Goal: Feedback & Contribution: Submit feedback/report problem

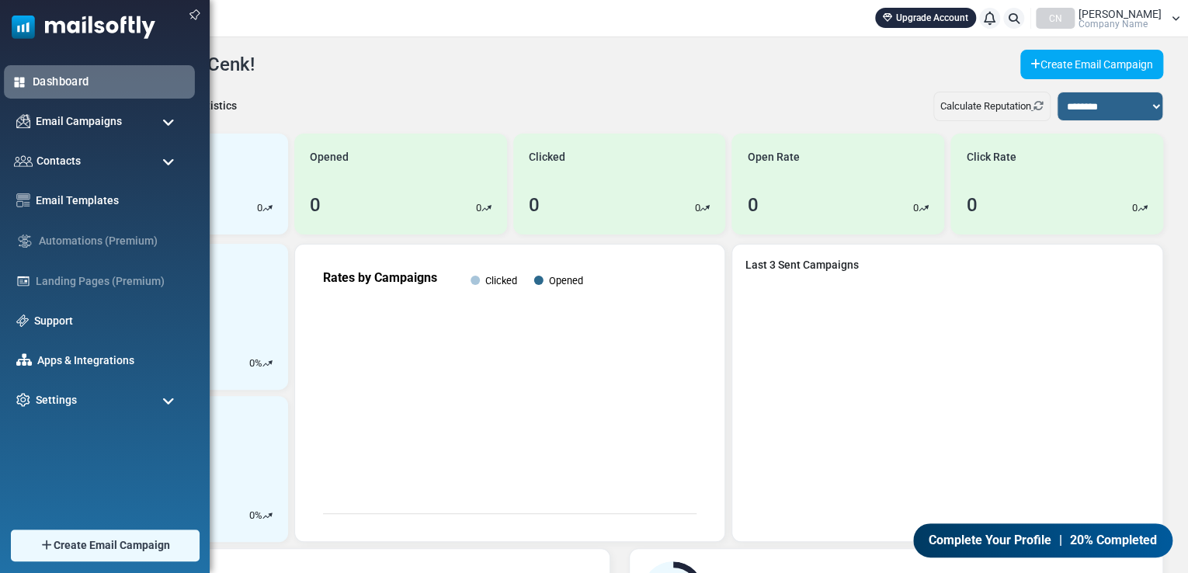
click at [91, 79] on link "Dashboard" at bounding box center [110, 81] width 154 height 17
click at [65, 159] on span "Contacts" at bounding box center [56, 160] width 47 height 17
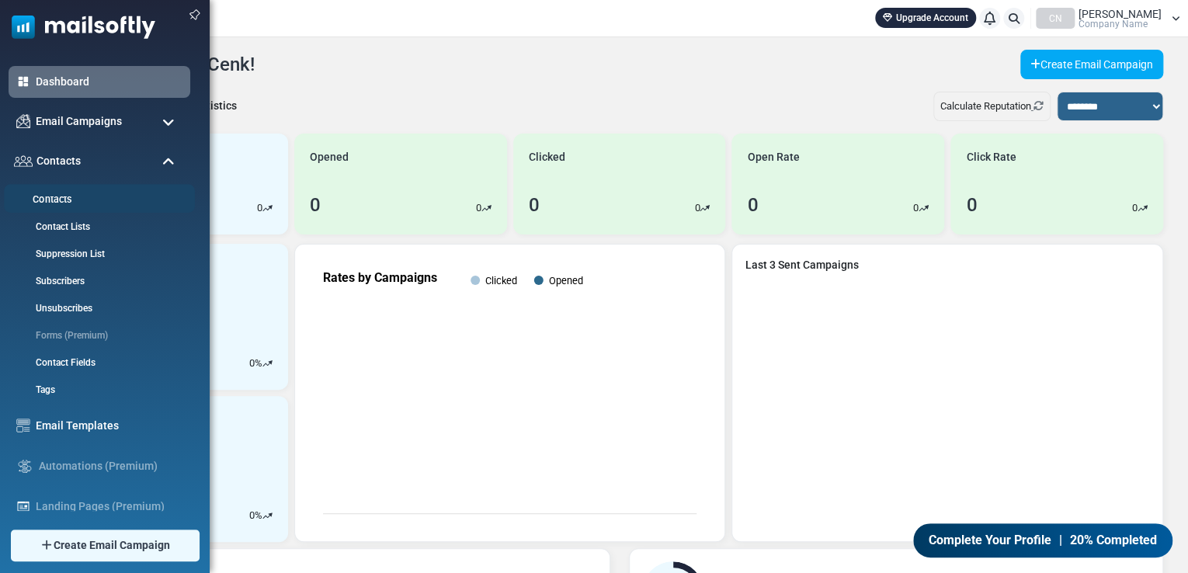
click at [63, 199] on link "Contacts" at bounding box center [97, 199] width 186 height 15
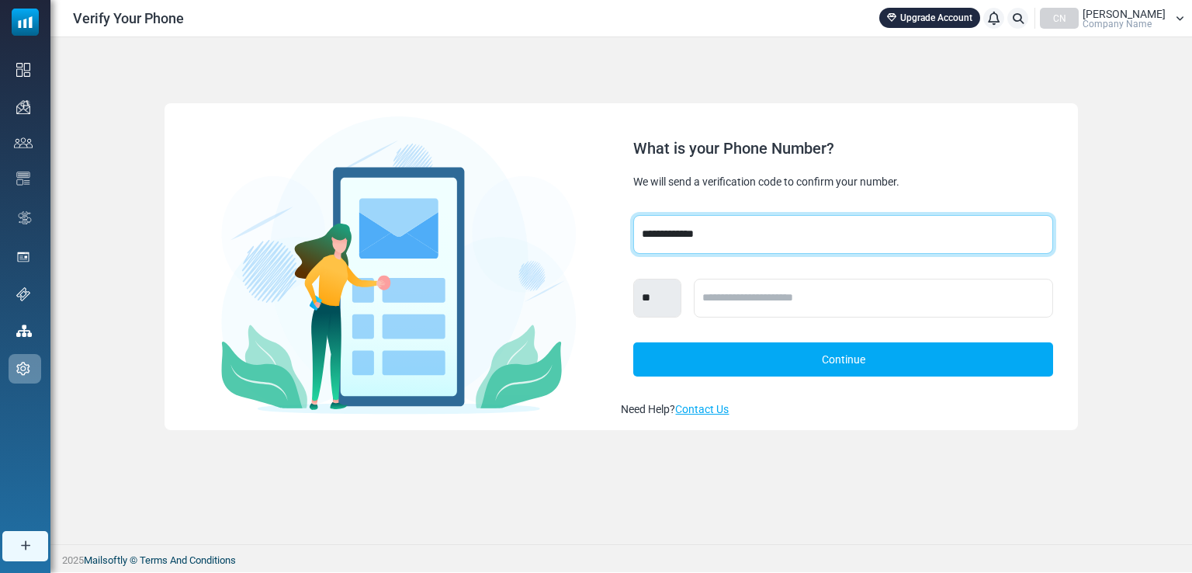
click at [886, 232] on select "**********" at bounding box center [842, 234] width 419 height 39
click at [779, 229] on select "**********" at bounding box center [842, 234] width 419 height 39
select select "***"
click at [633, 215] on select "**********" at bounding box center [842, 234] width 419 height 39
select select "***"
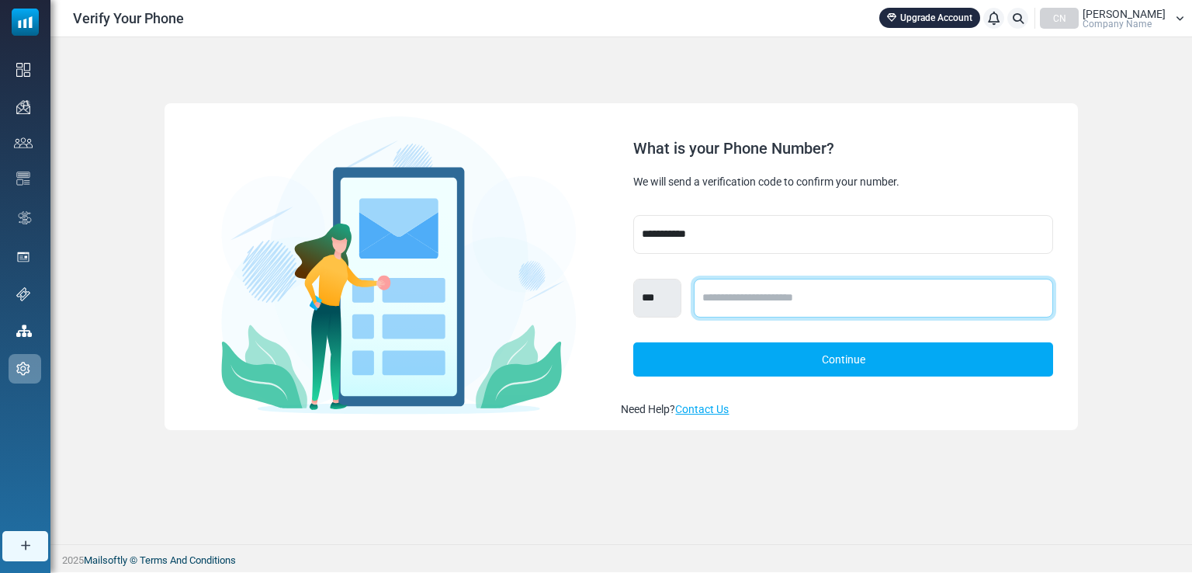
click at [740, 291] on input "text" at bounding box center [873, 298] width 359 height 39
type input "*"
type input "**********"
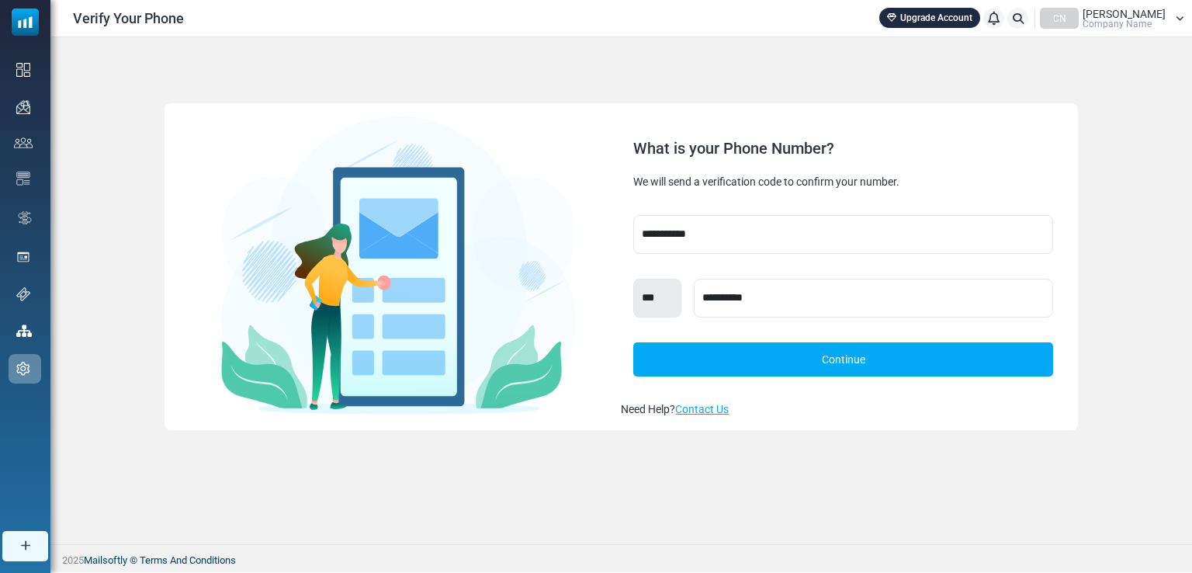
click at [802, 359] on link "Continue" at bounding box center [842, 359] width 419 height 34
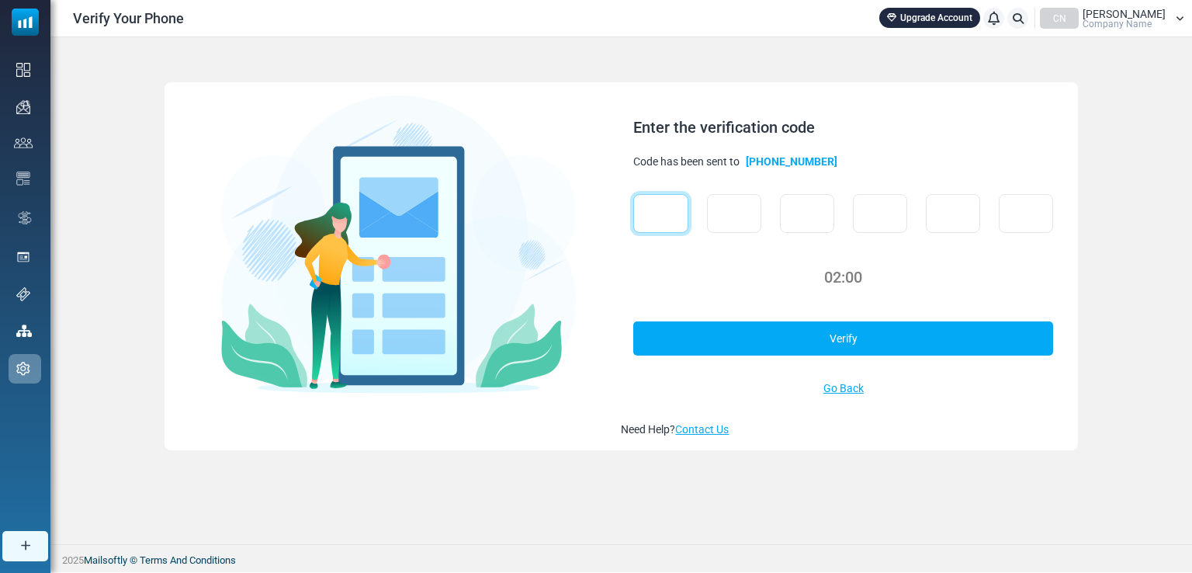
click at [654, 207] on input "text" at bounding box center [660, 213] width 54 height 39
type input "*"
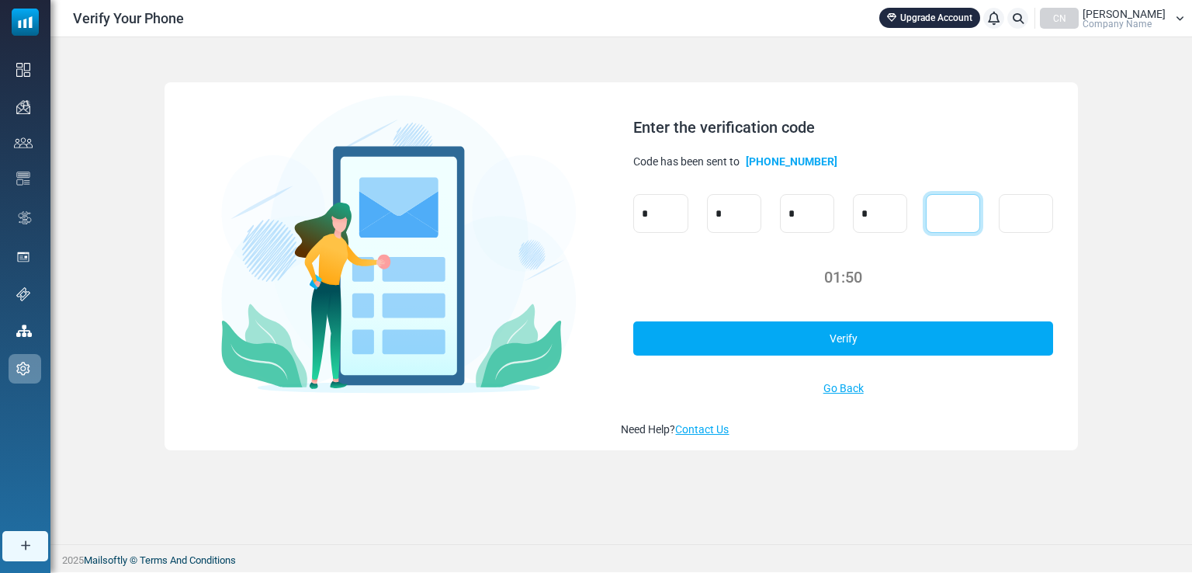
type input "*"
click at [784, 336] on link "Verify" at bounding box center [842, 338] width 419 height 34
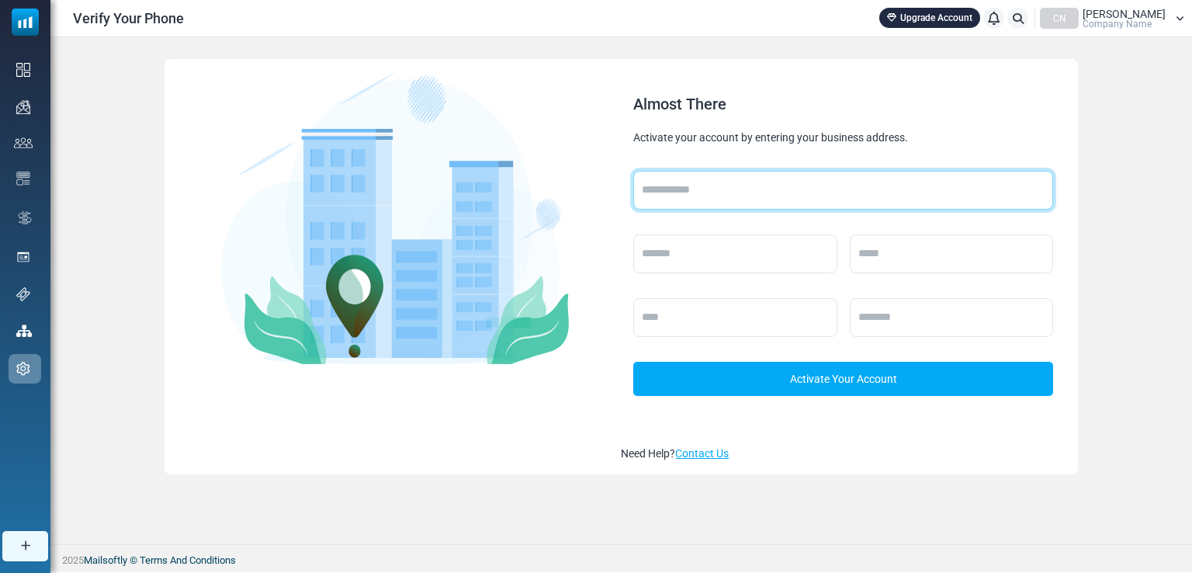
click at [754, 184] on input "text" at bounding box center [842, 190] width 419 height 39
click at [772, 181] on input "text" at bounding box center [842, 190] width 419 height 39
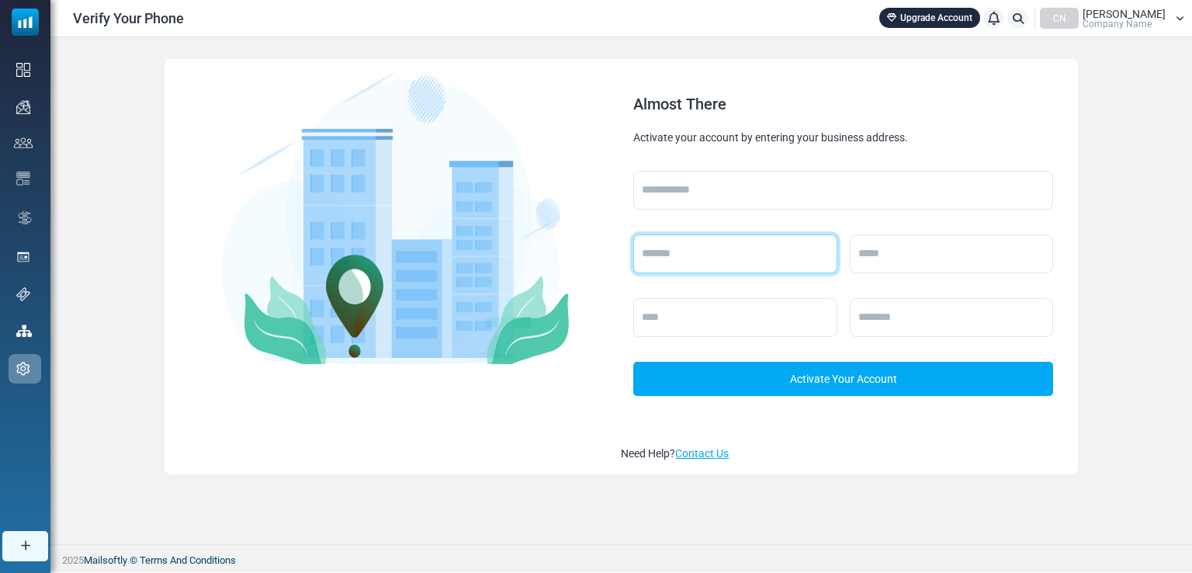
click at [751, 258] on input "text" at bounding box center [734, 253] width 203 height 39
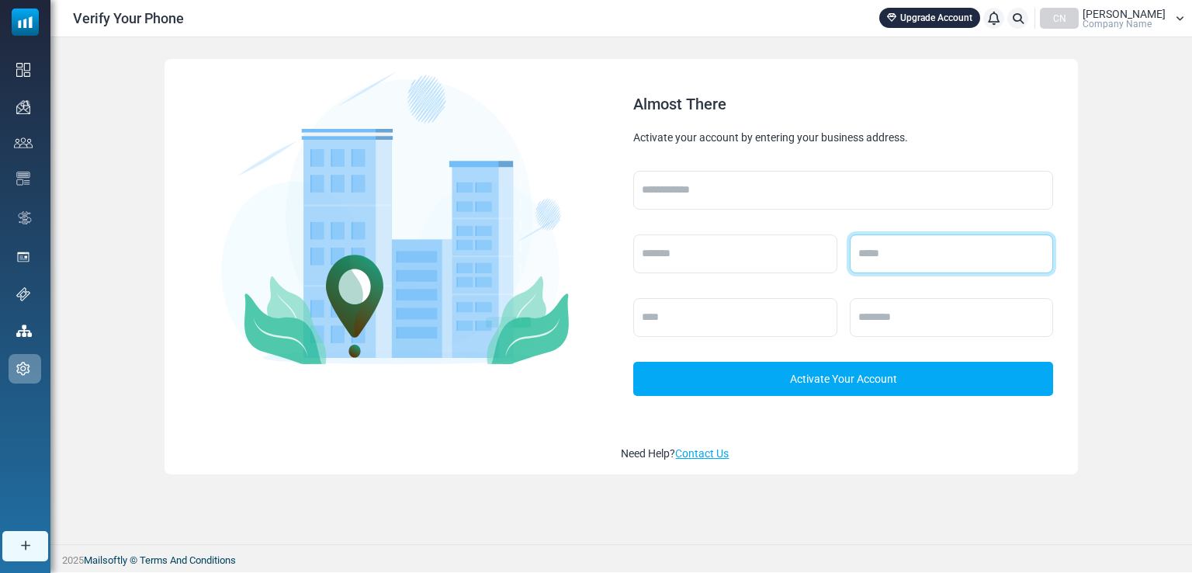
click at [897, 247] on input "text" at bounding box center [951, 253] width 203 height 39
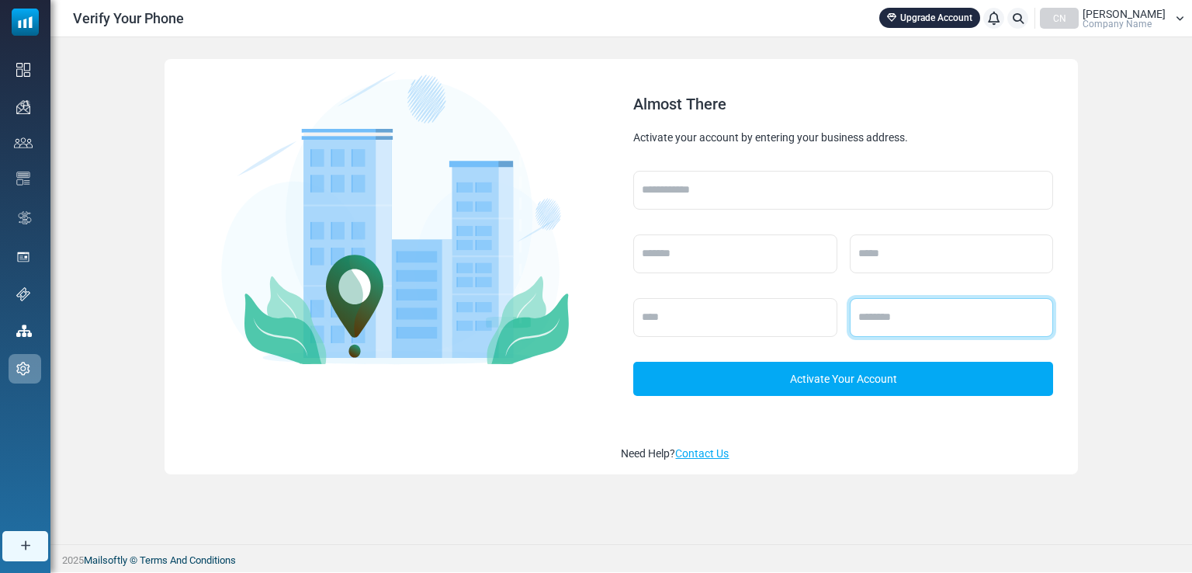
click at [876, 321] on input "text" at bounding box center [951, 317] width 203 height 39
type input "*****"
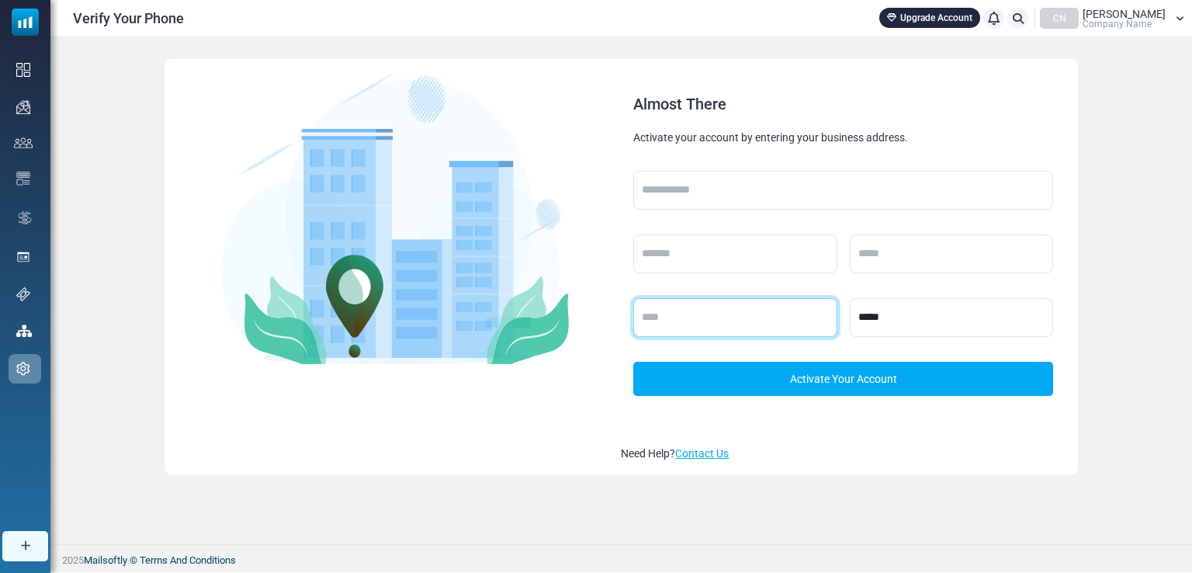
click at [765, 303] on input "text" at bounding box center [734, 317] width 203 height 39
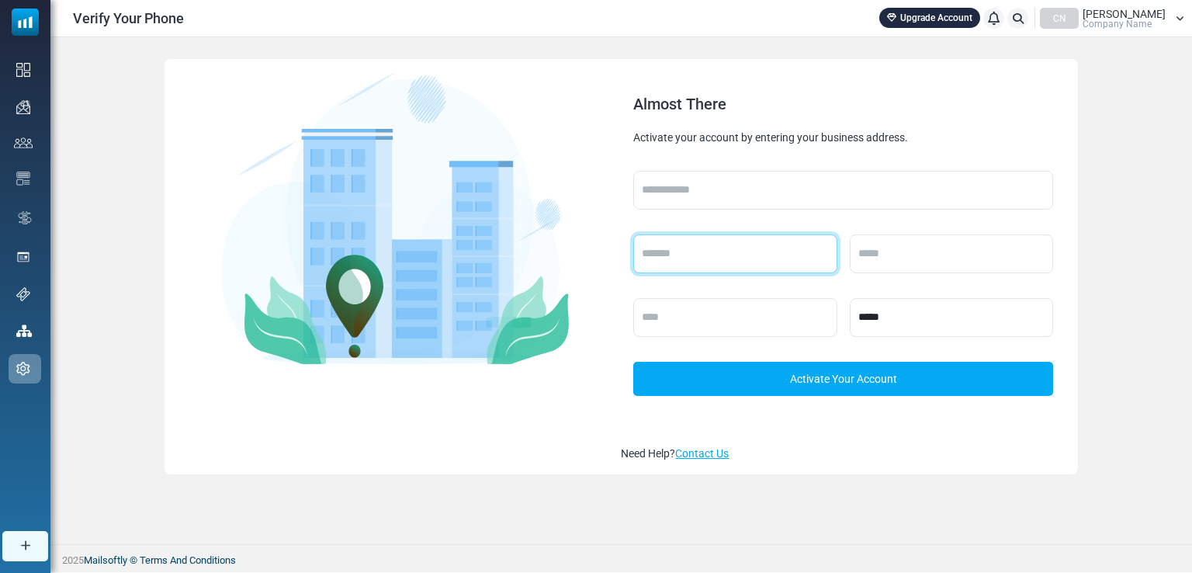
click at [761, 238] on input "text" at bounding box center [734, 253] width 203 height 39
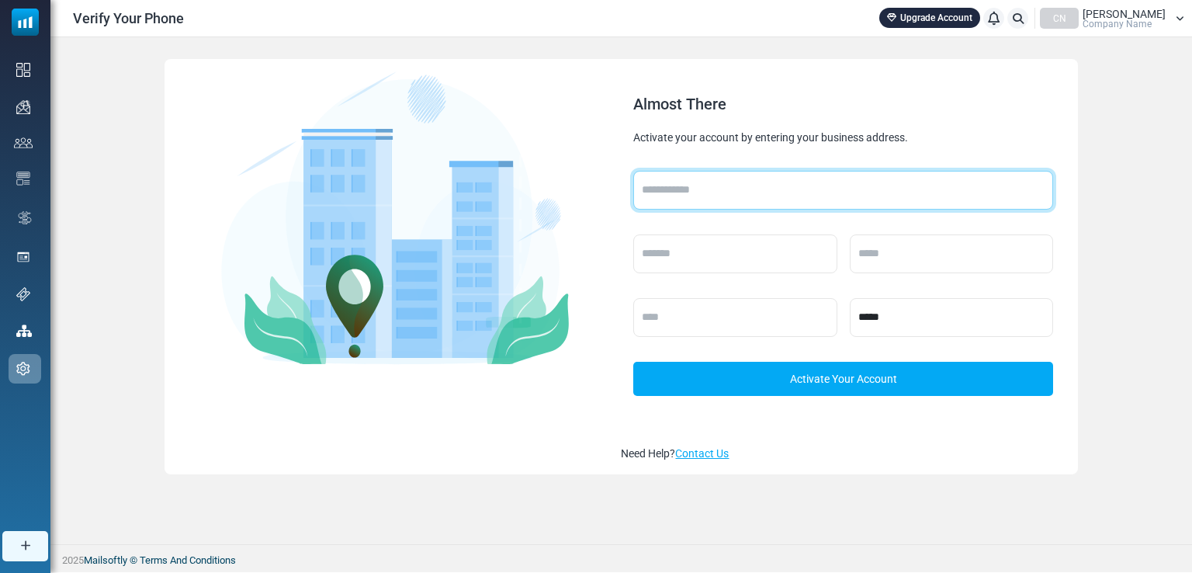
click at [780, 187] on input "text" at bounding box center [842, 190] width 419 height 39
click at [700, 182] on input "text" at bounding box center [842, 190] width 419 height 39
paste input "**********"
type input "**********"
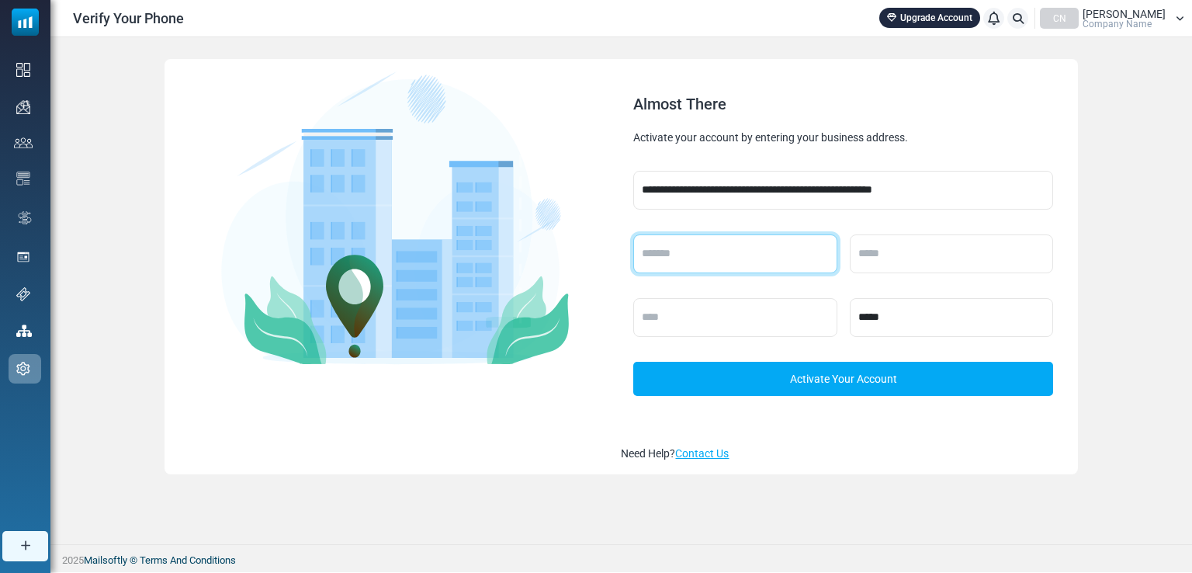
click at [696, 246] on input "text" at bounding box center [734, 253] width 203 height 39
type input "******"
click at [717, 343] on div "**********" at bounding box center [842, 296] width 419 height 250
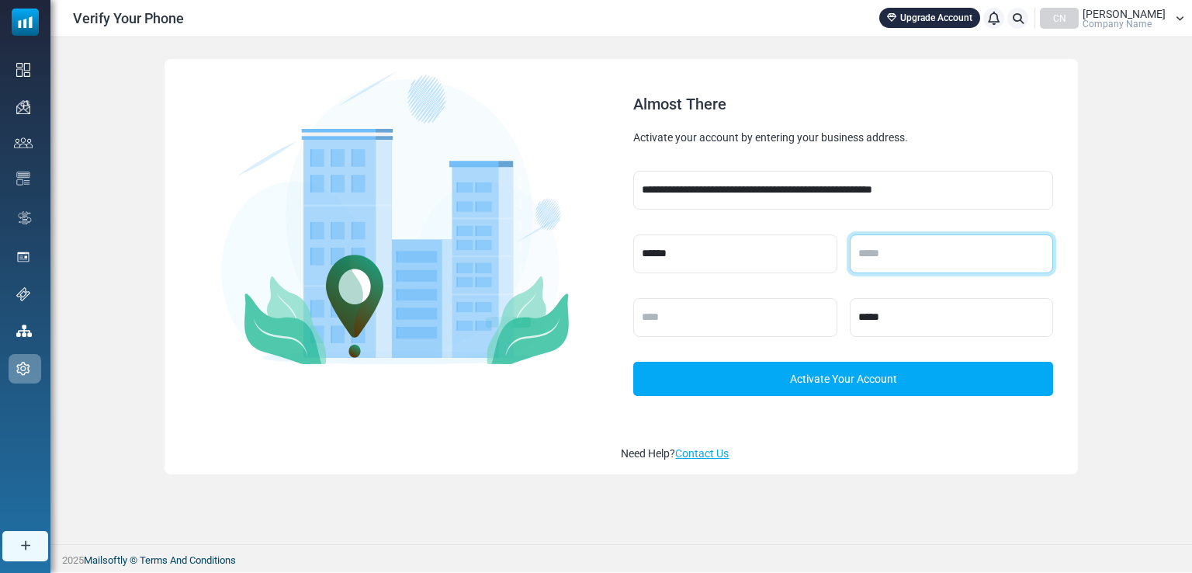
click at [934, 250] on input "text" at bounding box center [951, 253] width 203 height 39
type input "*"
type input "********"
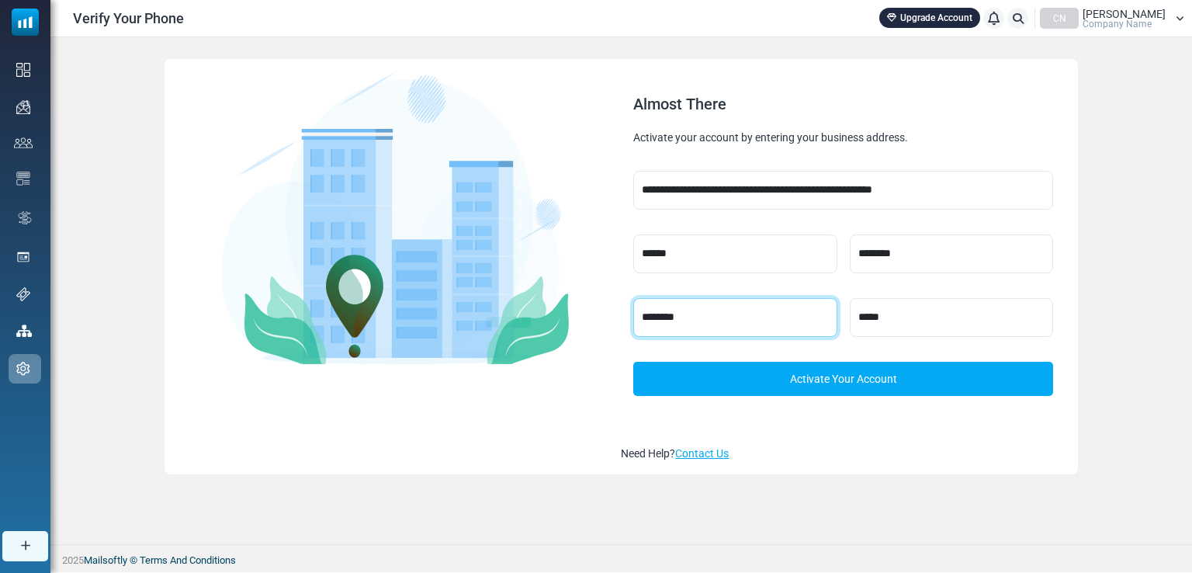
type input "********"
click at [880, 366] on link "Activate Your Account" at bounding box center [842, 379] width 419 height 34
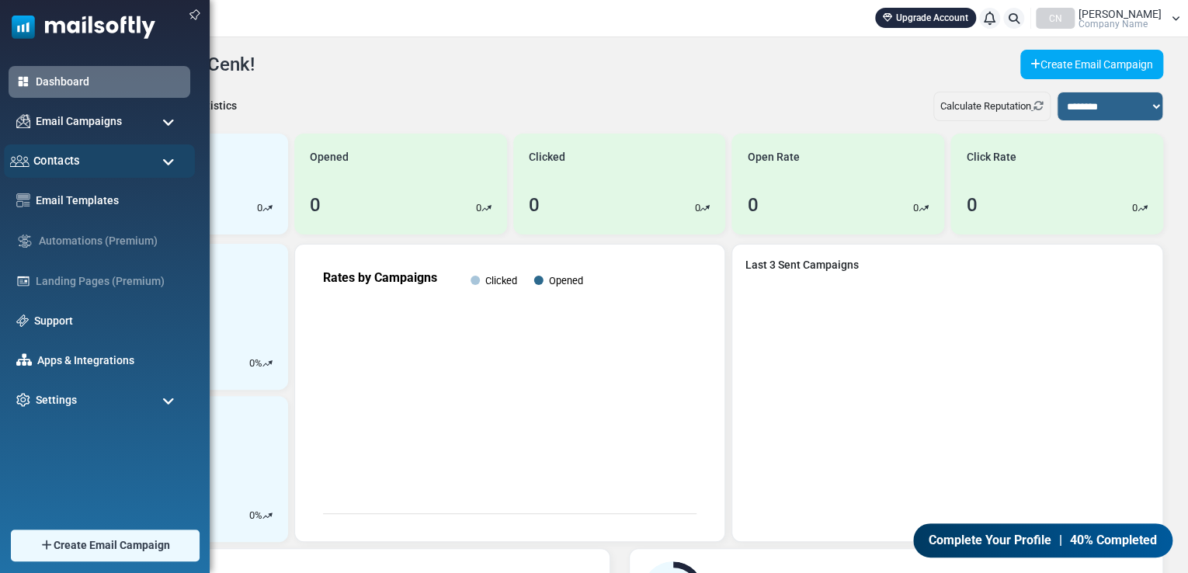
click at [62, 167] on span "Contacts" at bounding box center [56, 160] width 47 height 17
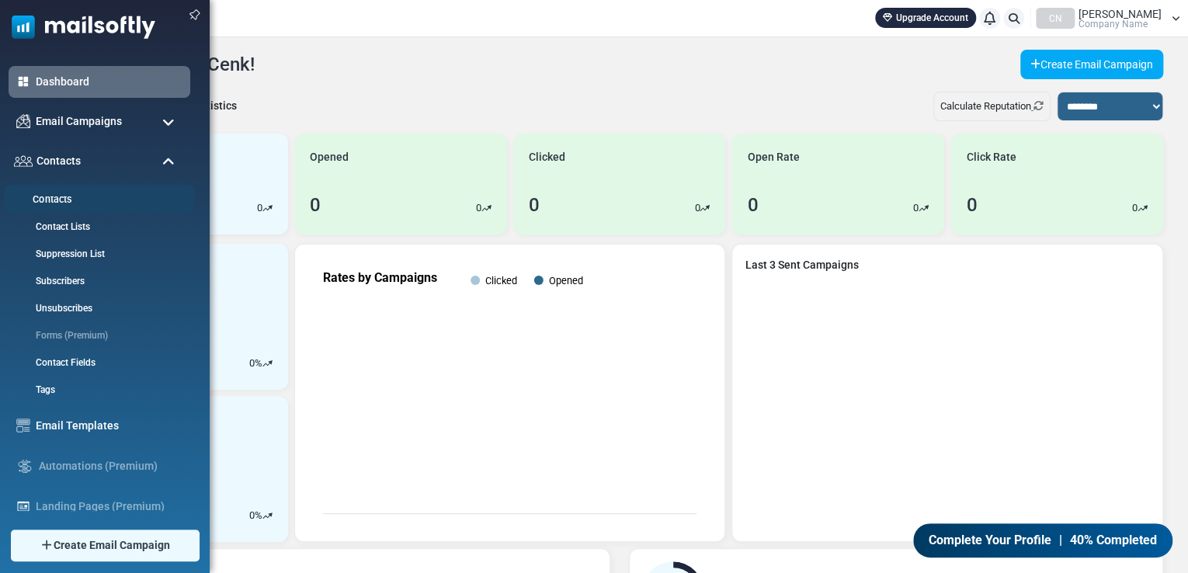
click at [85, 205] on link "Contacts" at bounding box center [97, 199] width 186 height 15
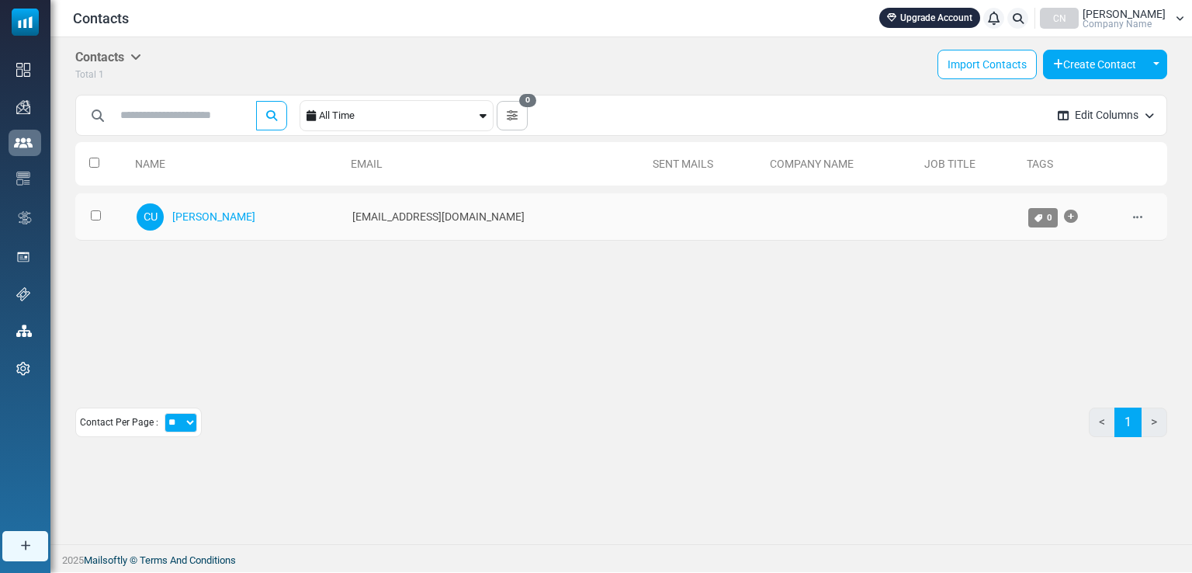
click at [1136, 218] on icon at bounding box center [1137, 217] width 9 height 11
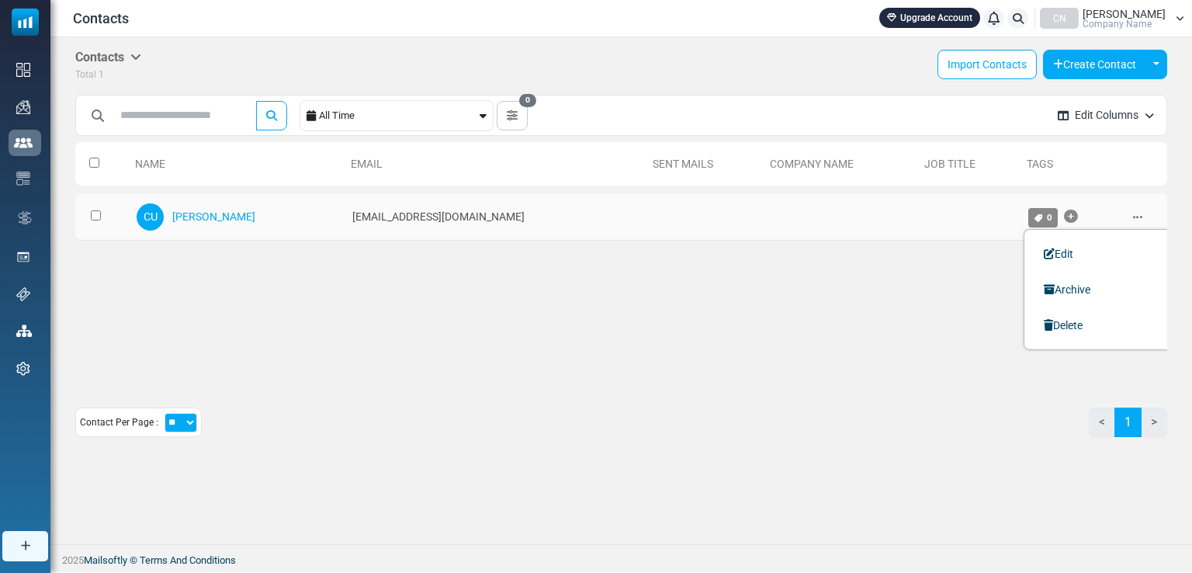
click at [1136, 218] on icon at bounding box center [1137, 217] width 9 height 11
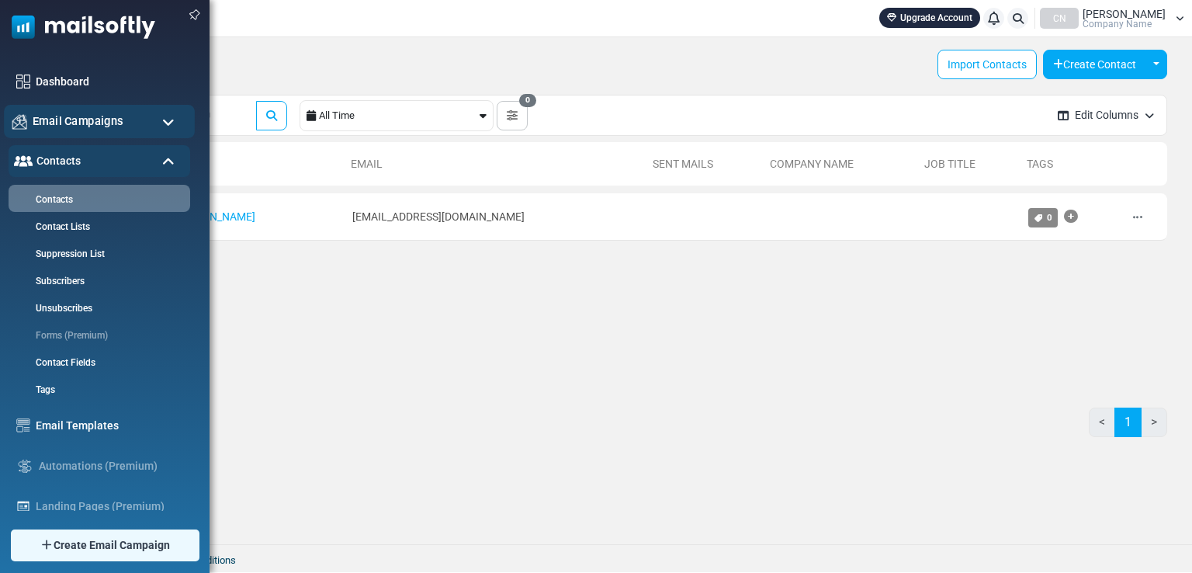
click at [143, 115] on div "Email Campaigns" at bounding box center [99, 121] width 191 height 33
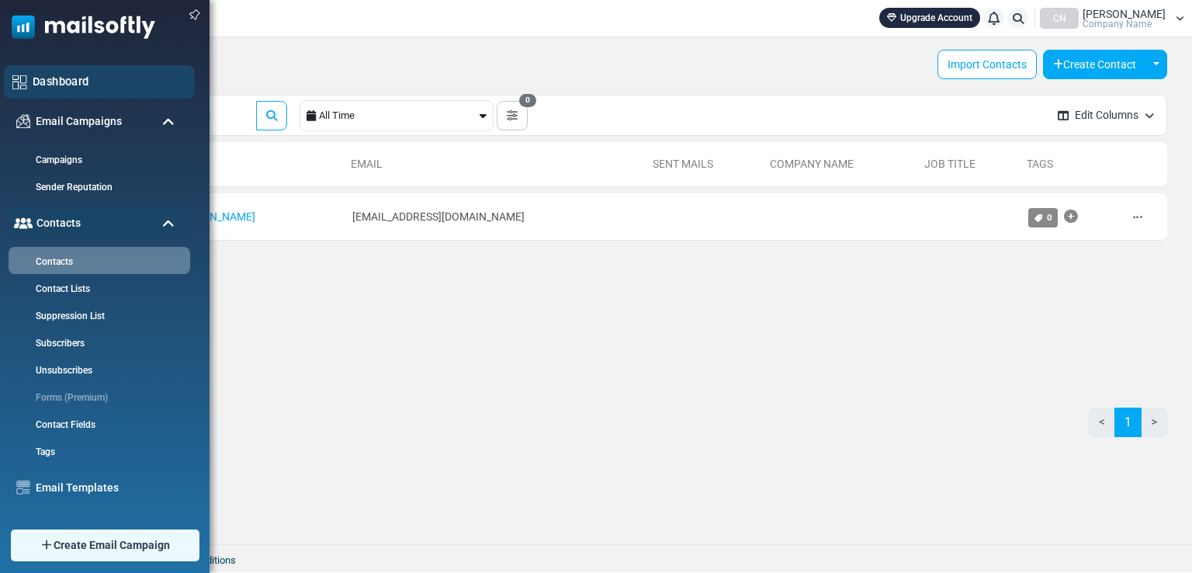
click at [154, 82] on link "Dashboard" at bounding box center [110, 81] width 154 height 17
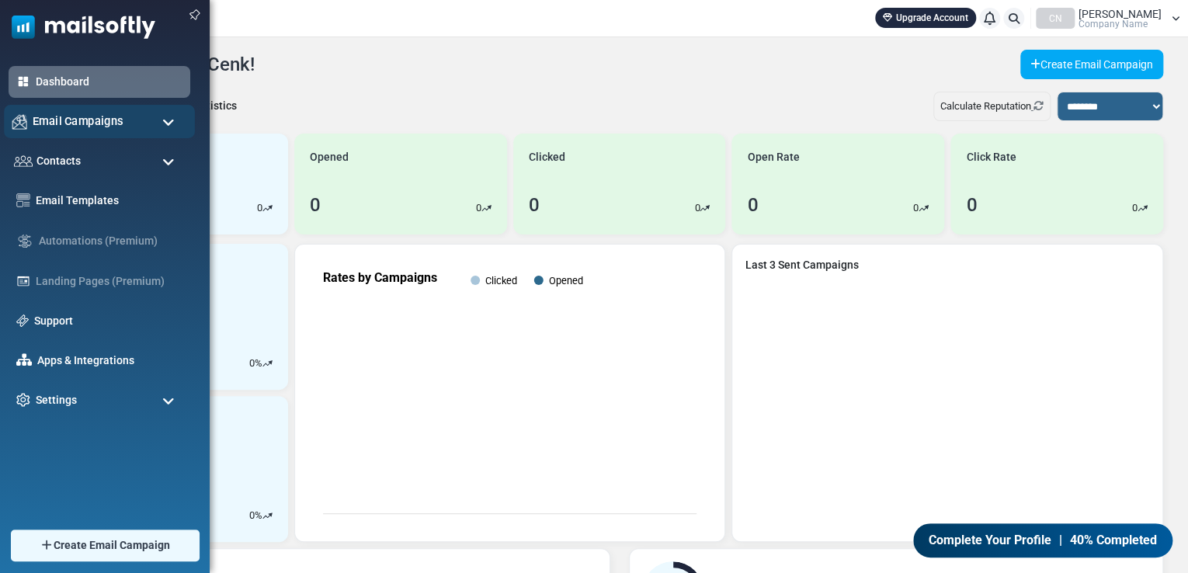
click at [130, 119] on div "Email Campaigns" at bounding box center [99, 121] width 191 height 33
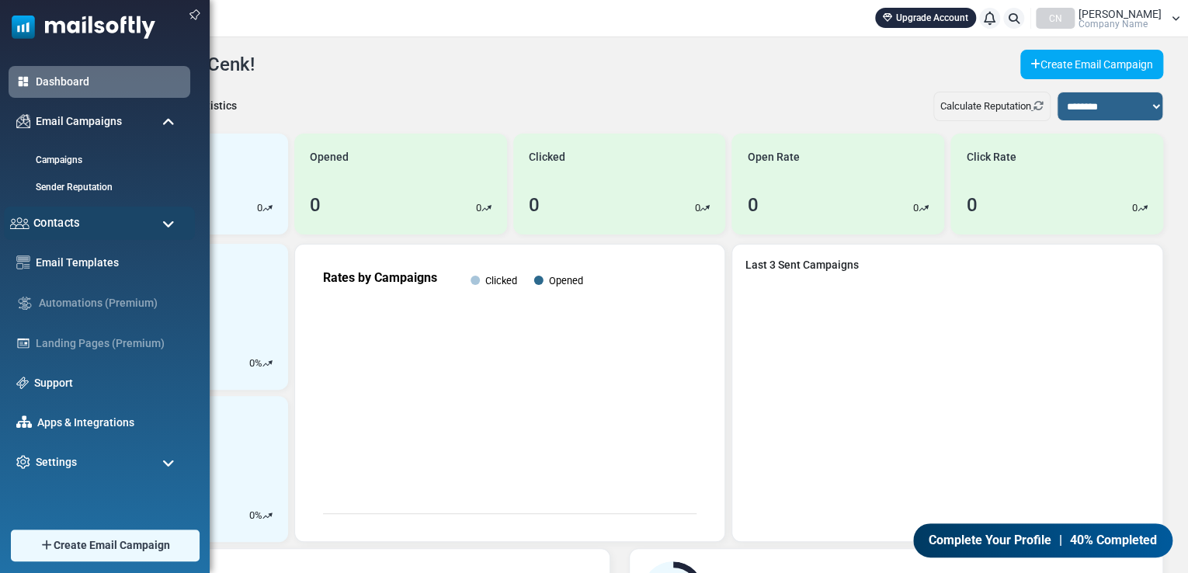
click at [119, 224] on div "Contacts" at bounding box center [99, 222] width 191 height 33
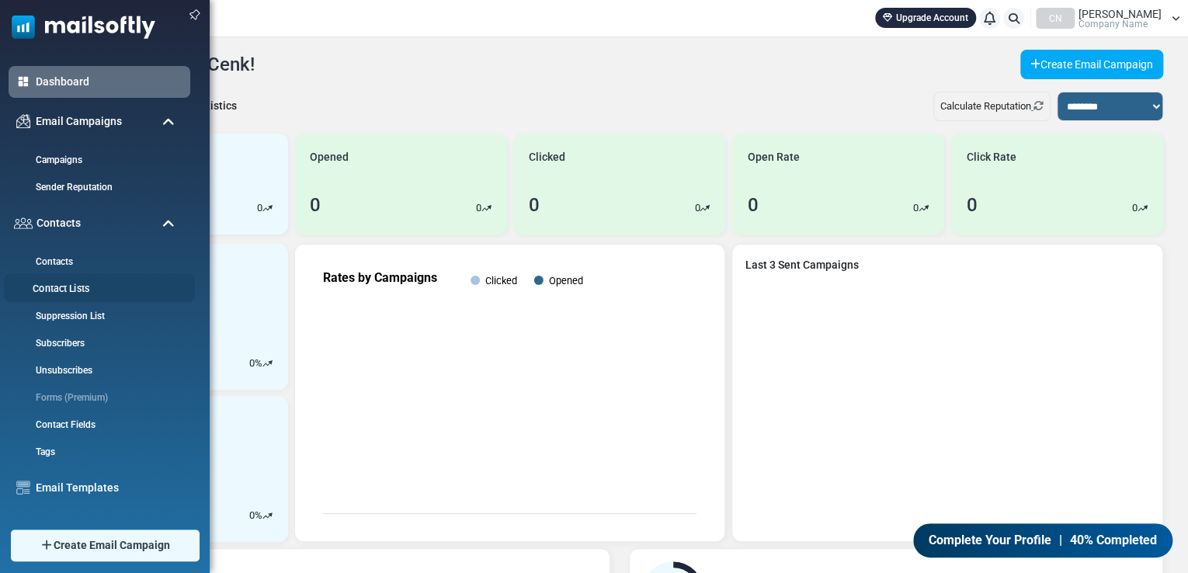
click at [66, 282] on link "Contact Lists" at bounding box center [97, 289] width 186 height 15
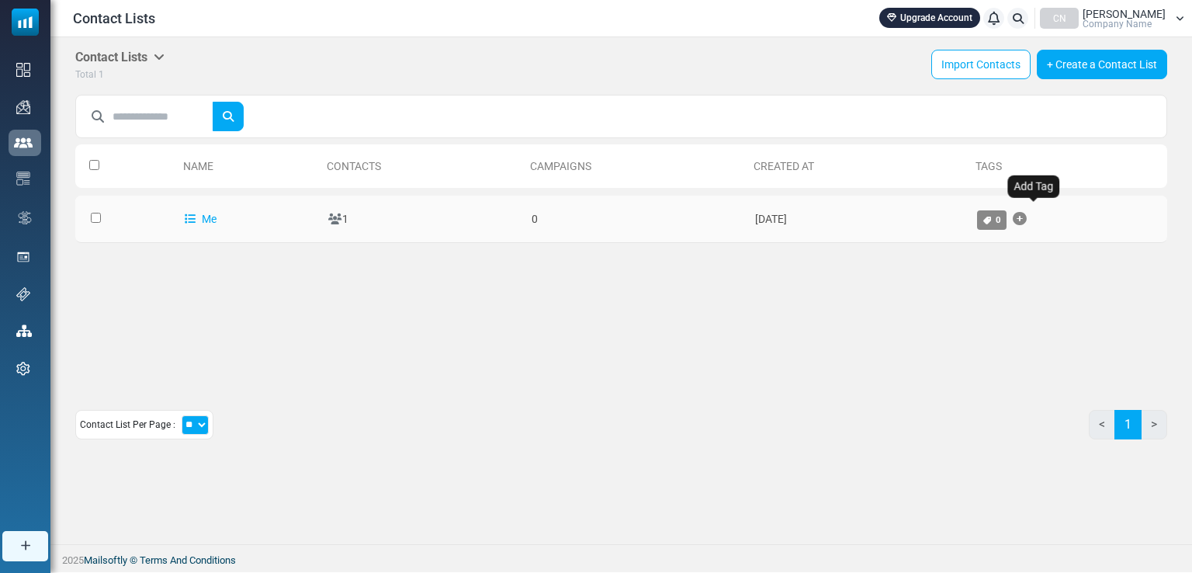
click at [1027, 219] on icon "Add Tag" at bounding box center [1020, 219] width 14 height 1
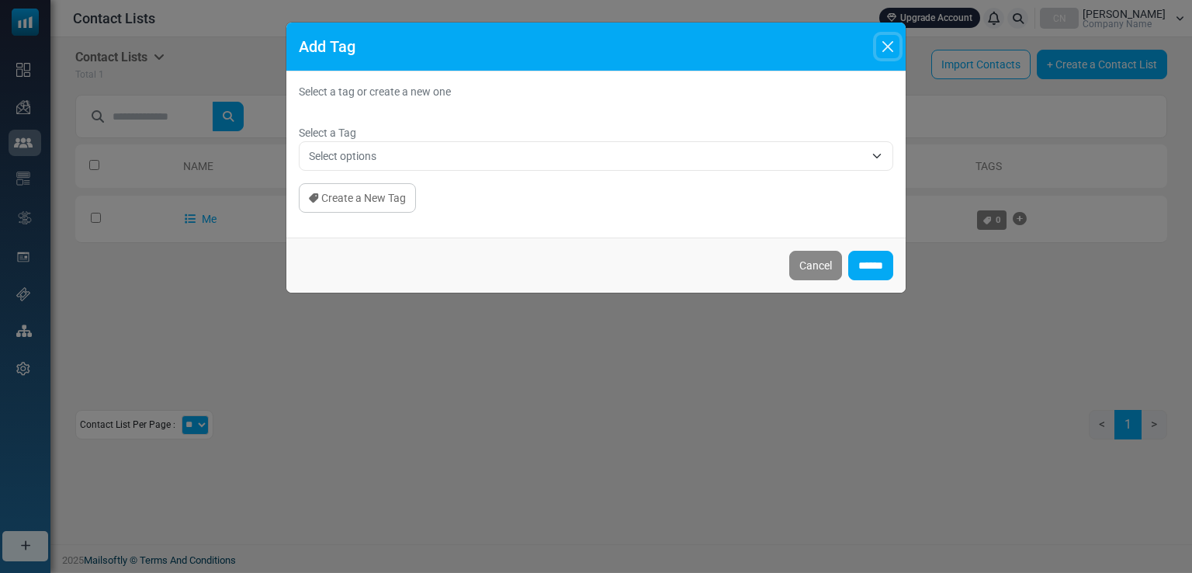
click at [889, 47] on button "Close" at bounding box center [887, 46] width 23 height 23
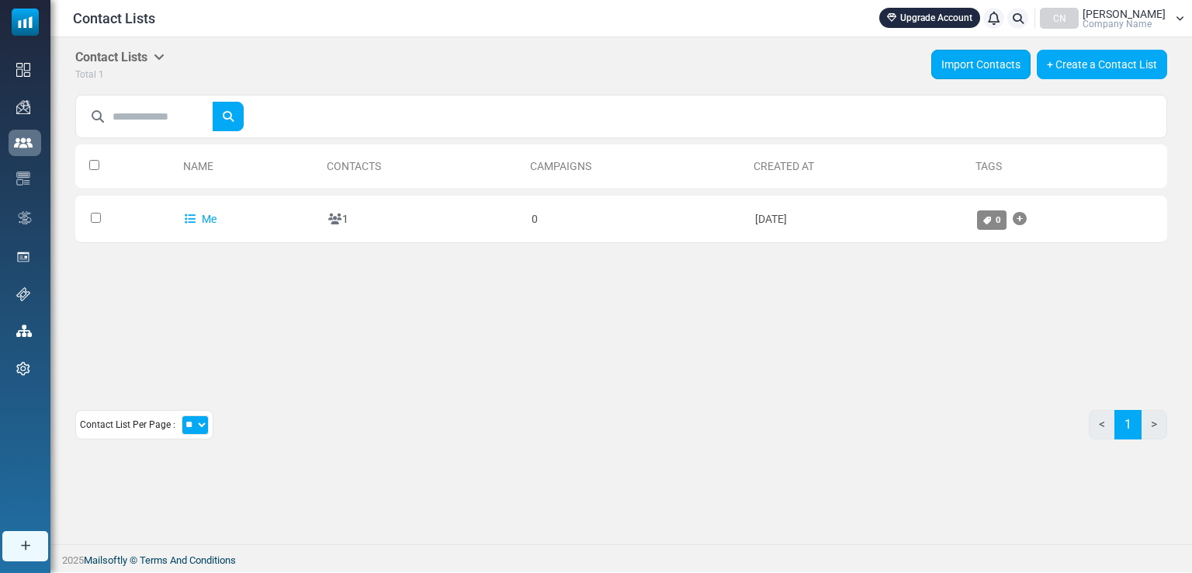
click at [982, 66] on link "Import Contacts" at bounding box center [980, 64] width 99 height 29
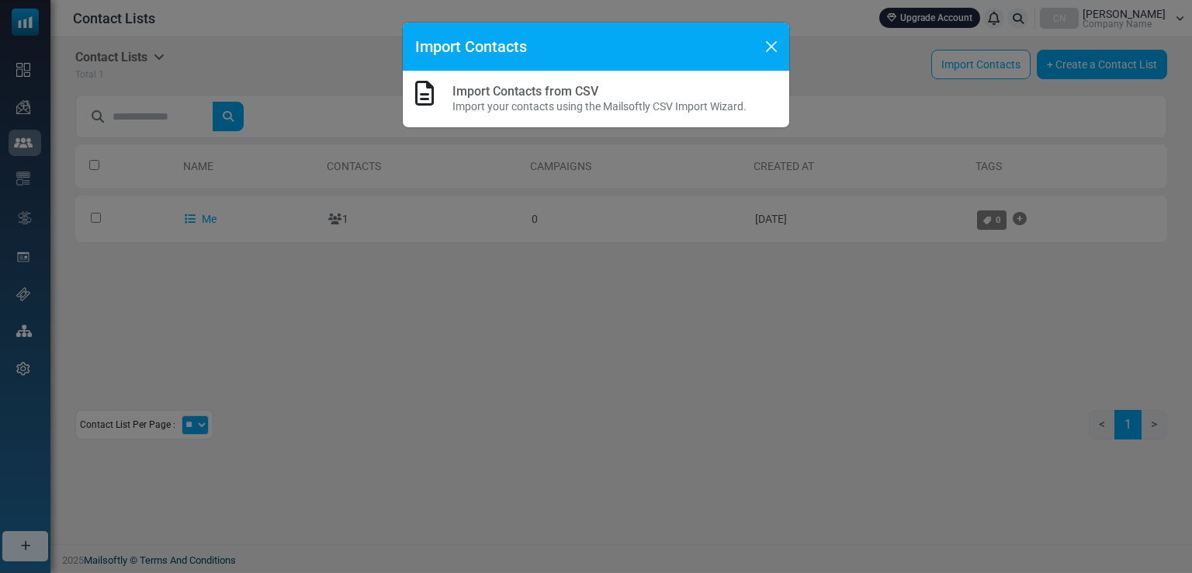
drag, startPoint x: 574, startPoint y: 109, endPoint x: 561, endPoint y: 103, distance: 13.9
click at [572, 109] on p "Import your contacts using the Mailsoftly CSV Import Wizard." at bounding box center [599, 107] width 294 height 16
drag, startPoint x: 456, startPoint y: 92, endPoint x: 445, endPoint y: 93, distance: 11.7
click at [456, 92] on link "Import Contacts from CSV" at bounding box center [525, 91] width 146 height 15
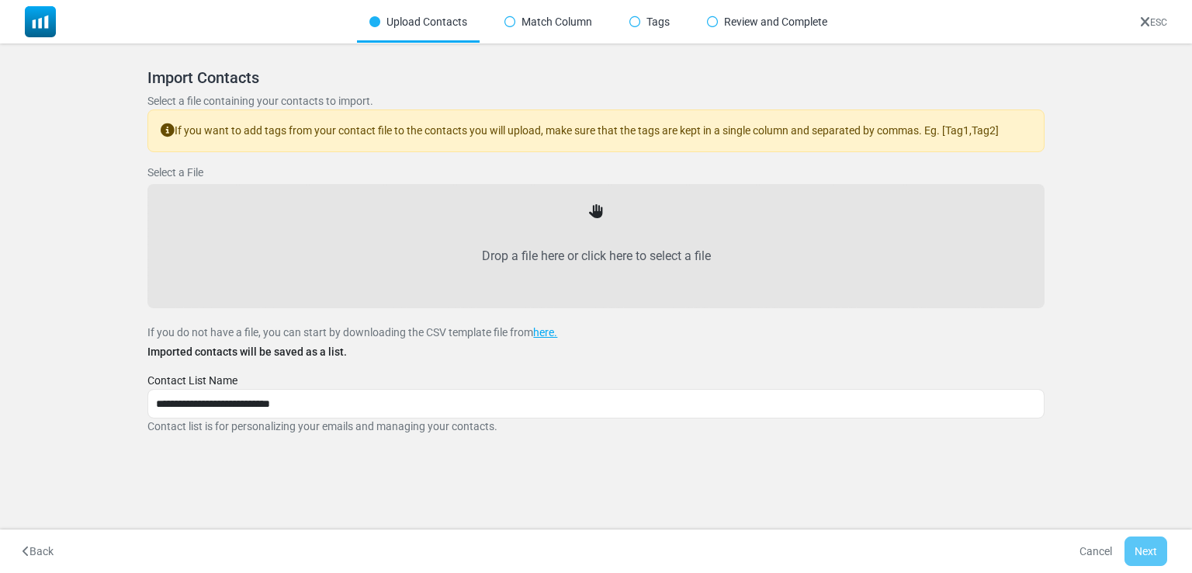
click at [574, 248] on label "Drop a file here or click here to select a file" at bounding box center [596, 256] width 862 height 68
click at [0, 0] on input "Drop a file here or click here to select a file" at bounding box center [0, 0] width 0 height 0
type input "**********"
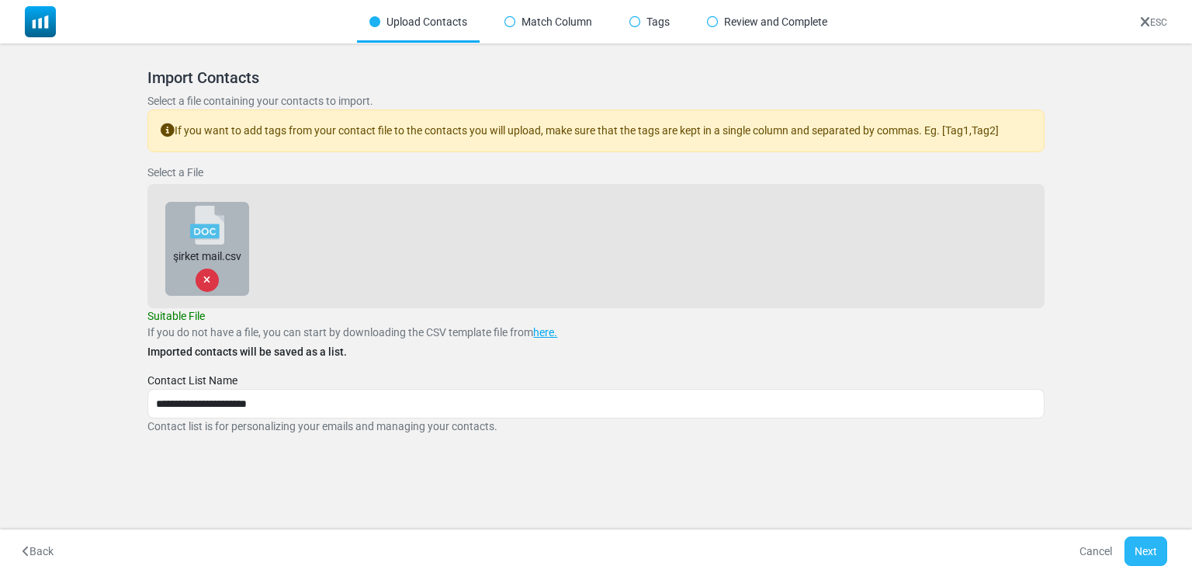
click at [1143, 548] on button "Next" at bounding box center [1146, 550] width 43 height 29
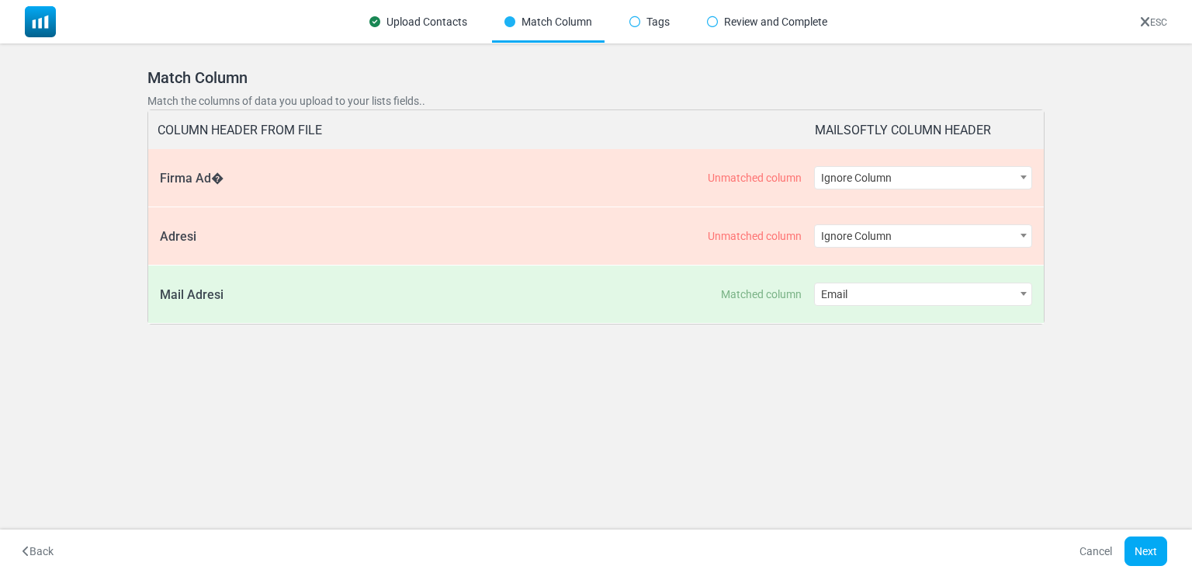
click at [858, 303] on span "Email" at bounding box center [923, 294] width 217 height 22
click at [928, 181] on span "Ignore Column" at bounding box center [923, 178] width 217 height 22
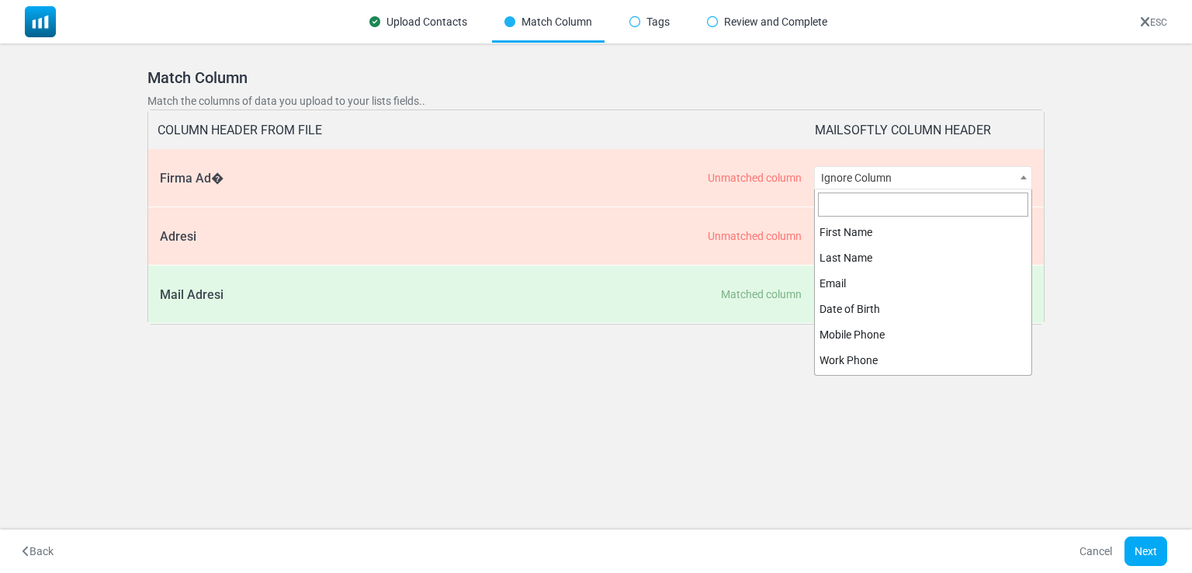
scroll to position [382, 0]
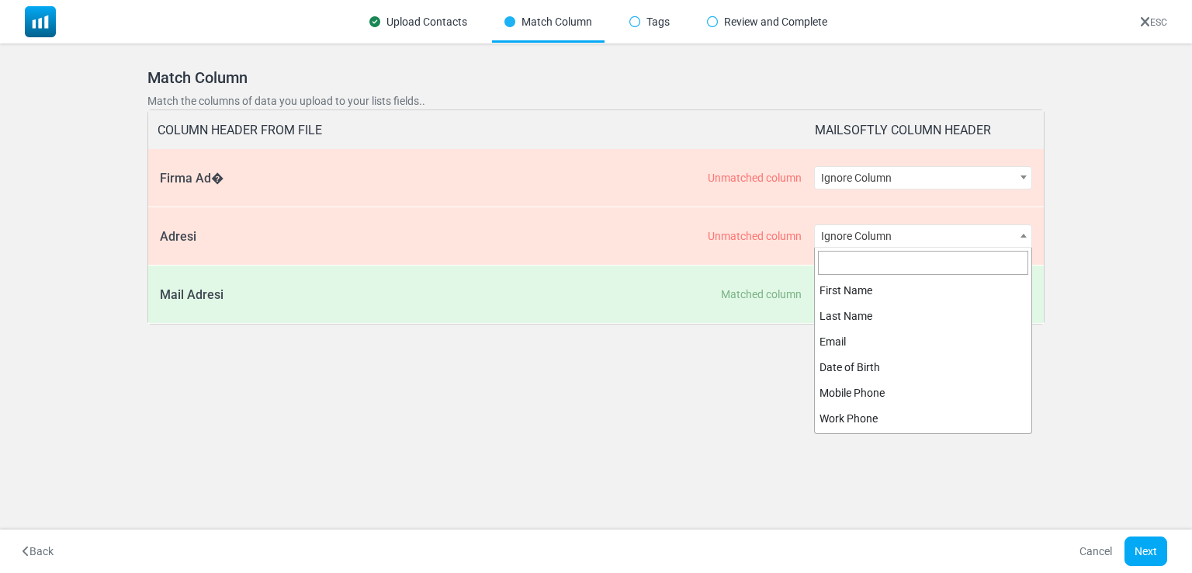
click at [869, 237] on span "Ignore Column" at bounding box center [923, 236] width 217 height 22
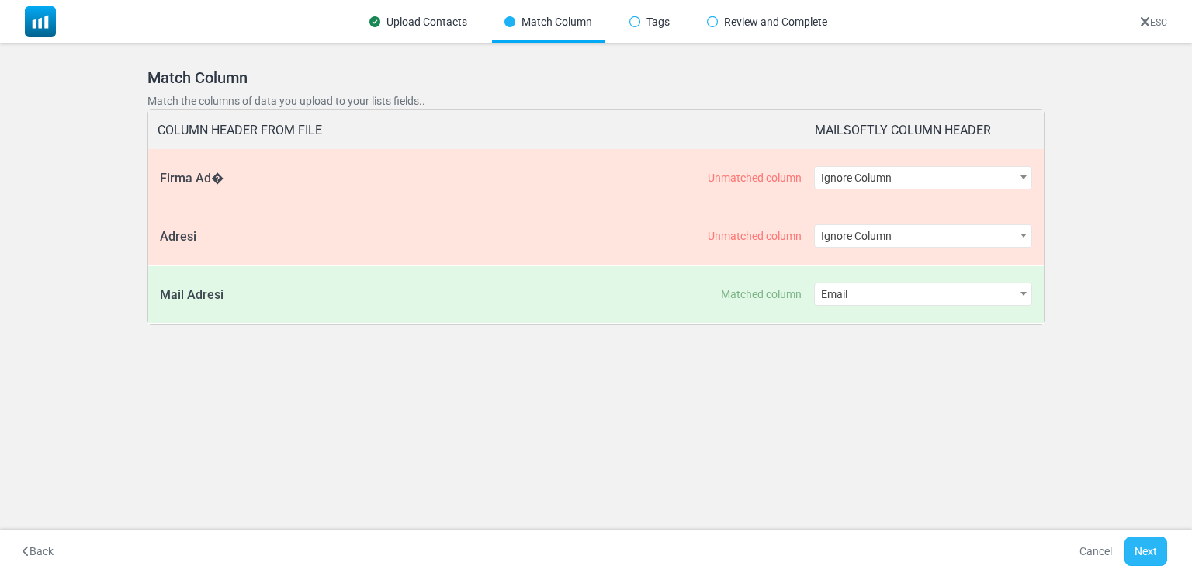
click at [1150, 541] on button "Next" at bounding box center [1146, 550] width 43 height 29
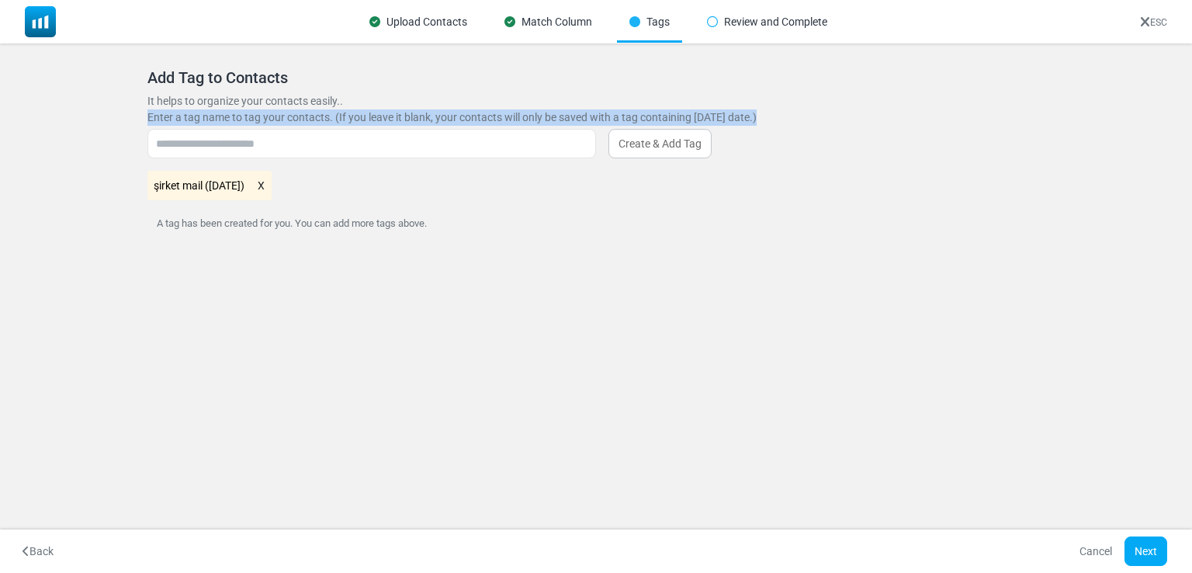
drag, startPoint x: 820, startPoint y: 94, endPoint x: 499, endPoint y: 138, distance: 324.4
click at [497, 139] on div "Add Tag to Contacts It helps to organize your contacts easily.. Enter a tag nam…" at bounding box center [595, 151] width 896 height 166
drag, startPoint x: 798, startPoint y: 110, endPoint x: 785, endPoint y: 123, distance: 17.6
click at [797, 110] on label "Enter a tag name to tag your contacts. (If you leave it blank, your contacts wi…" at bounding box center [595, 117] width 896 height 16
click at [782, 125] on label "Enter a tag name to tag your contacts. (If you leave it blank, your contacts wi…" at bounding box center [595, 117] width 896 height 16
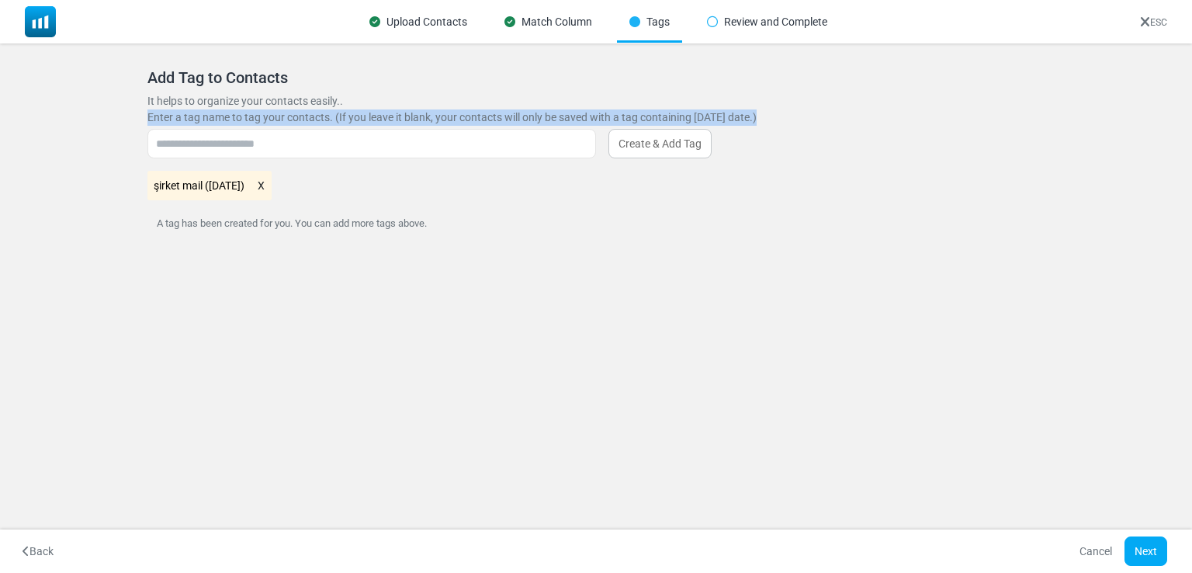
click at [783, 94] on p "It helps to organize your contacts easily.." at bounding box center [595, 101] width 896 height 16
click at [731, 124] on label "Enter a tag name to tag your contacts. (If you leave it blank, your contacts wi…" at bounding box center [595, 117] width 896 height 16
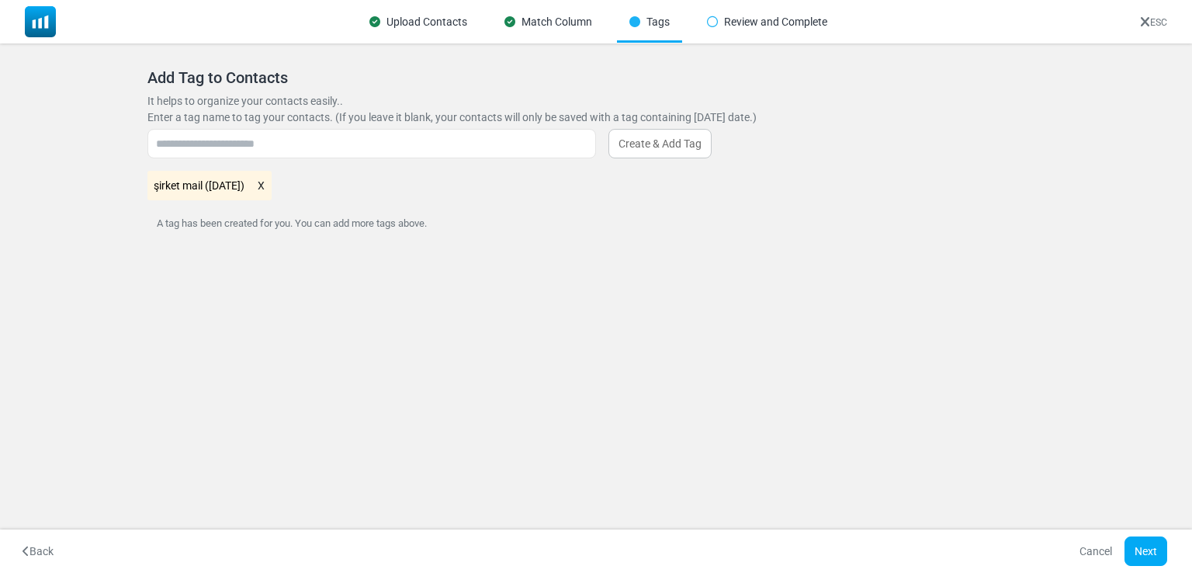
click at [733, 116] on label "Enter a tag name to tag your contacts. (If you leave it blank, your contacts wi…" at bounding box center [595, 117] width 896 height 16
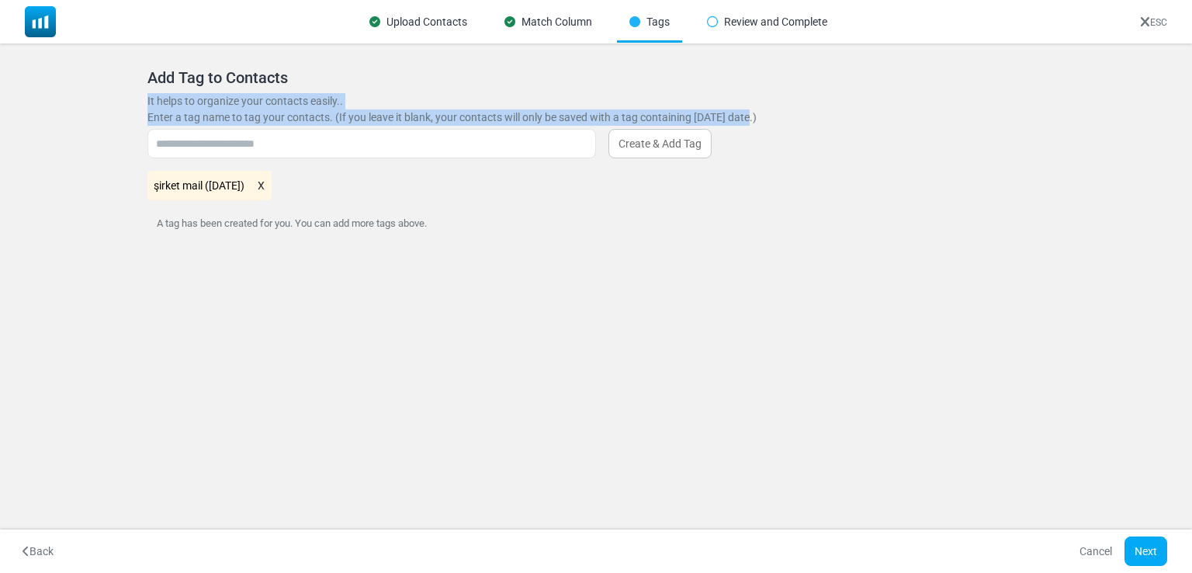
drag, startPoint x: 744, startPoint y: 110, endPoint x: 136, endPoint y: 96, distance: 608.7
click at [136, 96] on div "**********" at bounding box center [596, 164] width 934 height 228
copy div "It helps to organize your contacts easily.. Enter a tag name to tag your contac…"
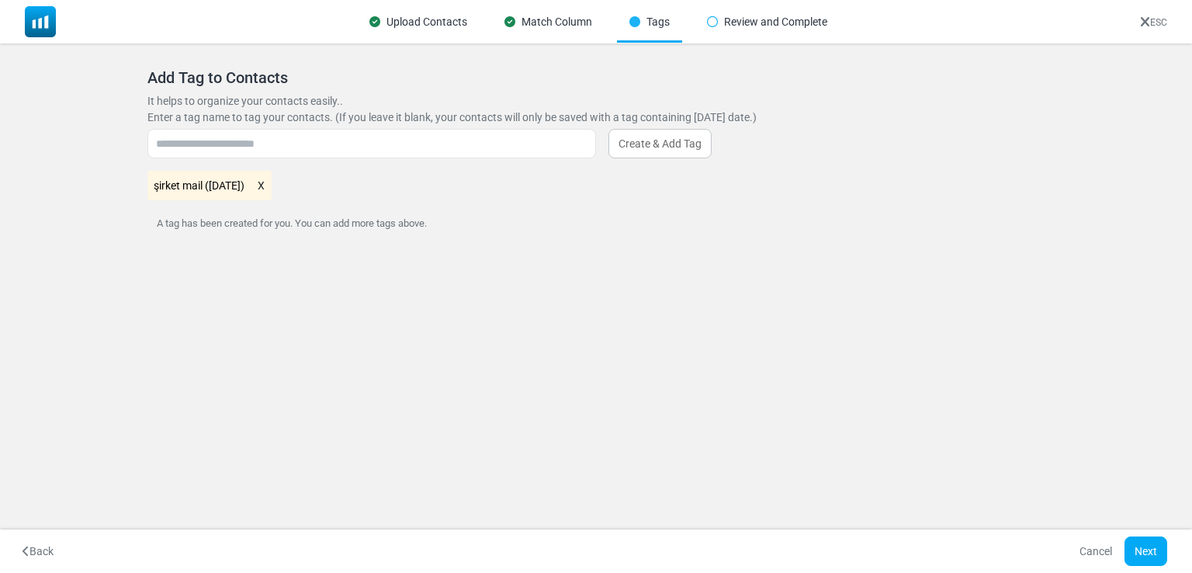
click at [333, 171] on div "şirket mail (08/27/2025)" at bounding box center [595, 185] width 896 height 29
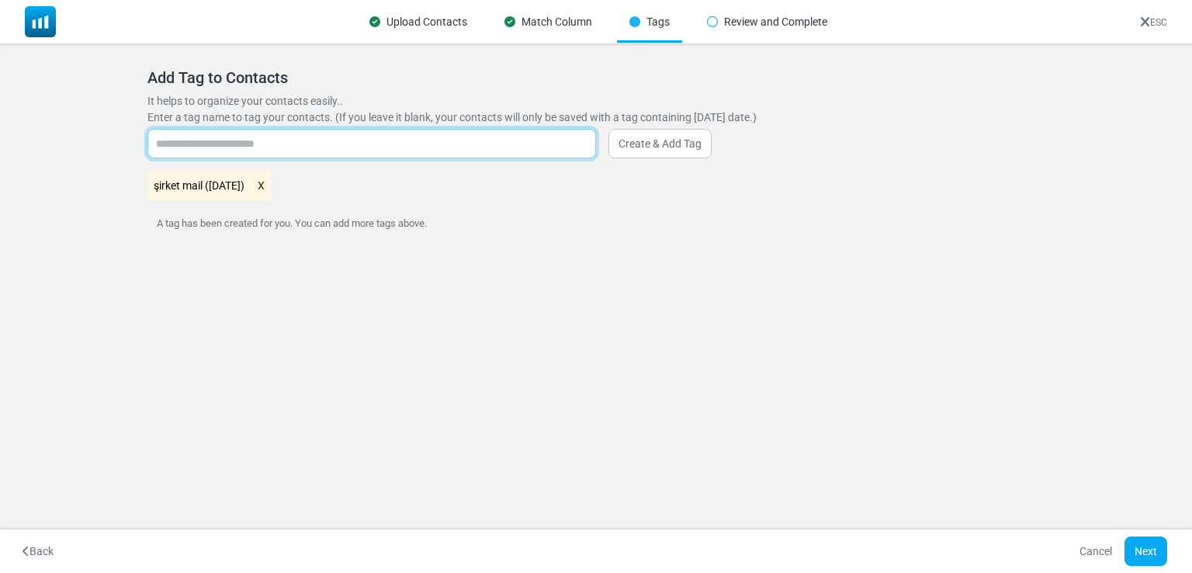
click at [330, 153] on input "text" at bounding box center [371, 143] width 449 height 29
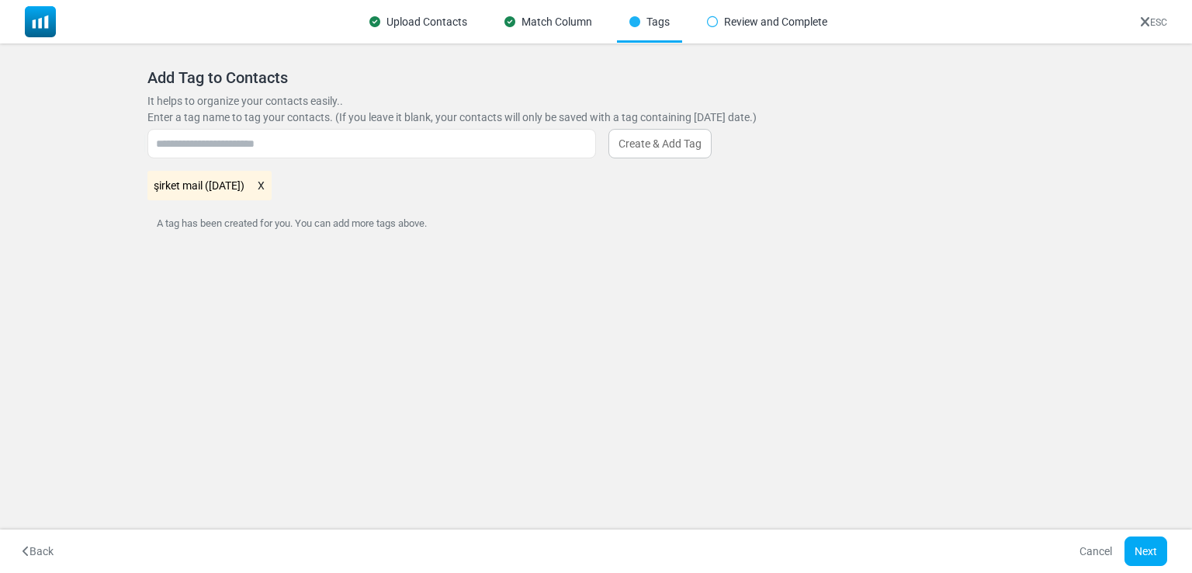
click at [217, 187] on \(08\/27\/2025\) "şirket mail (08/27/2025)" at bounding box center [209, 185] width 124 height 29
click at [230, 178] on \(08\/27\/2025\) "şirket mail (08/27/2025)" at bounding box center [209, 185] width 124 height 29
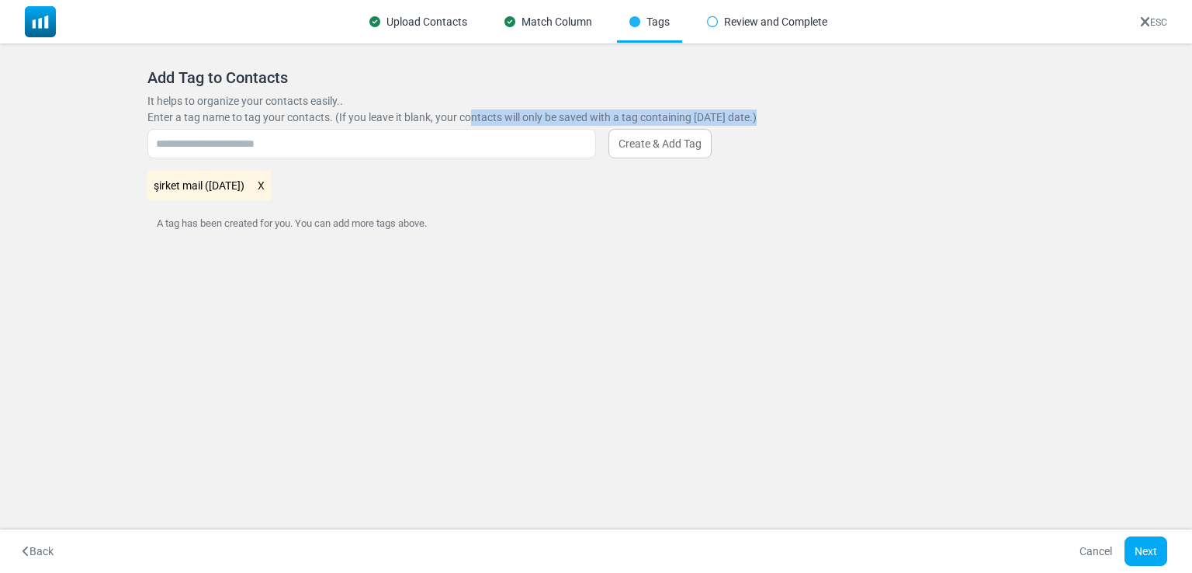
click at [463, 127] on div "Enter a tag name to tag your contacts. (If you leave it blank, your contacts wi…" at bounding box center [595, 171] width 896 height 125
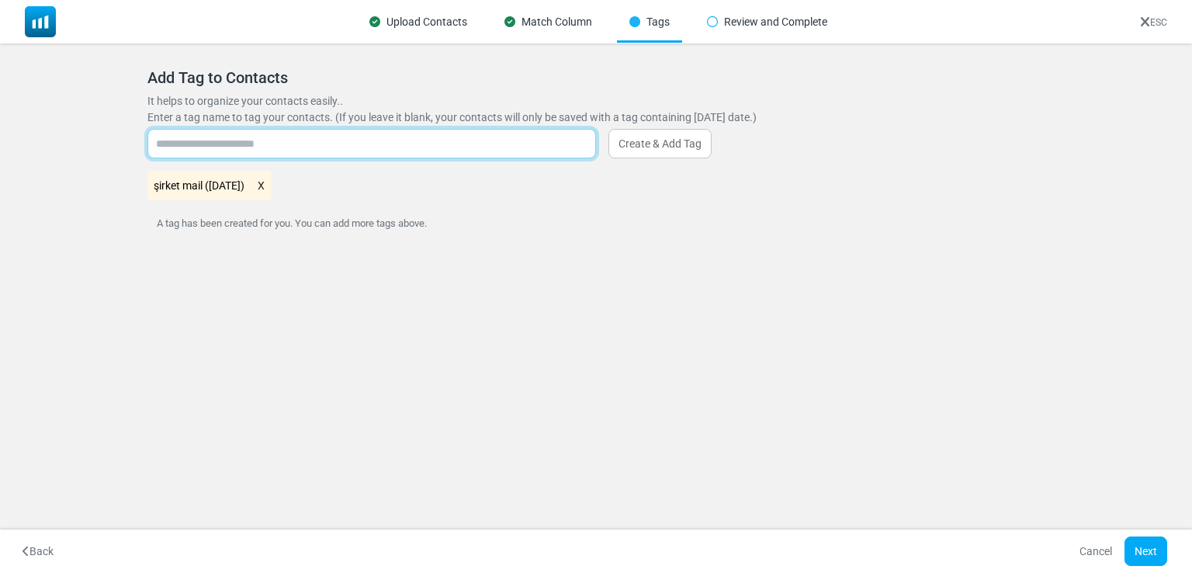
click at [444, 145] on input "text" at bounding box center [371, 143] width 449 height 29
type input "*******"
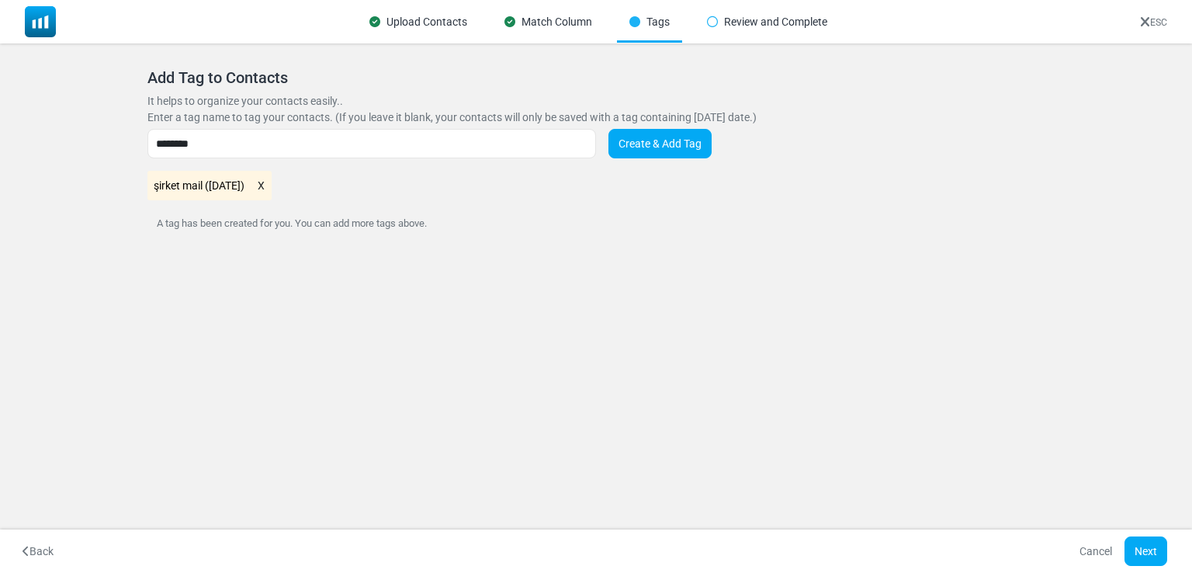
click at [679, 138] on link "Create & Add Tag" at bounding box center [660, 143] width 103 height 29
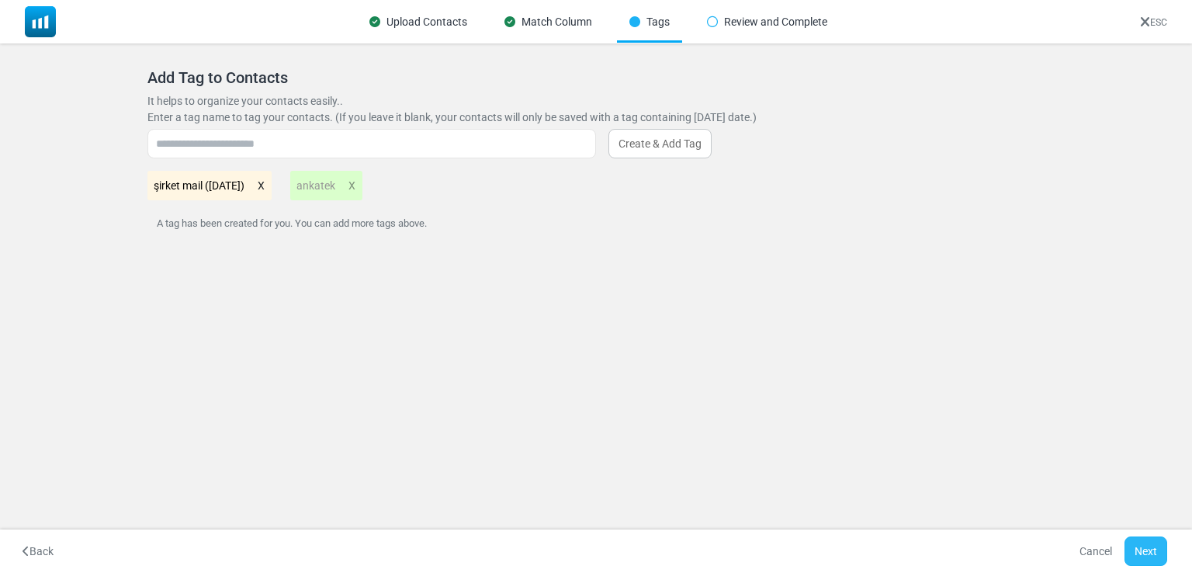
click at [1137, 547] on button "Next" at bounding box center [1146, 550] width 43 height 29
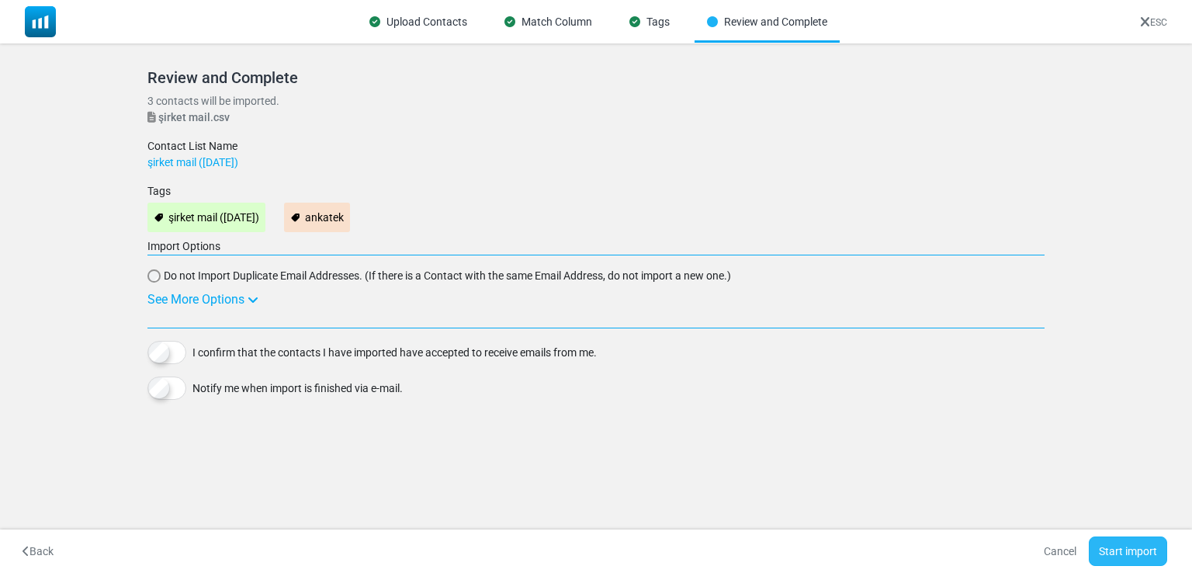
click at [1120, 551] on button "Start import" at bounding box center [1128, 550] width 78 height 29
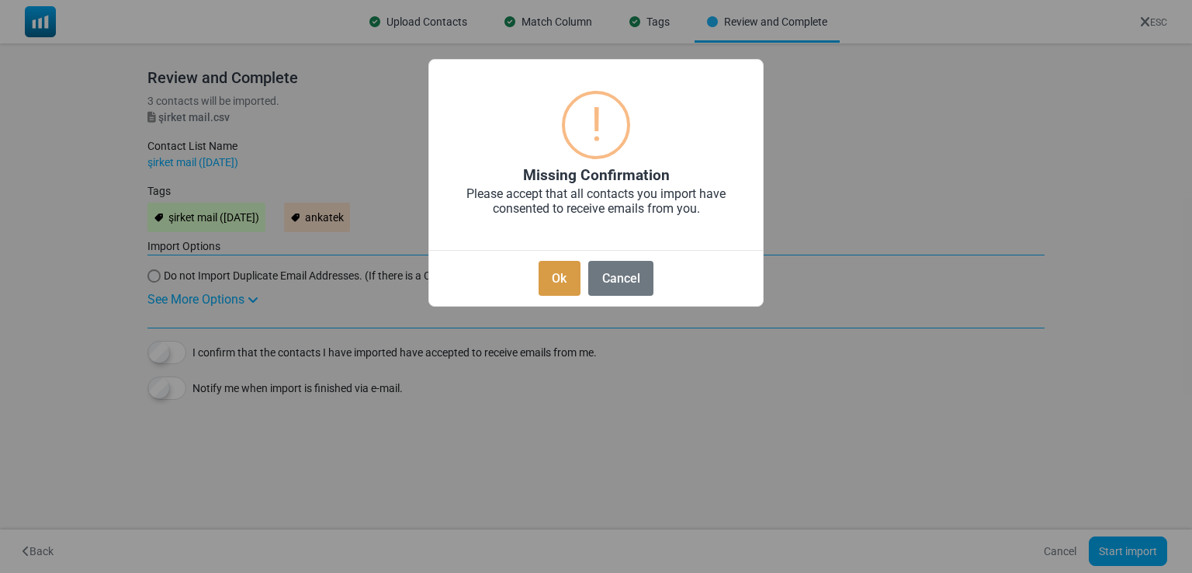
click at [567, 279] on button "Ok" at bounding box center [560, 278] width 42 height 35
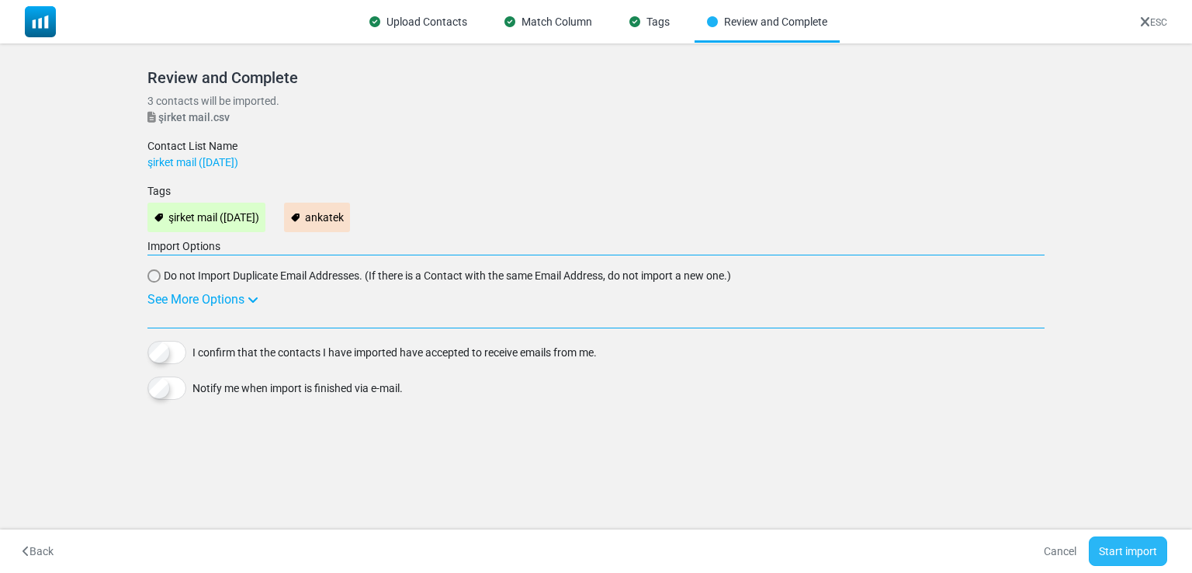
click at [1111, 550] on button "Start import" at bounding box center [1128, 550] width 78 height 29
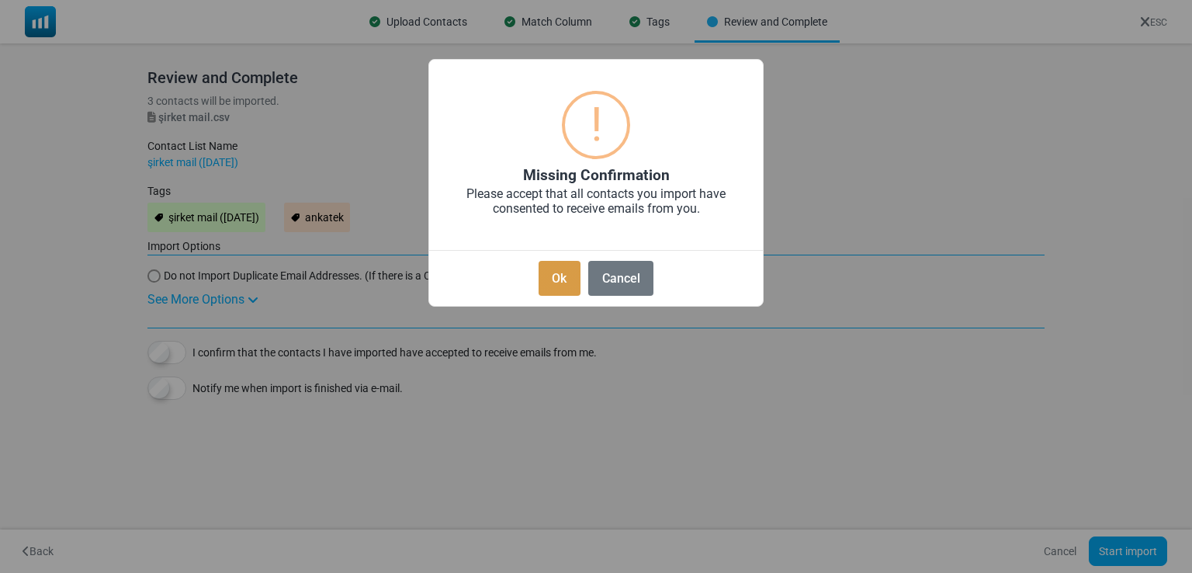
click at [550, 279] on button "Ok" at bounding box center [560, 278] width 42 height 35
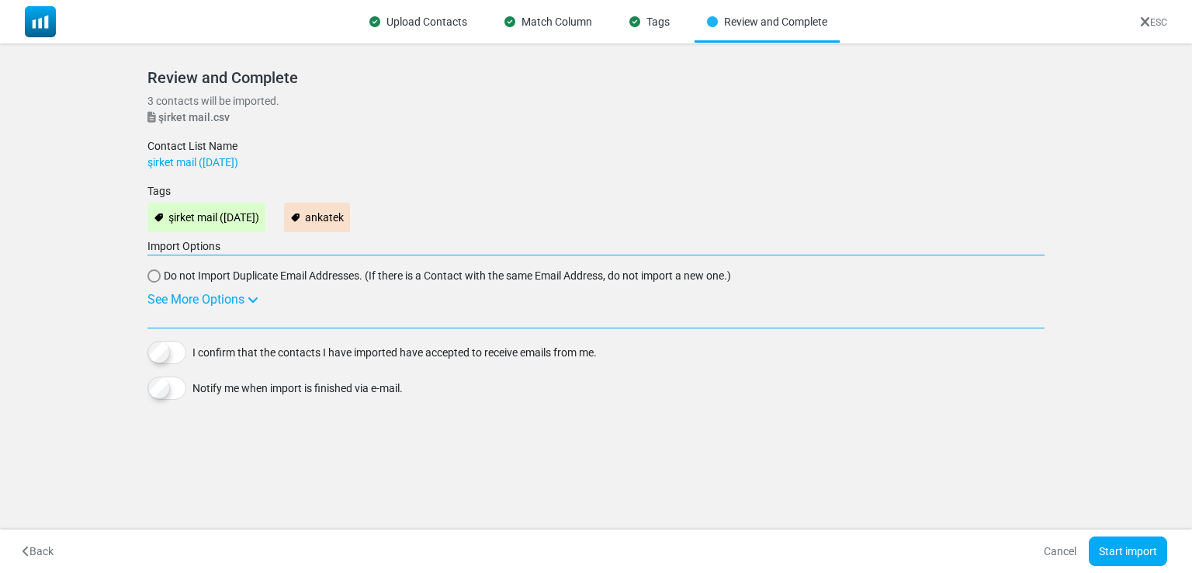
click at [191, 353] on div "I confirm that the contacts I have imported have accepted to receive emails fro…" at bounding box center [595, 352] width 896 height 23
click at [1149, 555] on button "Start import" at bounding box center [1128, 550] width 78 height 29
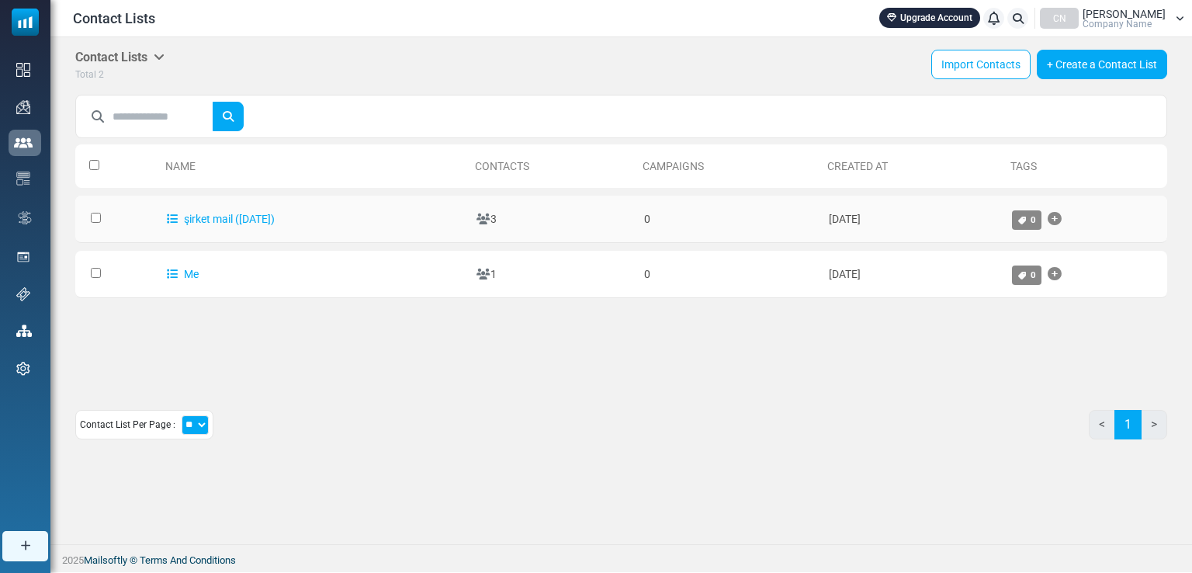
click at [93, 222] on td at bounding box center [117, 219] width 84 height 47
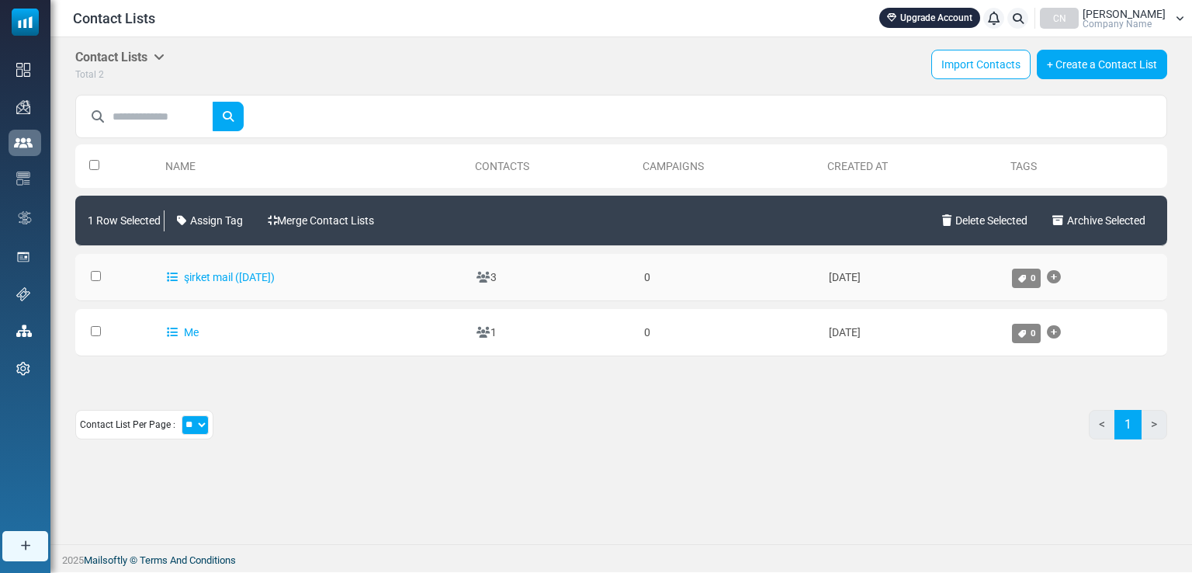
click at [93, 282] on td at bounding box center [117, 277] width 84 height 47
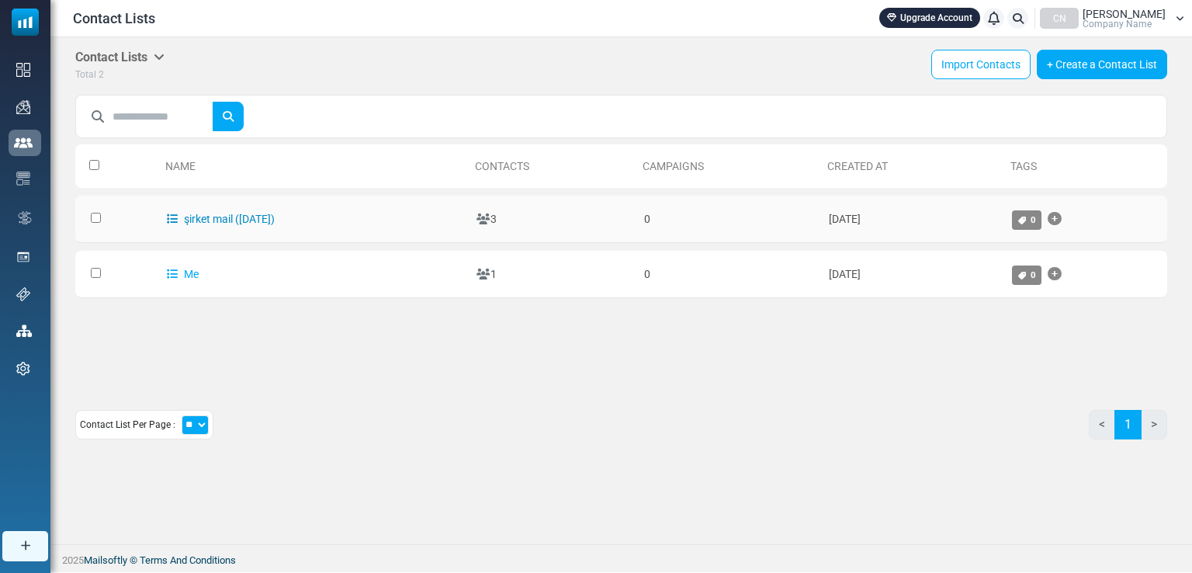
click at [251, 213] on link "şirket mail ([DATE])" at bounding box center [221, 219] width 108 height 12
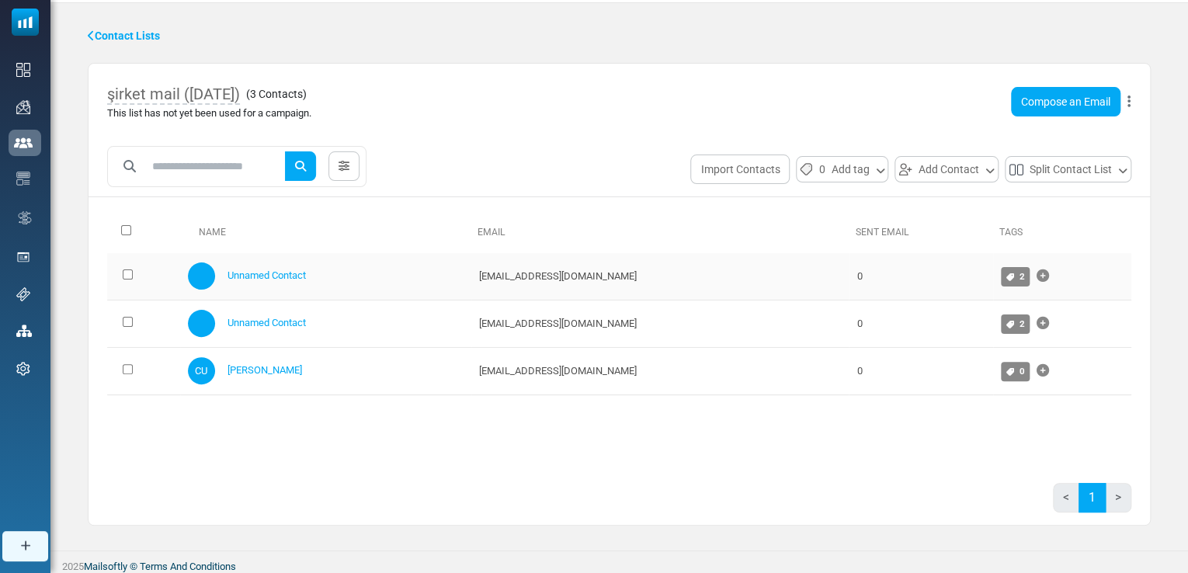
scroll to position [37, 0]
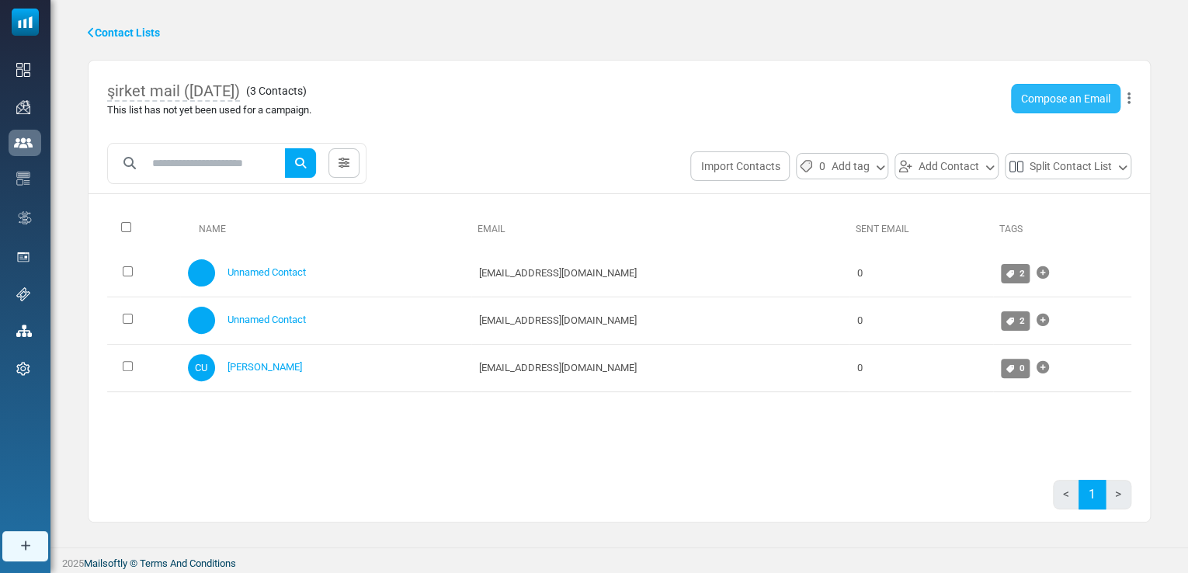
click at [1062, 95] on link "Compose an Email" at bounding box center [1065, 98] width 109 height 29
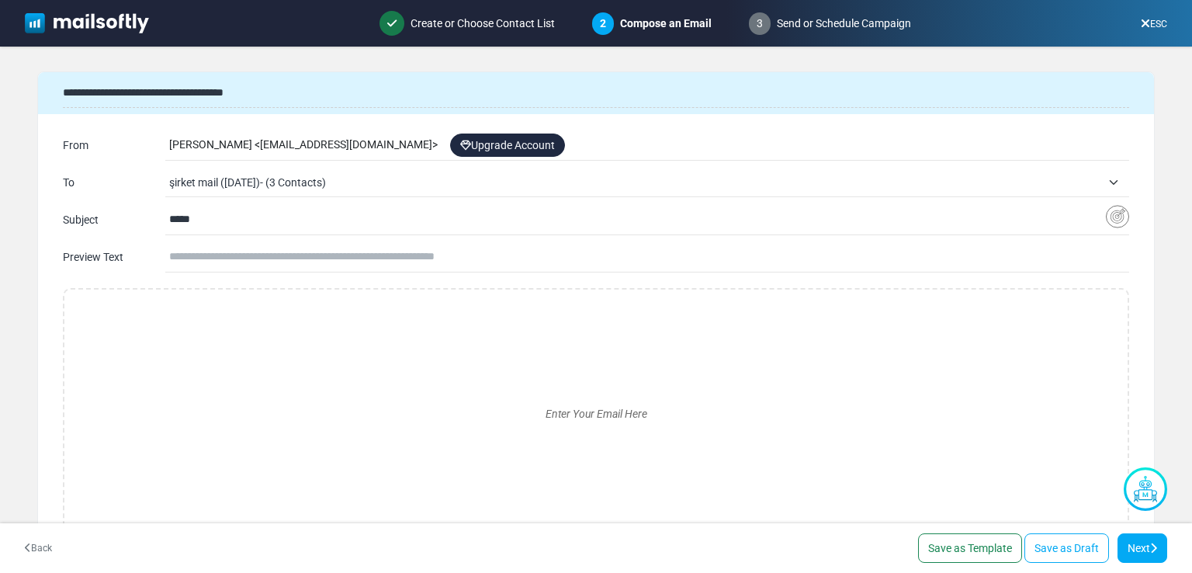
click at [400, 255] on input "text" at bounding box center [649, 256] width 960 height 29
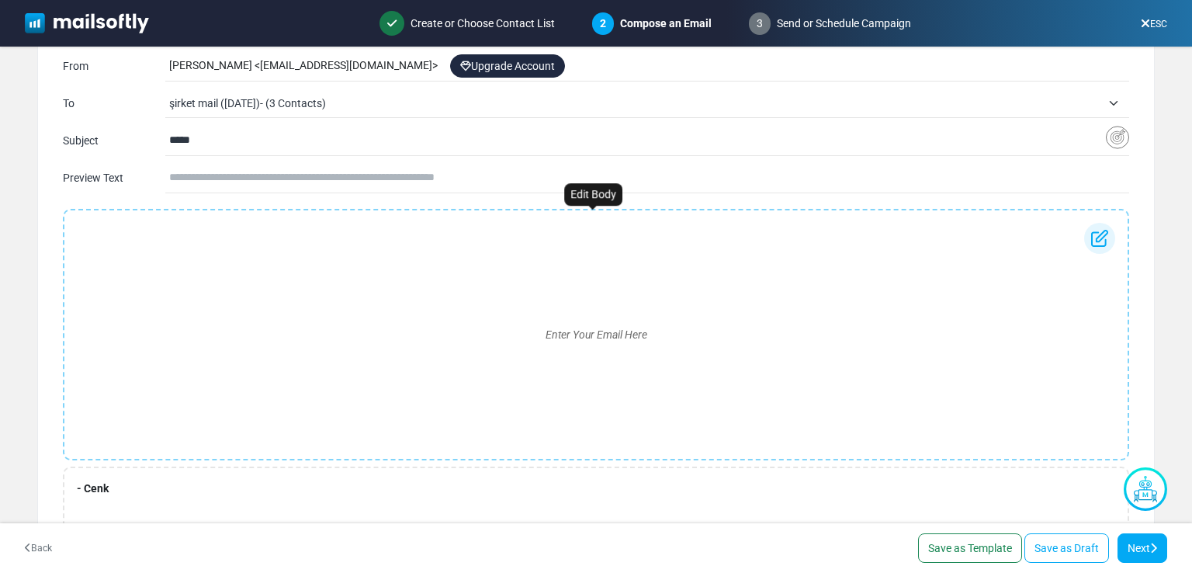
scroll to position [78, 0]
click at [265, 264] on div "Enter Your Email Here" at bounding box center [596, 336] width 1038 height 224
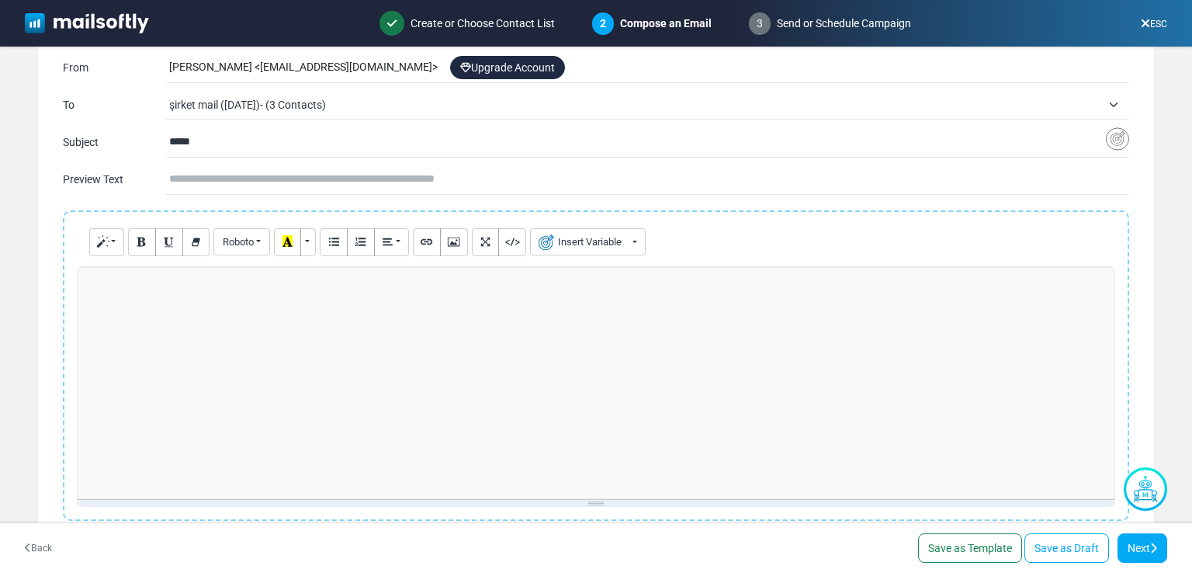
click at [243, 333] on div at bounding box center [596, 382] width 1038 height 233
paste div
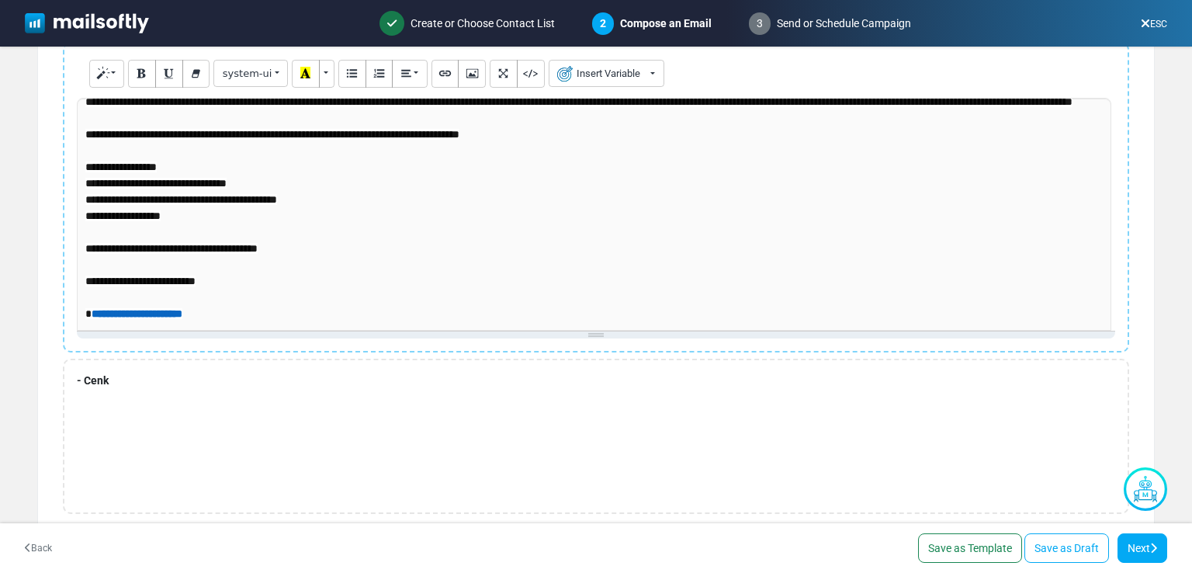
scroll to position [267, 0]
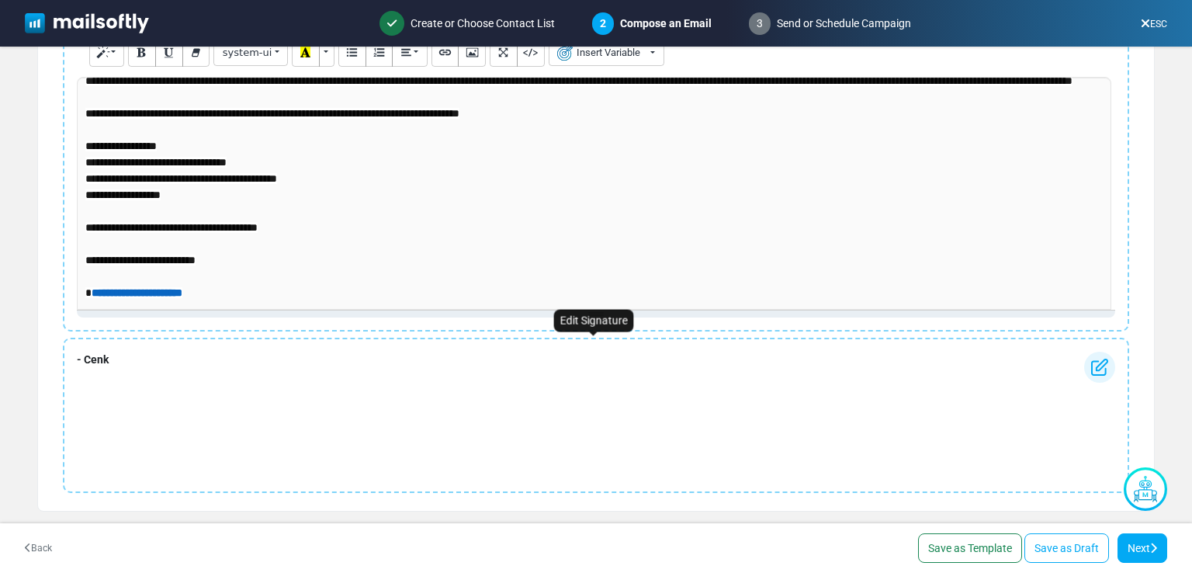
click at [202, 364] on div "- Cenk" at bounding box center [596, 415] width 1066 height 155
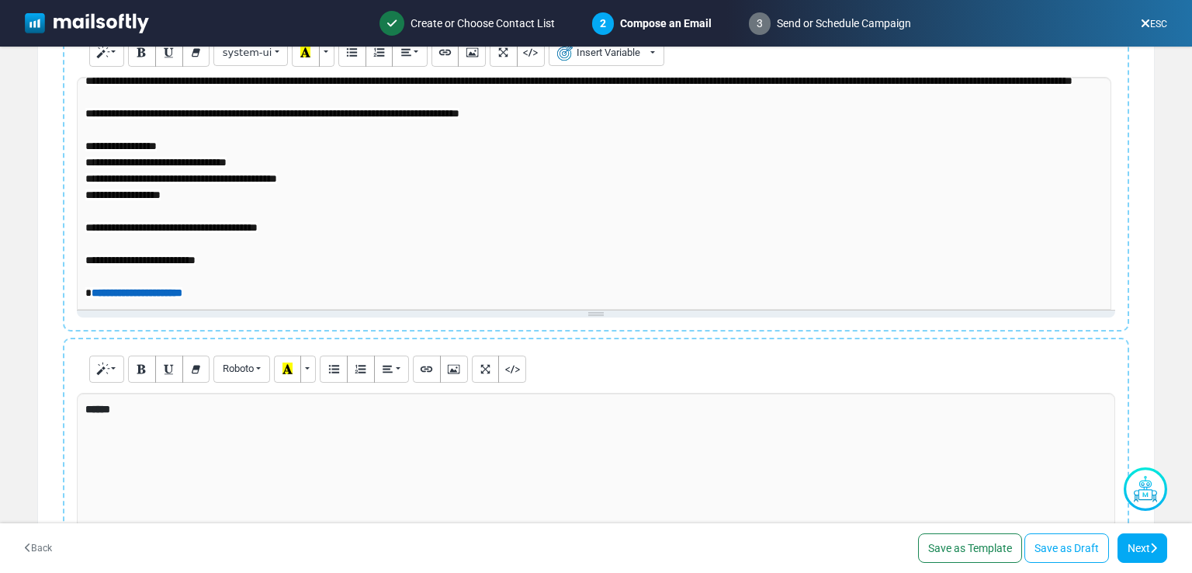
click at [147, 414] on div "******" at bounding box center [596, 509] width 1038 height 233
click at [144, 415] on div "******" at bounding box center [596, 509] width 1038 height 233
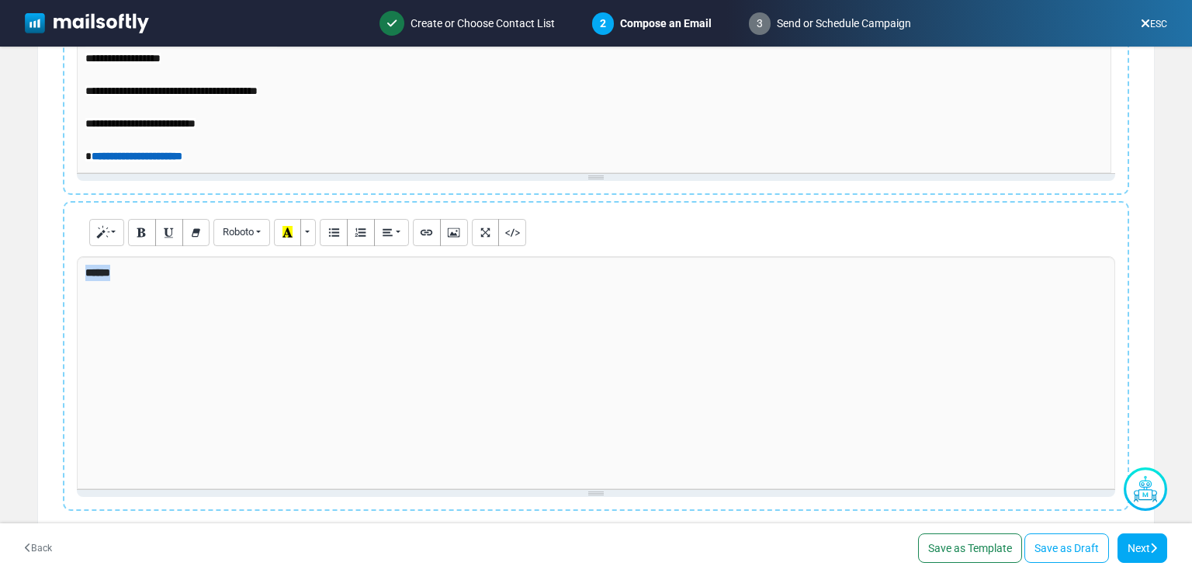
scroll to position [421, 0]
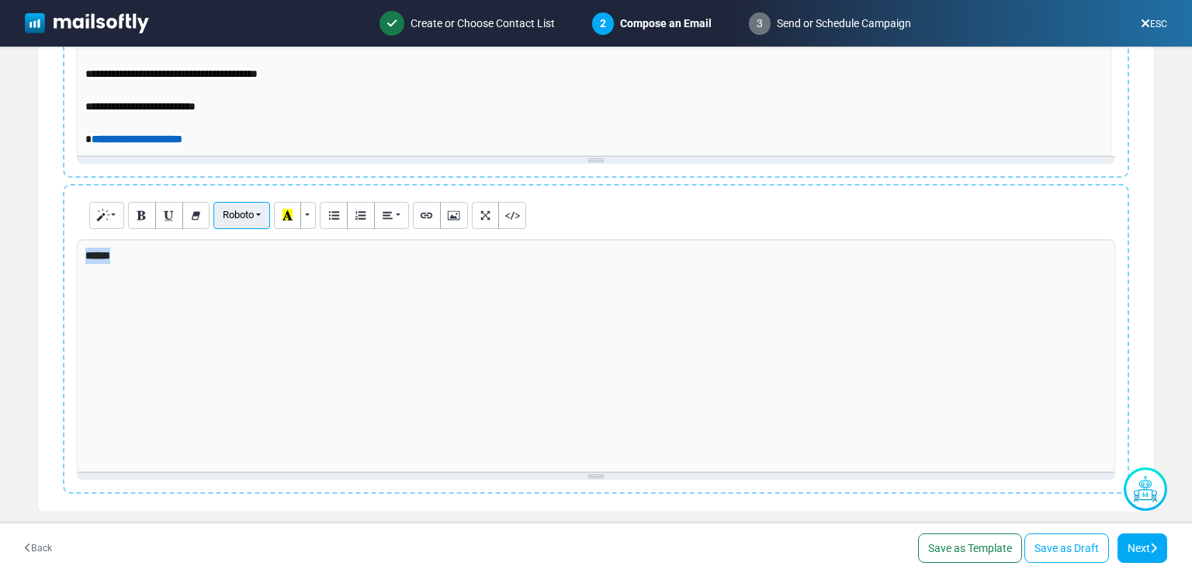
click at [255, 213] on button "Roboto" at bounding box center [241, 215] width 56 height 27
drag, startPoint x: 257, startPoint y: 293, endPoint x: 232, endPoint y: 271, distance: 33.0
click at [232, 271] on div "******" at bounding box center [596, 355] width 1038 height 233
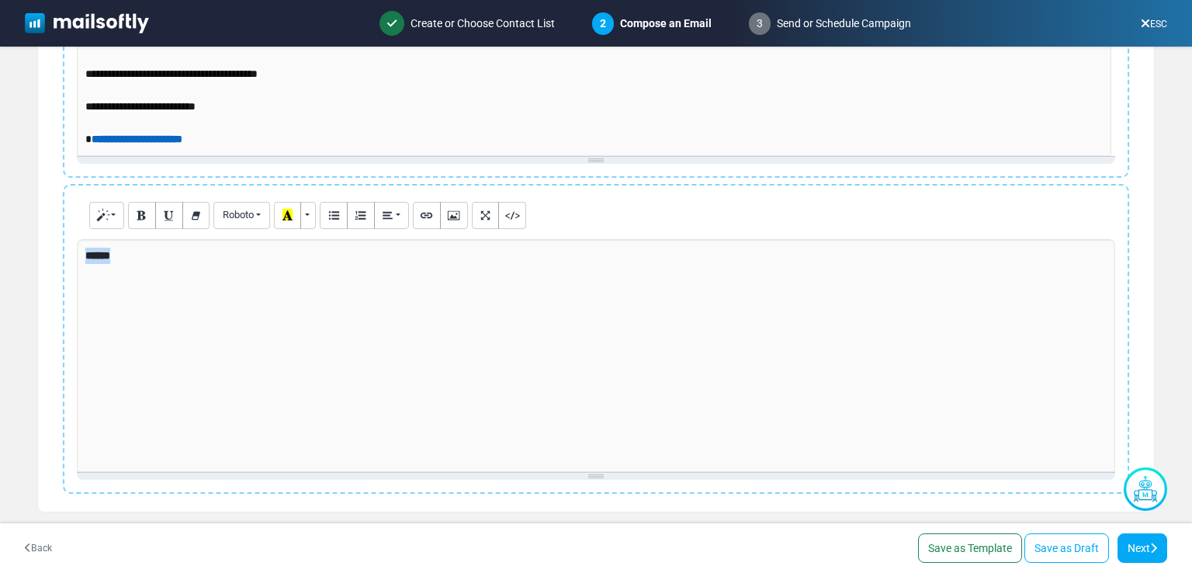
click at [232, 271] on div "******" at bounding box center [596, 355] width 1038 height 233
click at [222, 280] on div "******" at bounding box center [596, 355] width 1038 height 233
click at [221, 280] on div "******" at bounding box center [596, 355] width 1038 height 233
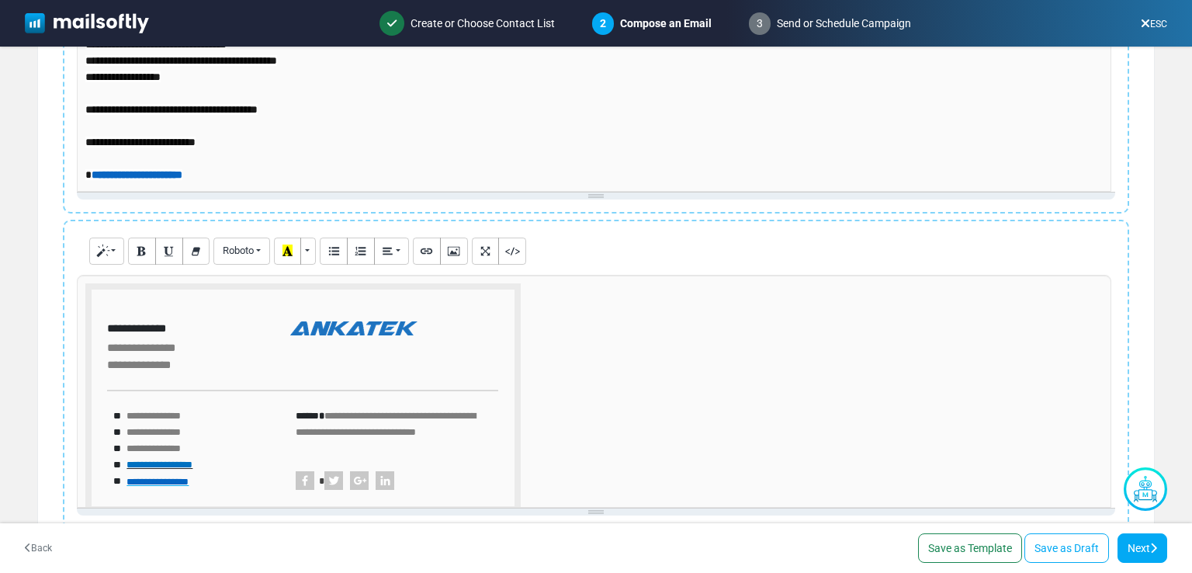
scroll to position [343, 0]
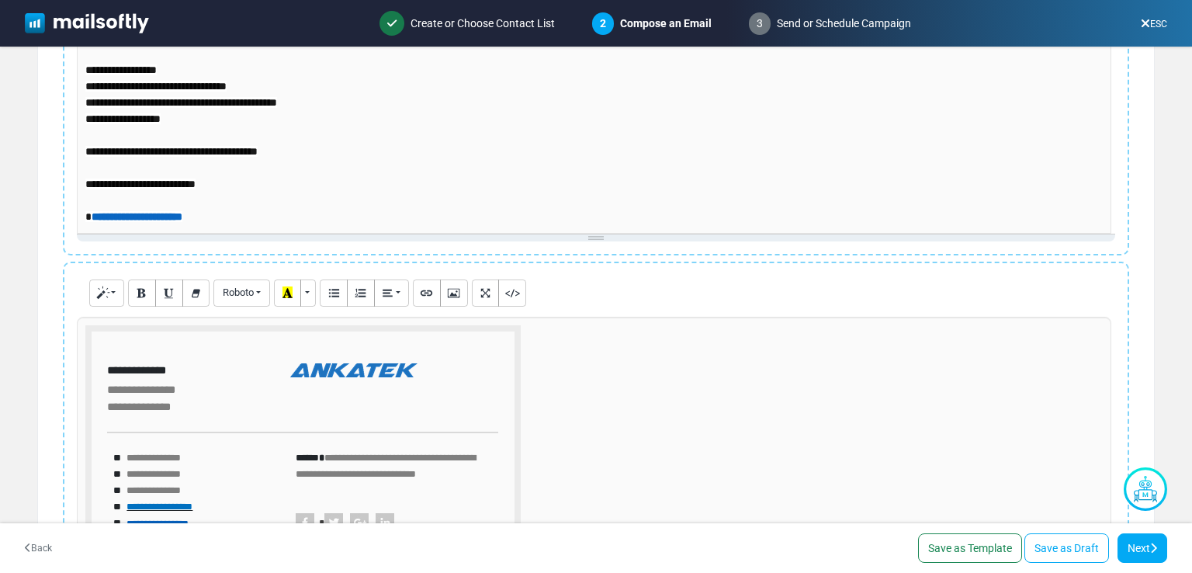
click at [275, 220] on p "**********" at bounding box center [594, 62] width 1018 height 326
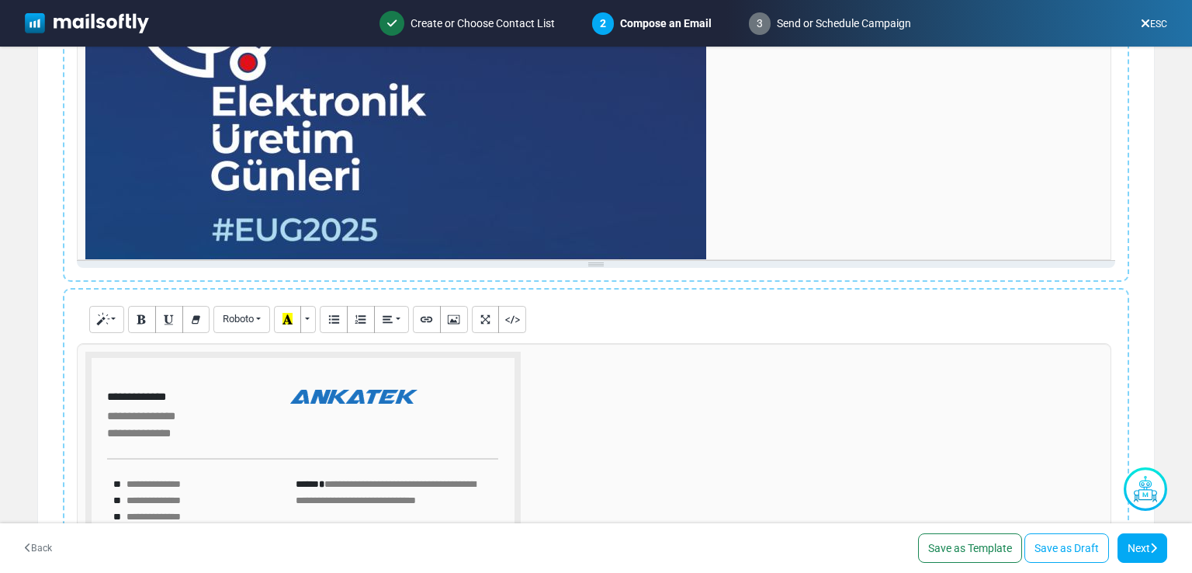
scroll to position [0, 0]
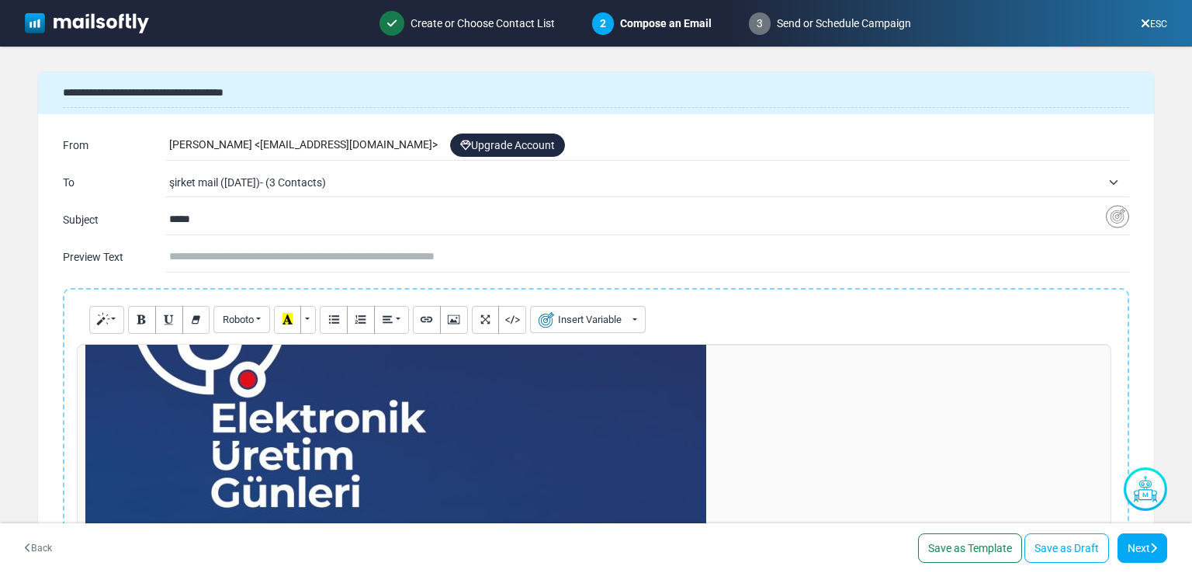
click at [466, 255] on input "text" at bounding box center [649, 256] width 960 height 29
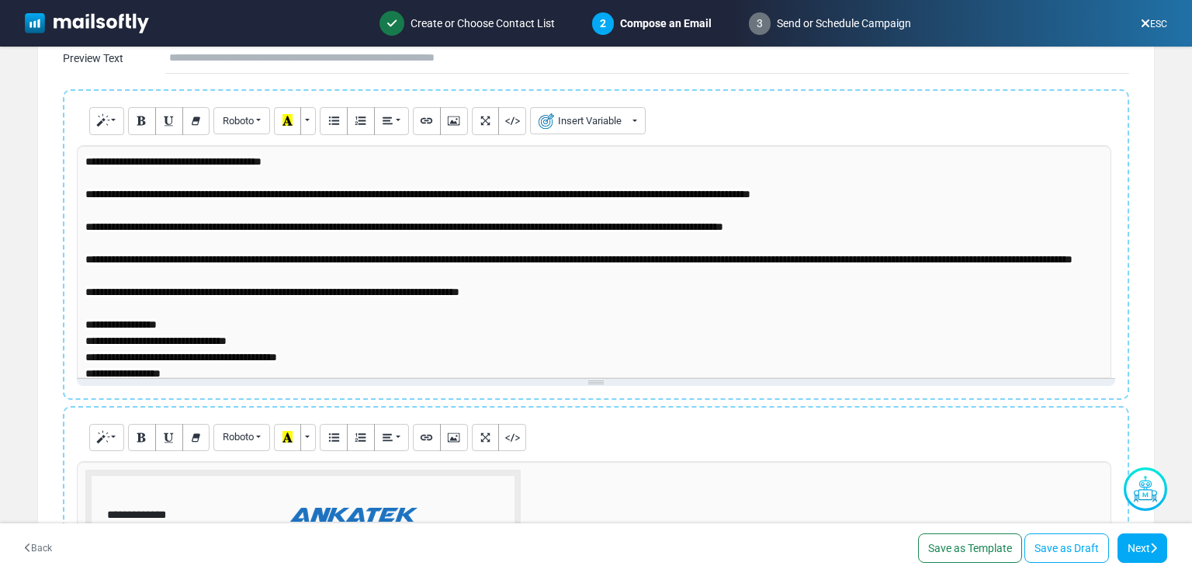
scroll to position [155, 0]
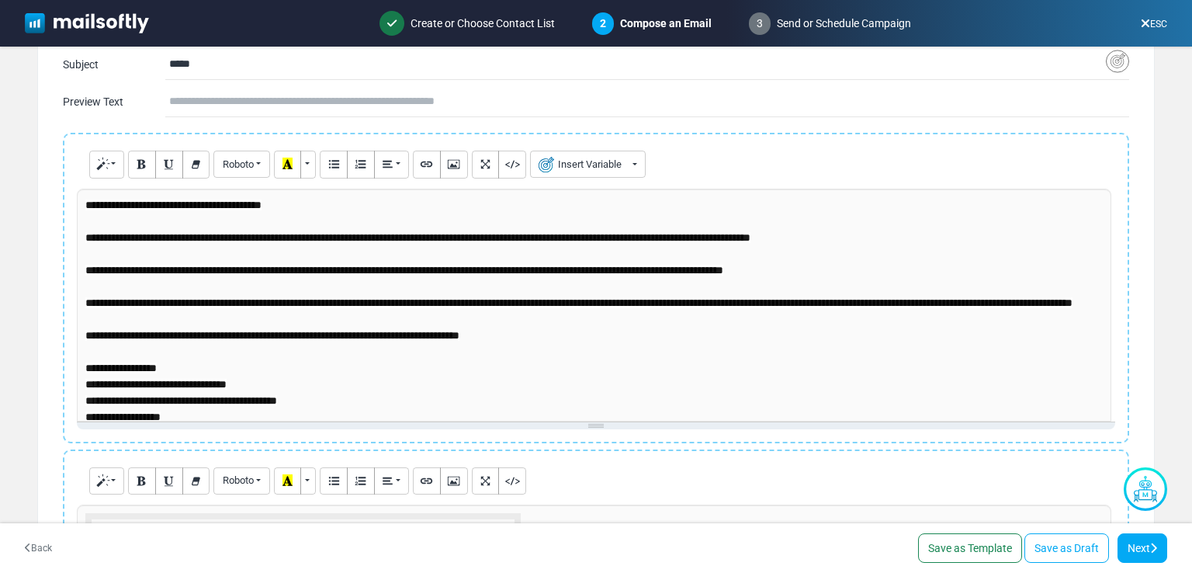
type input "*"
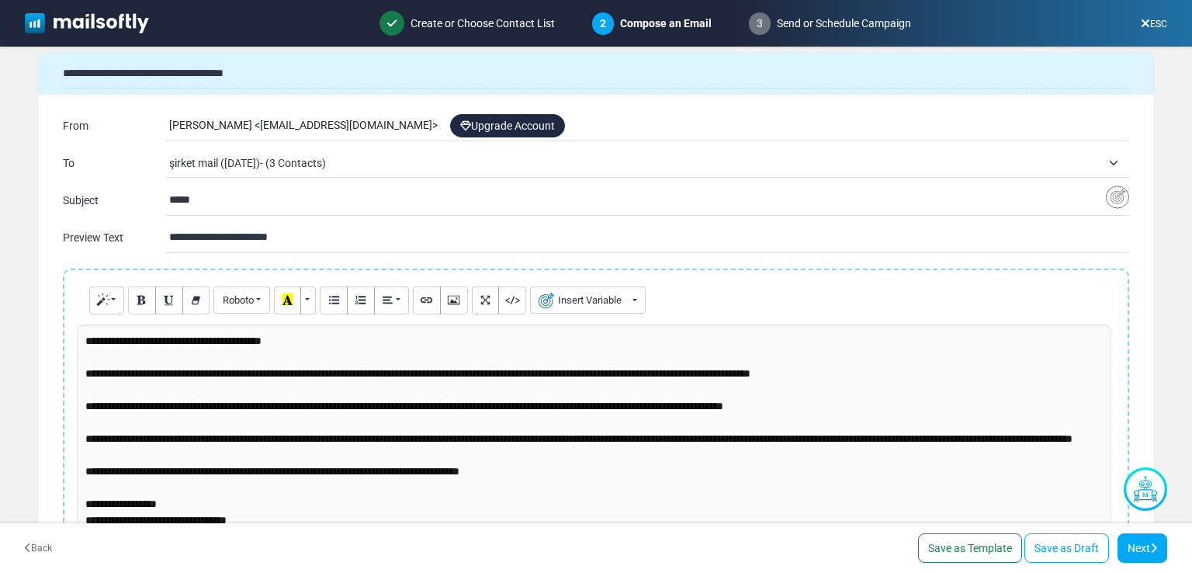
scroll to position [0, 0]
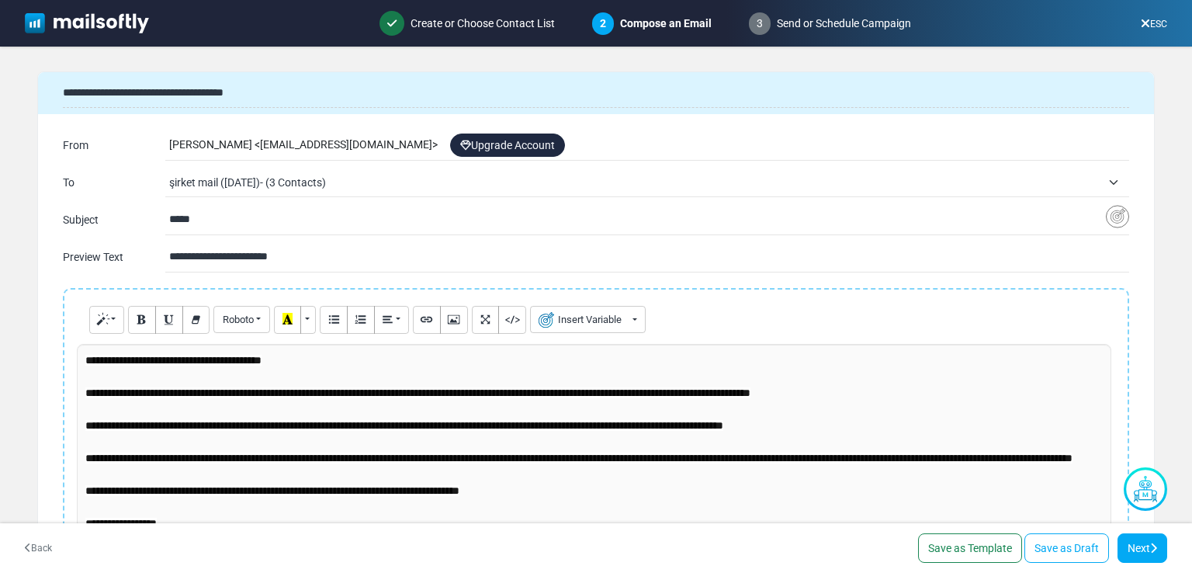
type input "**********"
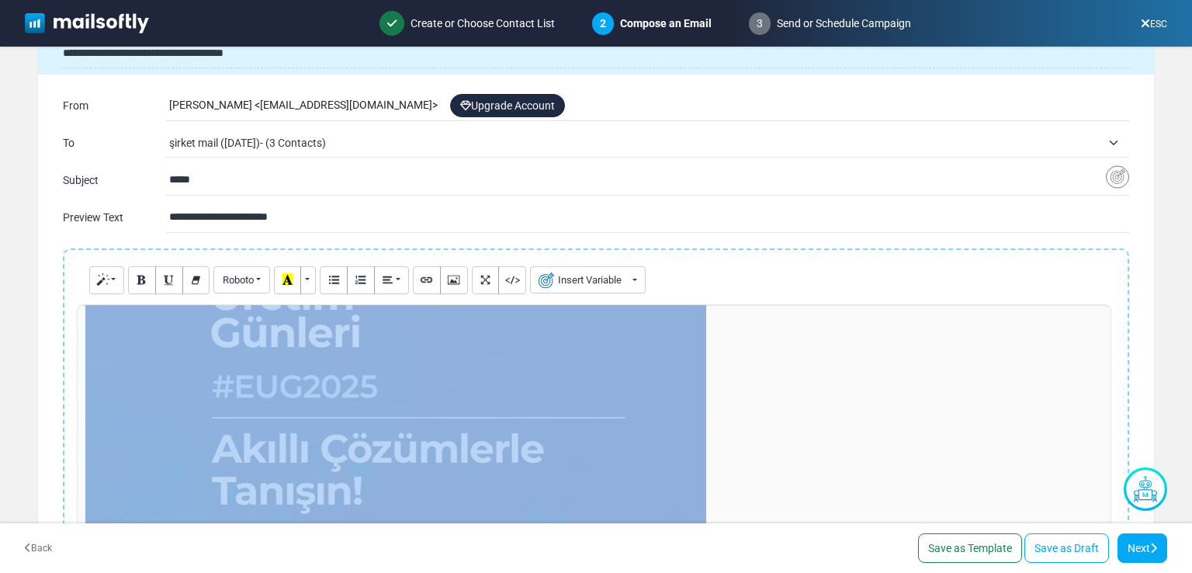
scroll to position [420, 0]
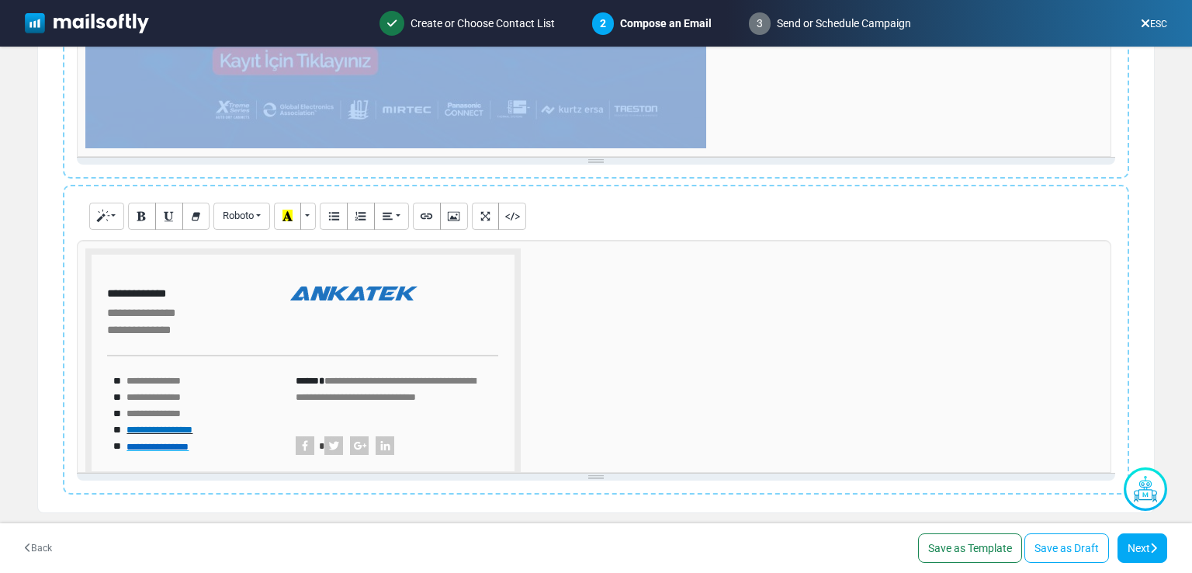
drag, startPoint x: 84, startPoint y: 360, endPoint x: 509, endPoint y: 106, distance: 495.3
click at [509, 106] on div "**********" at bounding box center [594, 40] width 1035 height 233
copy p "**********"
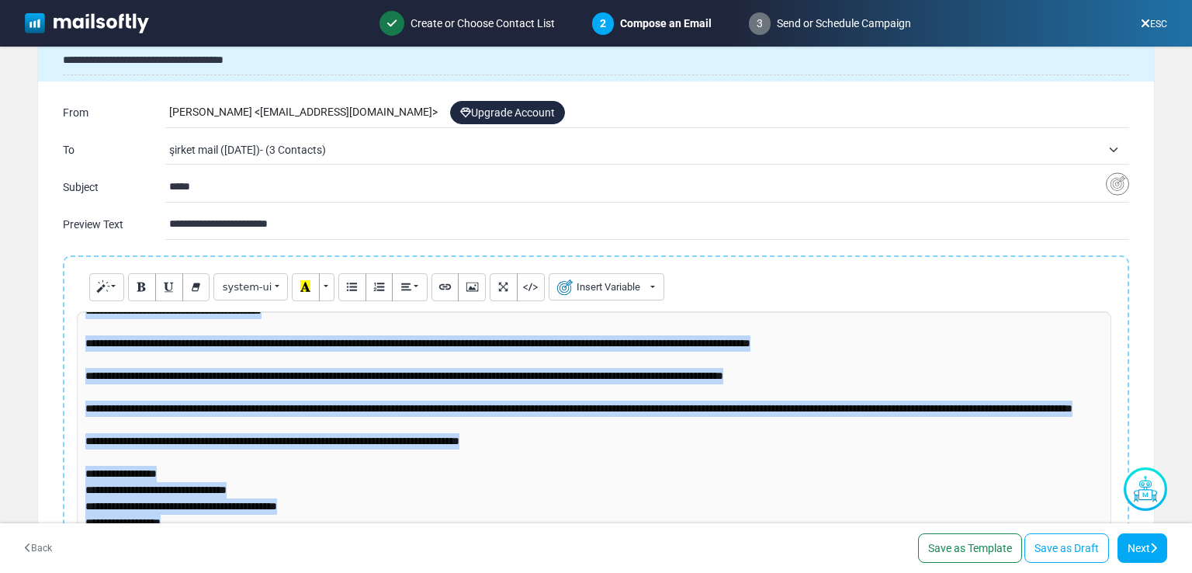
scroll to position [0, 0]
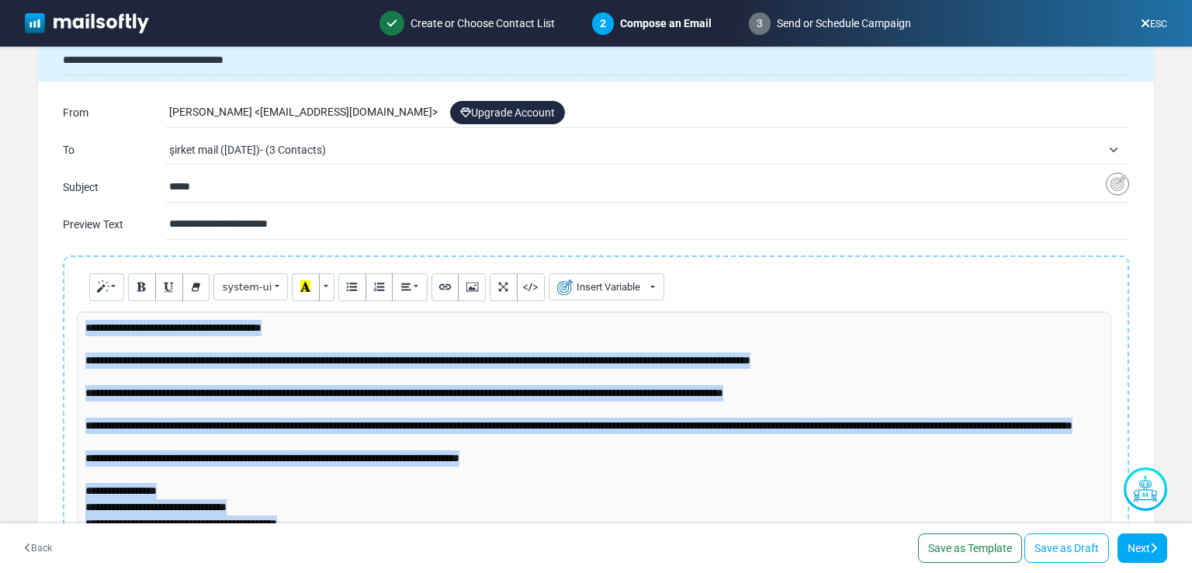
click at [1000, 398] on p "**********" at bounding box center [594, 483] width 1018 height 326
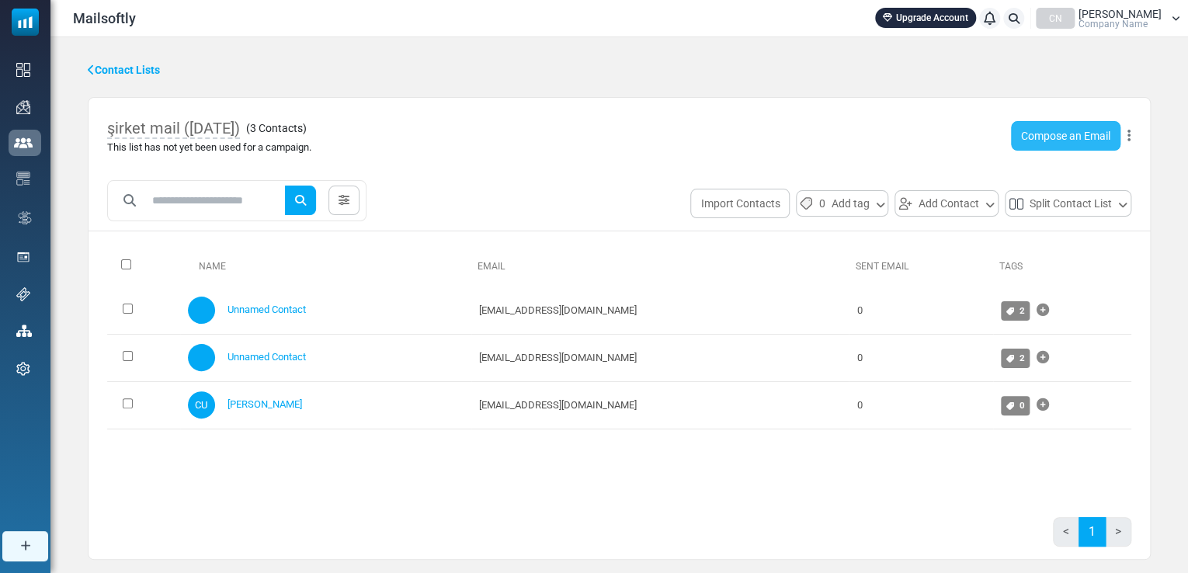
click at [1056, 125] on link "Compose an Email" at bounding box center [1065, 135] width 109 height 29
click at [755, 210] on button "Import Contacts" at bounding box center [739, 203] width 99 height 29
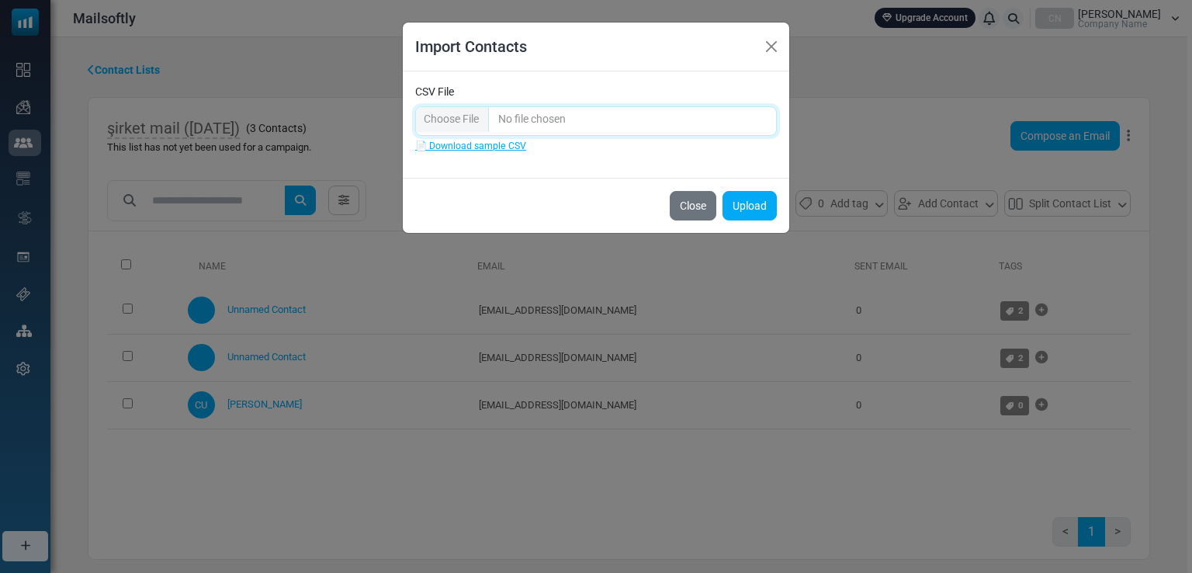
click at [463, 123] on input "CSV File" at bounding box center [596, 120] width 362 height 29
type input "**********"
click at [748, 197] on button "Upload" at bounding box center [750, 205] width 54 height 29
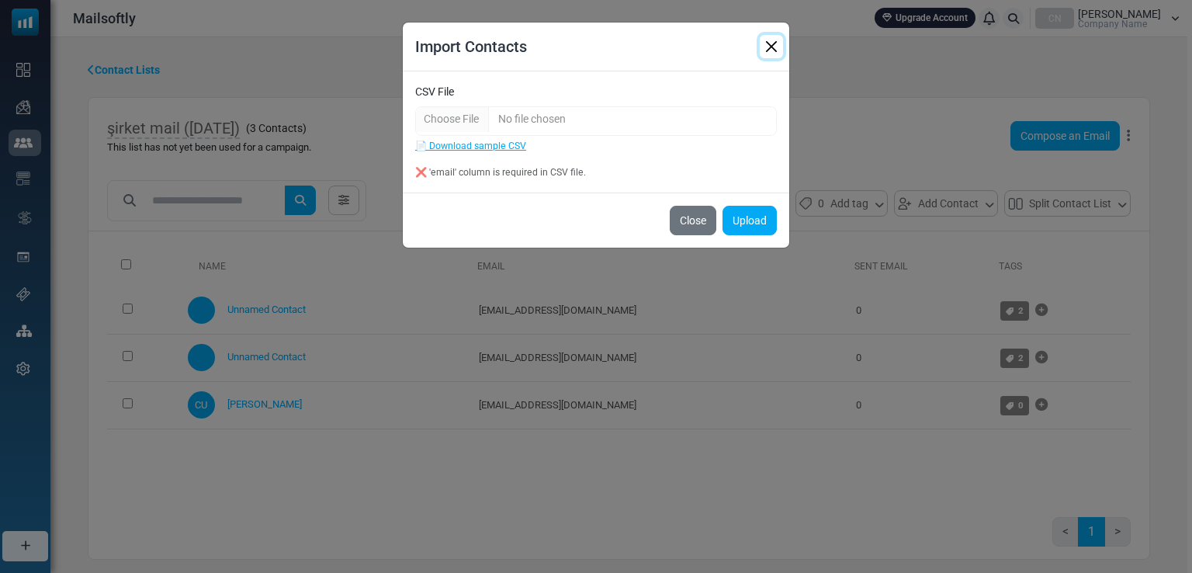
click at [773, 41] on button "Close" at bounding box center [771, 46] width 23 height 23
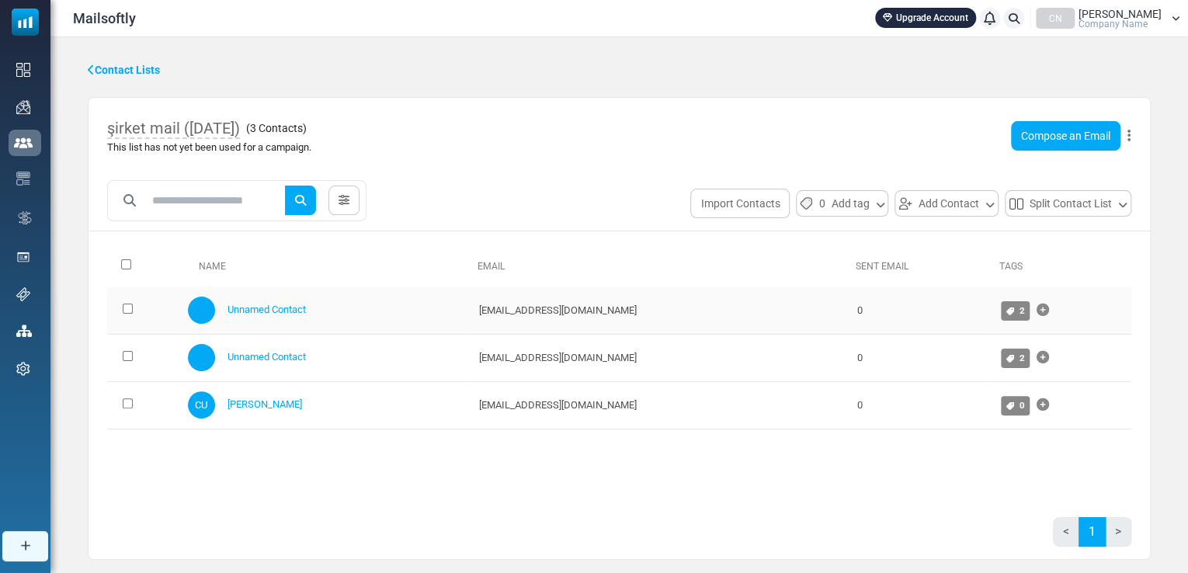
click at [329, 300] on div "Unnamed Contact" at bounding box center [326, 309] width 276 height 27
click at [272, 311] on link "Unnamed Contact" at bounding box center [266, 309] width 78 height 12
click at [85, 59] on div "Contact Lists şirket mail ([DATE]) ( 3 Contacts ) This list has not yet been us…" at bounding box center [618, 310] width 1137 height 547
click at [97, 75] on link "Contact Lists" at bounding box center [124, 70] width 72 height 16
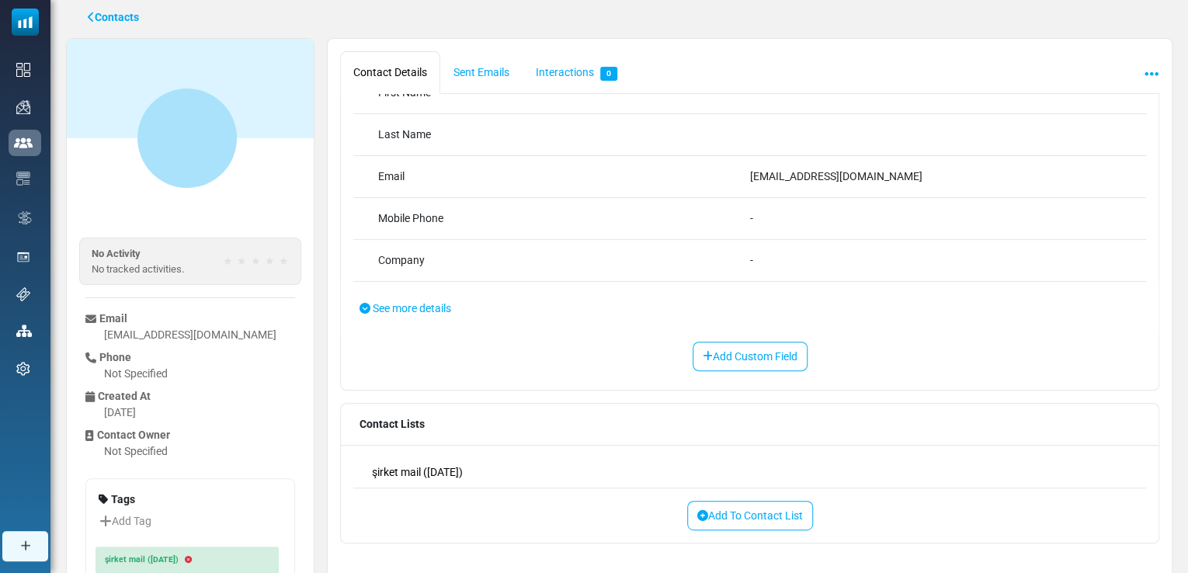
scroll to position [169, 0]
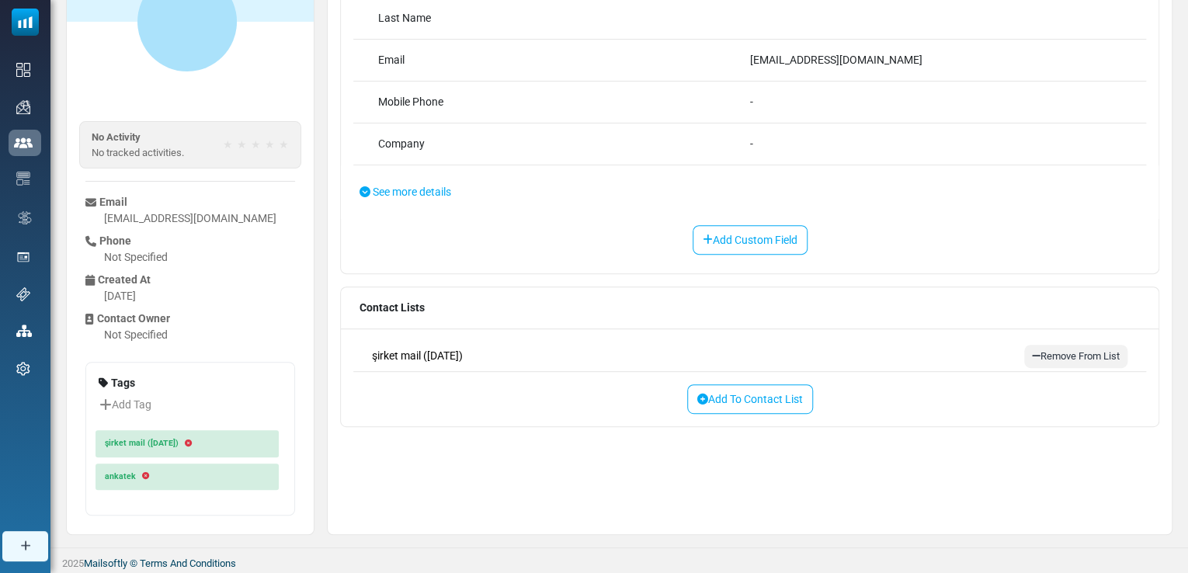
click at [581, 352] on div "şirket mail (8/27/2025) Remove From List" at bounding box center [749, 357] width 792 height 30
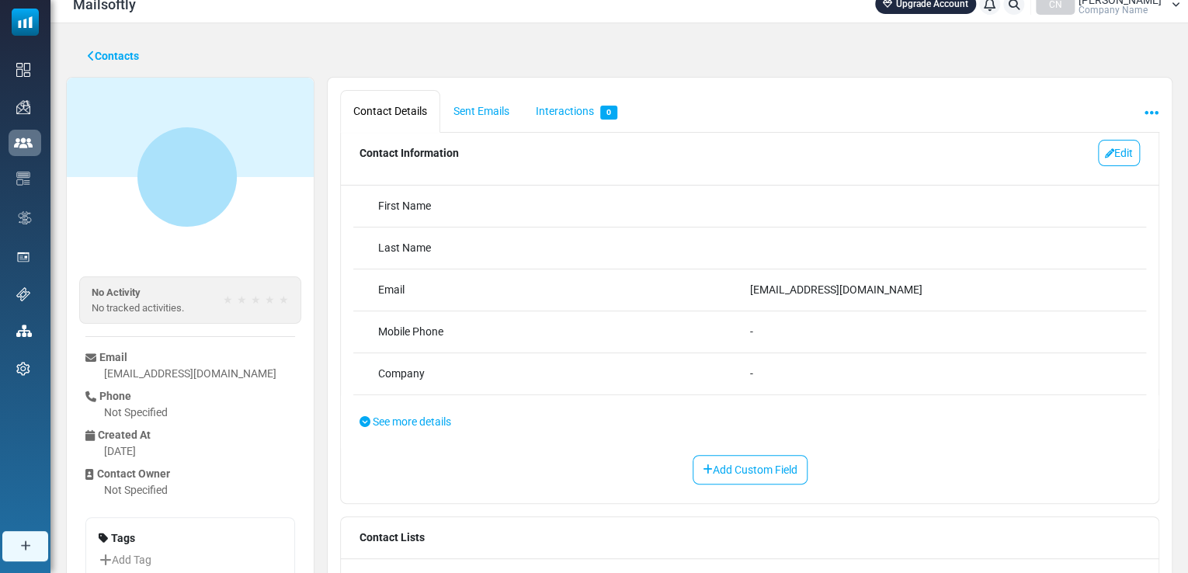
scroll to position [78, 0]
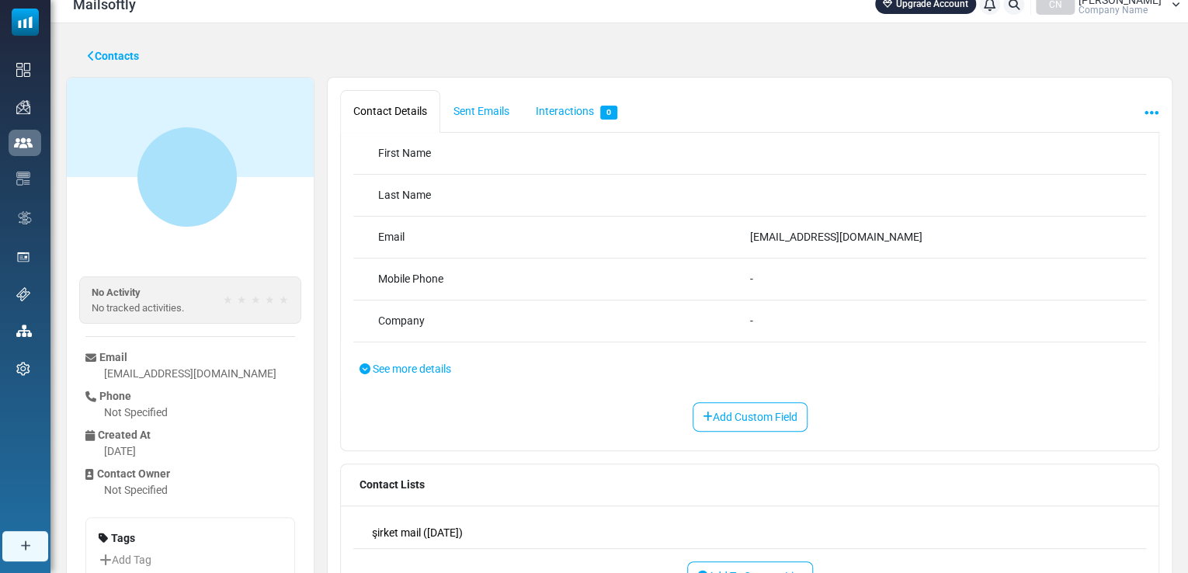
click at [93, 57] on icon at bounding box center [91, 55] width 7 height 11
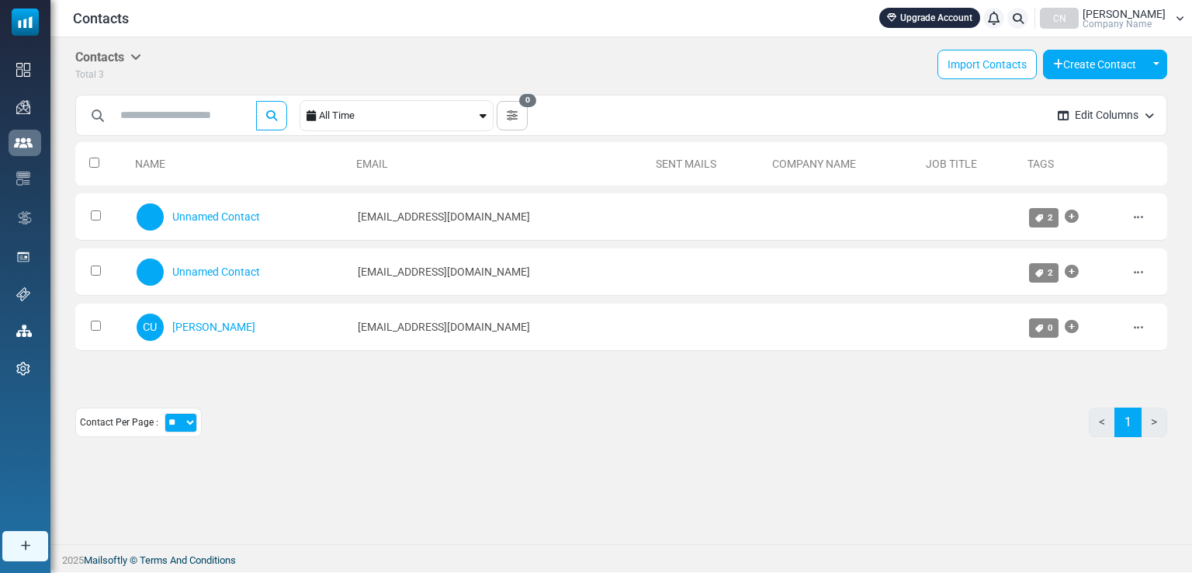
click at [1158, 13] on span "[PERSON_NAME]" at bounding box center [1124, 14] width 83 height 11
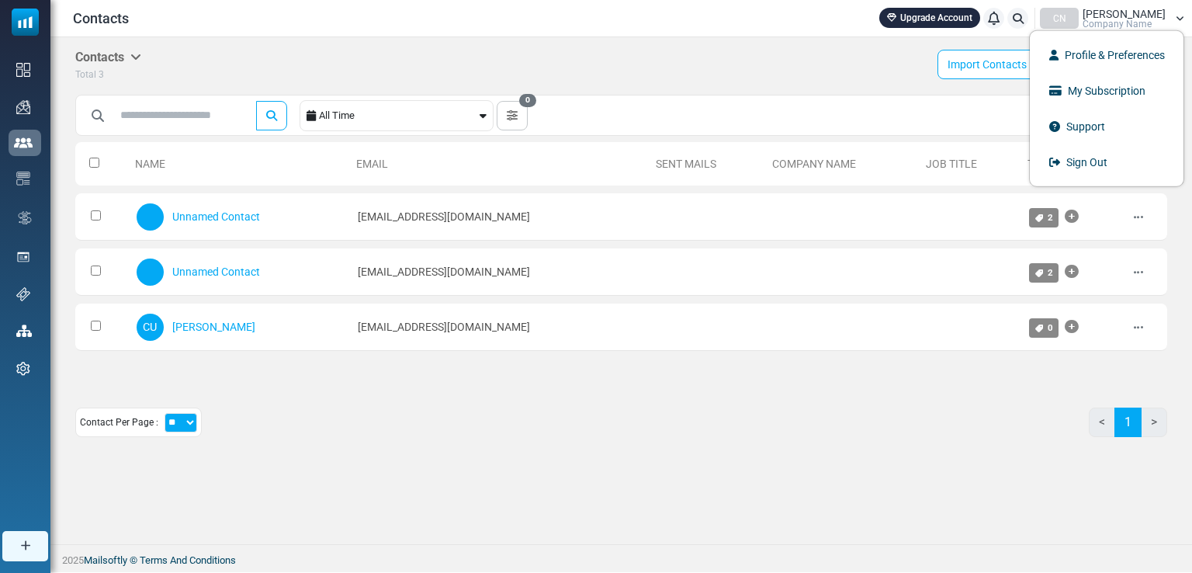
click at [1176, 26] on div "CN Cenk Uzunhan Company Name" at bounding box center [1112, 18] width 144 height 21
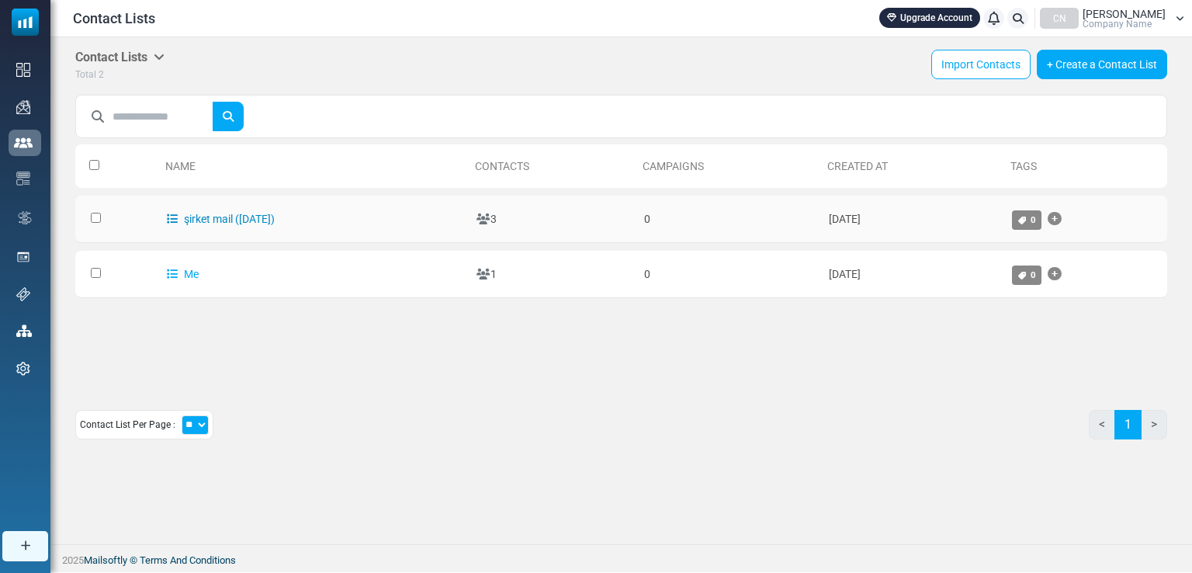
click at [233, 215] on link "şirket mail ([DATE])" at bounding box center [221, 219] width 108 height 12
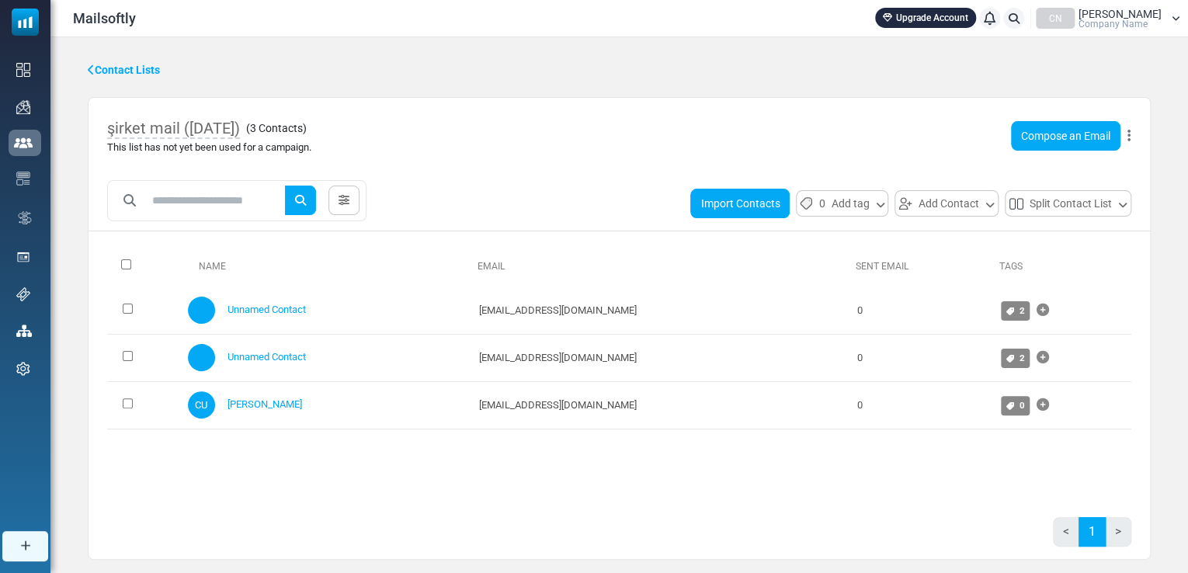
click at [771, 198] on button "Import Contacts" at bounding box center [739, 203] width 99 height 29
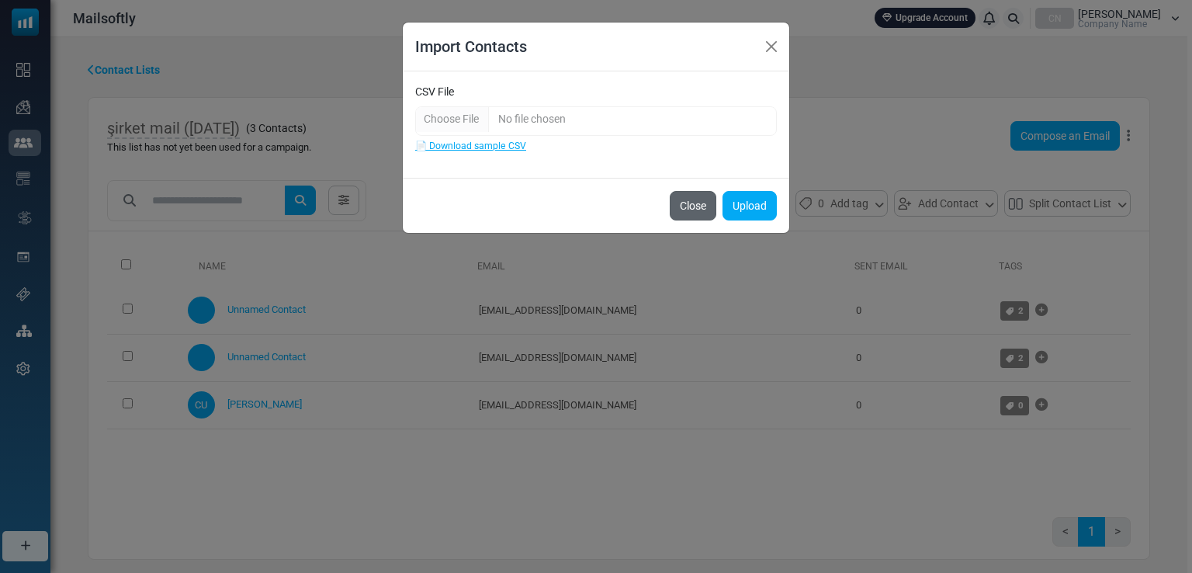
click at [706, 209] on button "Close" at bounding box center [693, 205] width 47 height 29
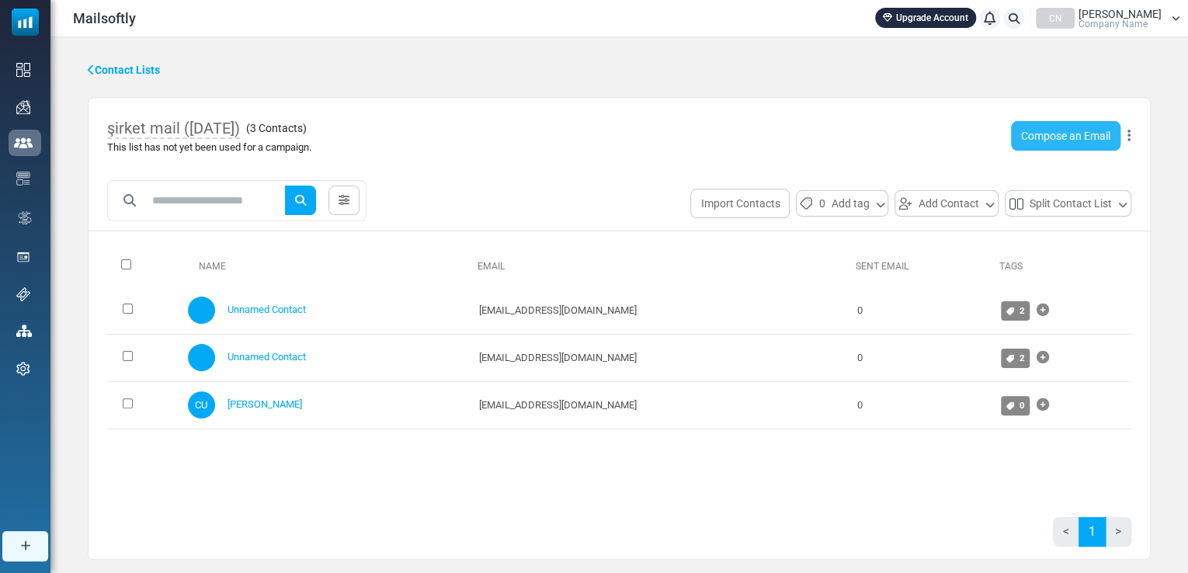
click at [1067, 134] on link "Compose an Email" at bounding box center [1065, 135] width 109 height 29
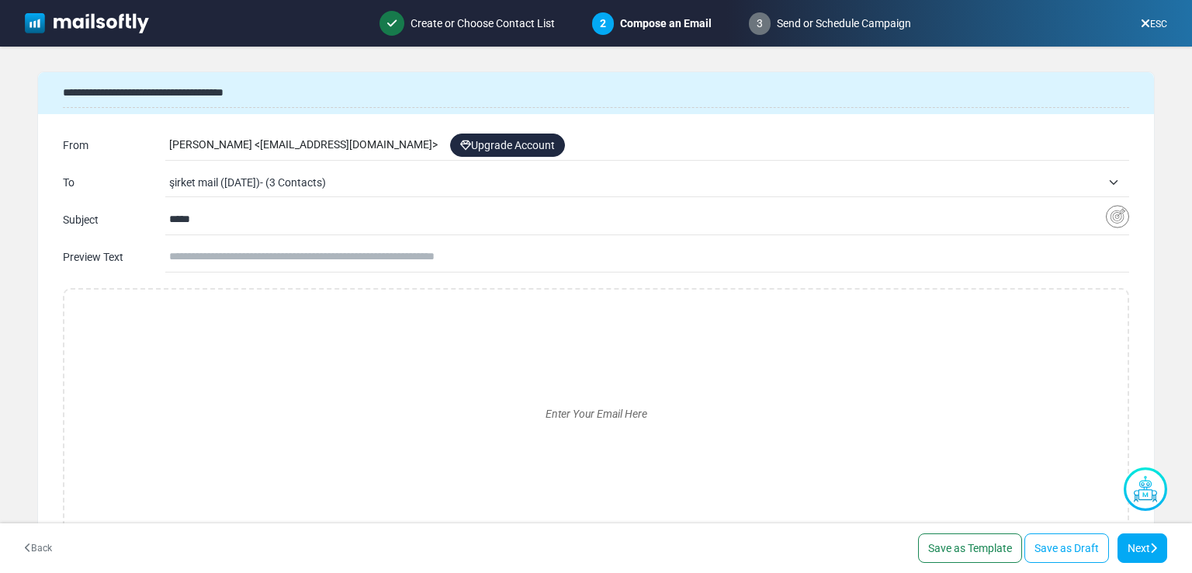
click at [373, 244] on input "text" at bounding box center [649, 256] width 960 height 29
click at [353, 231] on input "*****" at bounding box center [637, 219] width 937 height 29
click at [354, 231] on input "*****" at bounding box center [637, 219] width 937 height 29
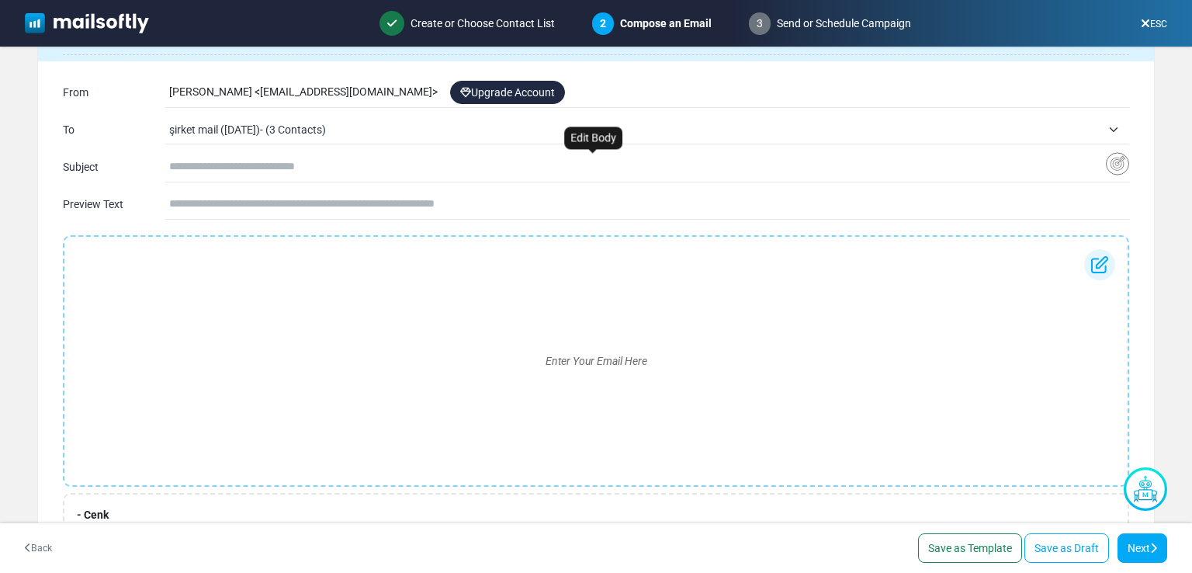
scroll to position [208, 0]
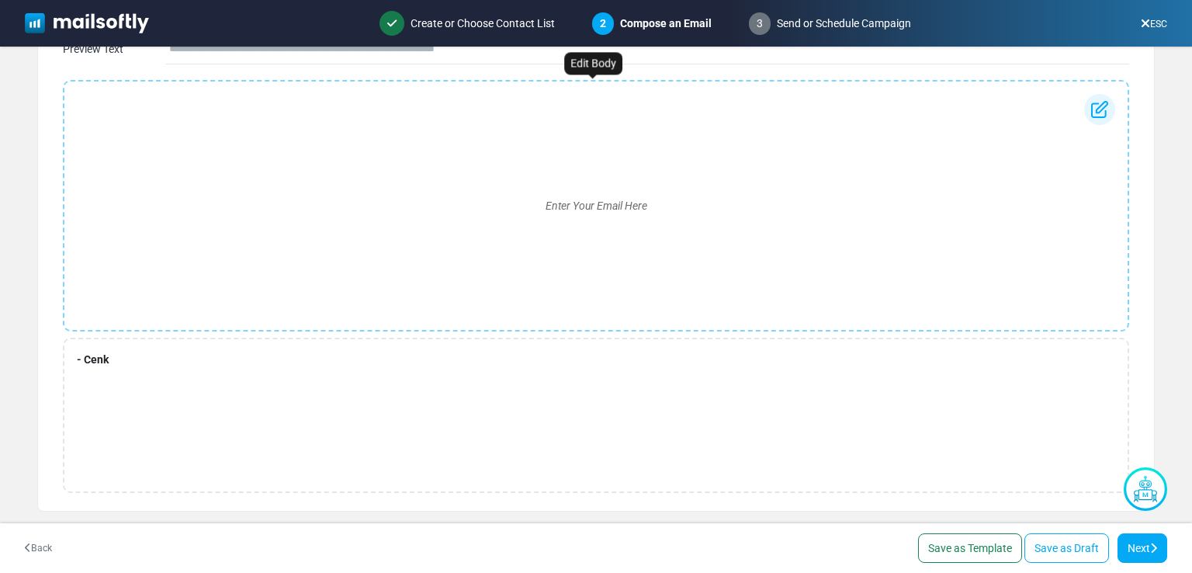
click at [563, 215] on div "Enter Your Email Here" at bounding box center [596, 206] width 1038 height 224
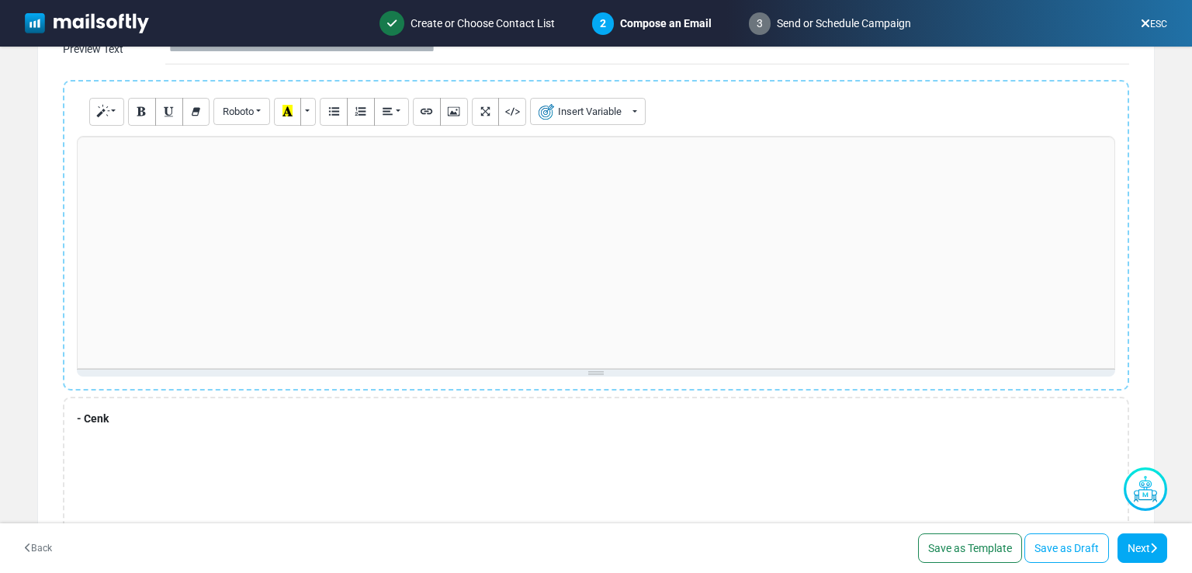
click at [359, 239] on div at bounding box center [596, 252] width 1038 height 233
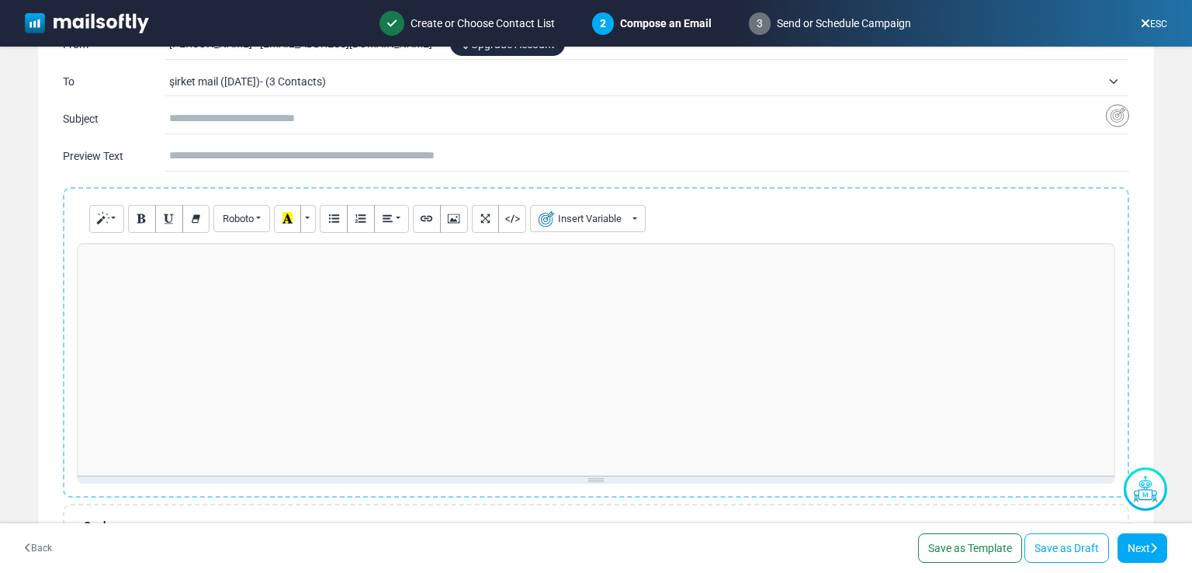
scroll to position [233, 0]
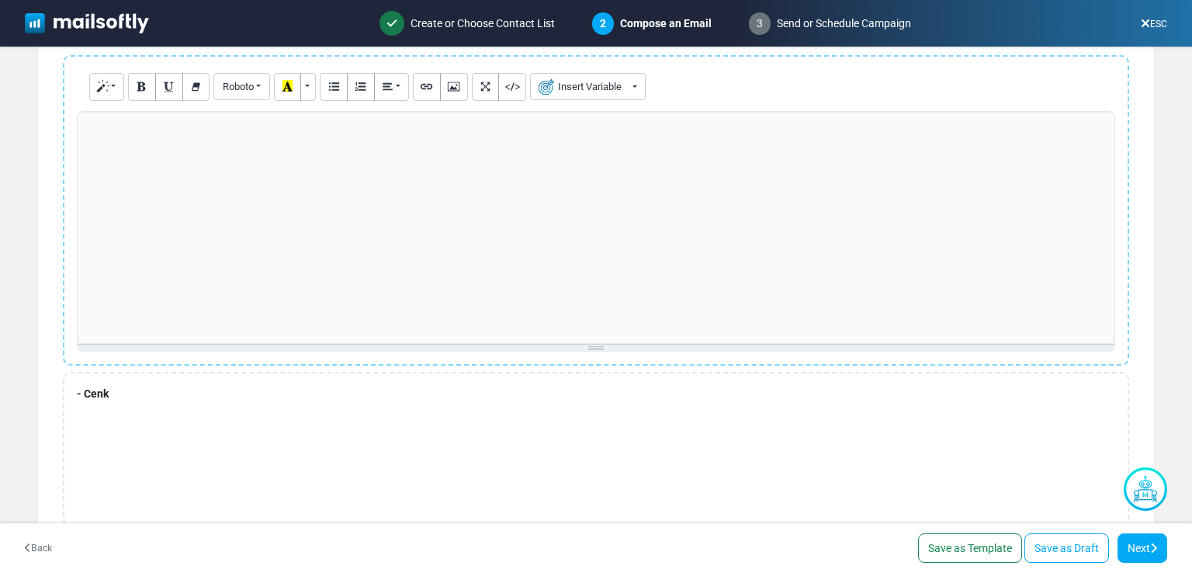
paste div
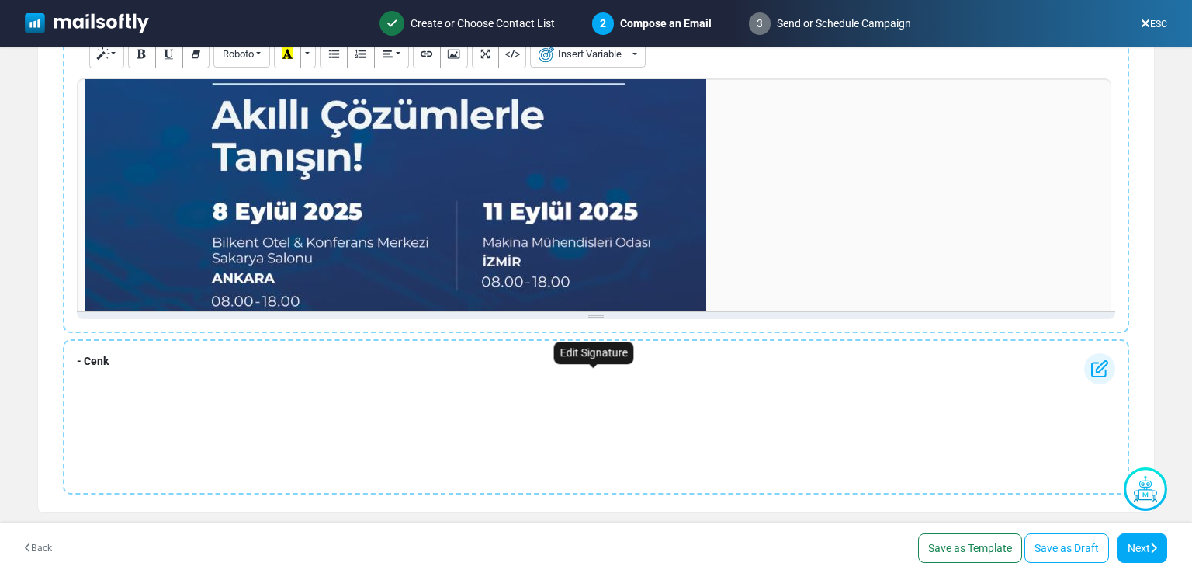
scroll to position [266, 0]
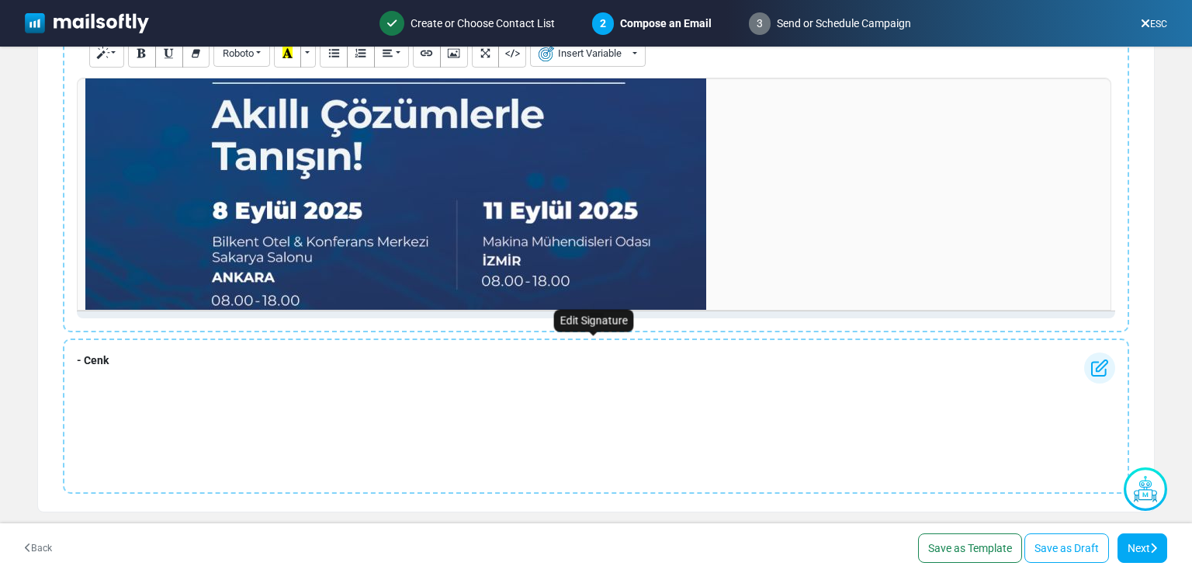
click at [335, 393] on div "- Cenk" at bounding box center [596, 415] width 1066 height 155
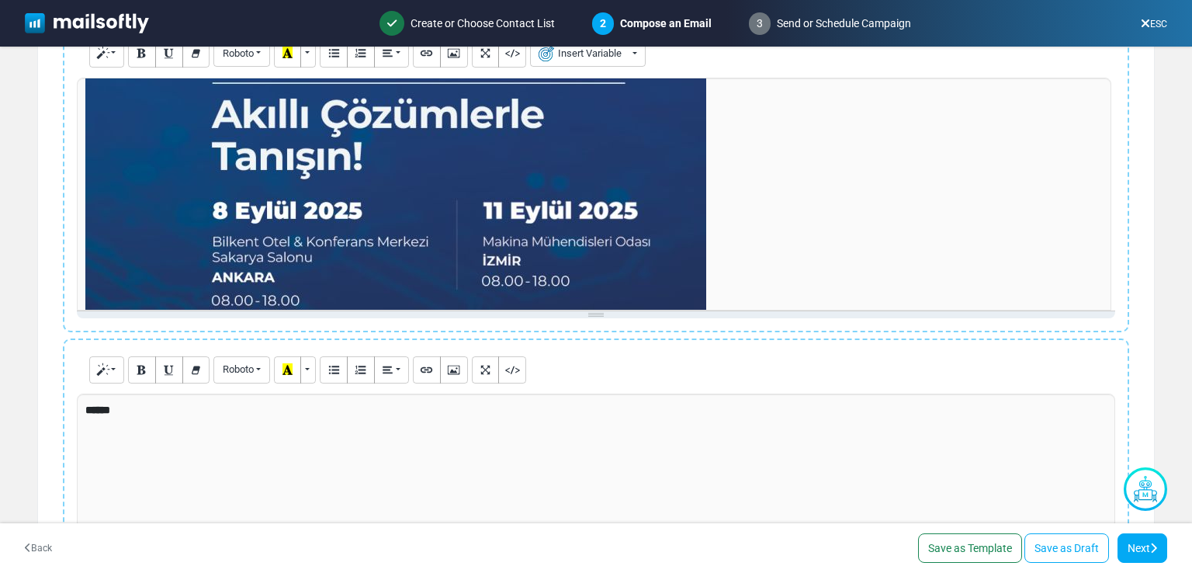
click at [285, 397] on div "******" at bounding box center [596, 510] width 1038 height 233
click at [285, 400] on div "******" at bounding box center [596, 510] width 1038 height 233
click at [283, 401] on div "******" at bounding box center [596, 510] width 1038 height 233
click at [266, 428] on div "******" at bounding box center [596, 510] width 1038 height 233
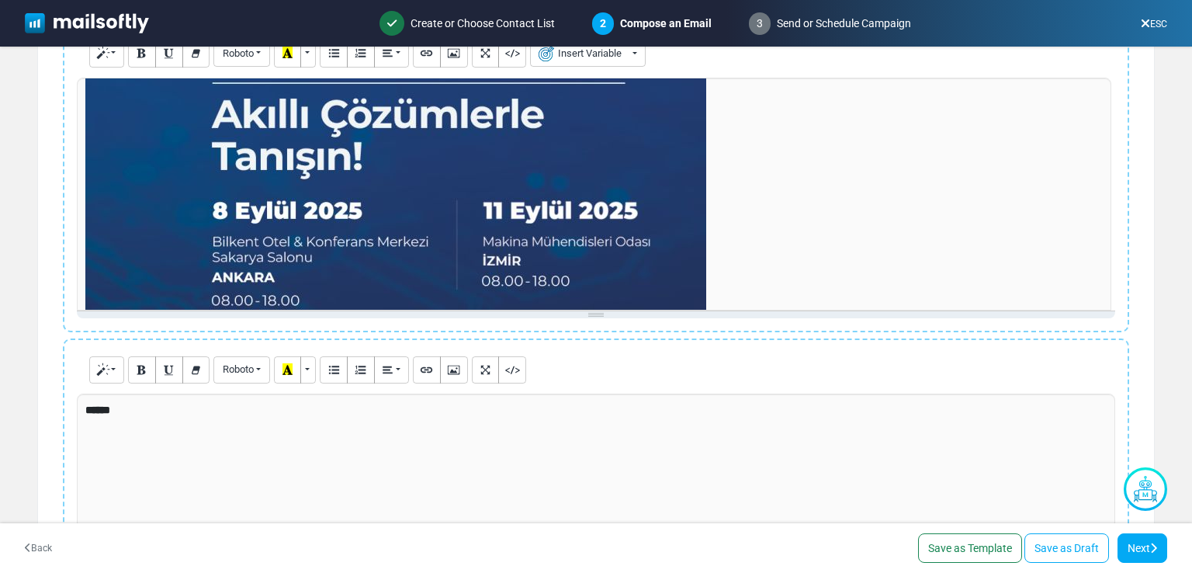
click at [265, 429] on div "******" at bounding box center [596, 510] width 1038 height 233
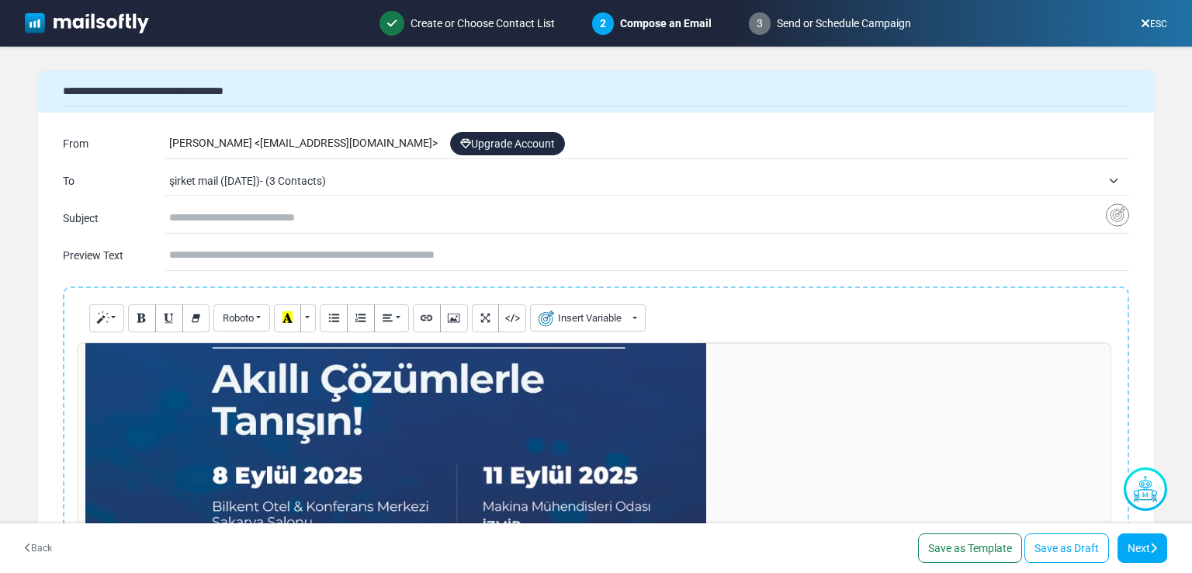
scroll to position [0, 0]
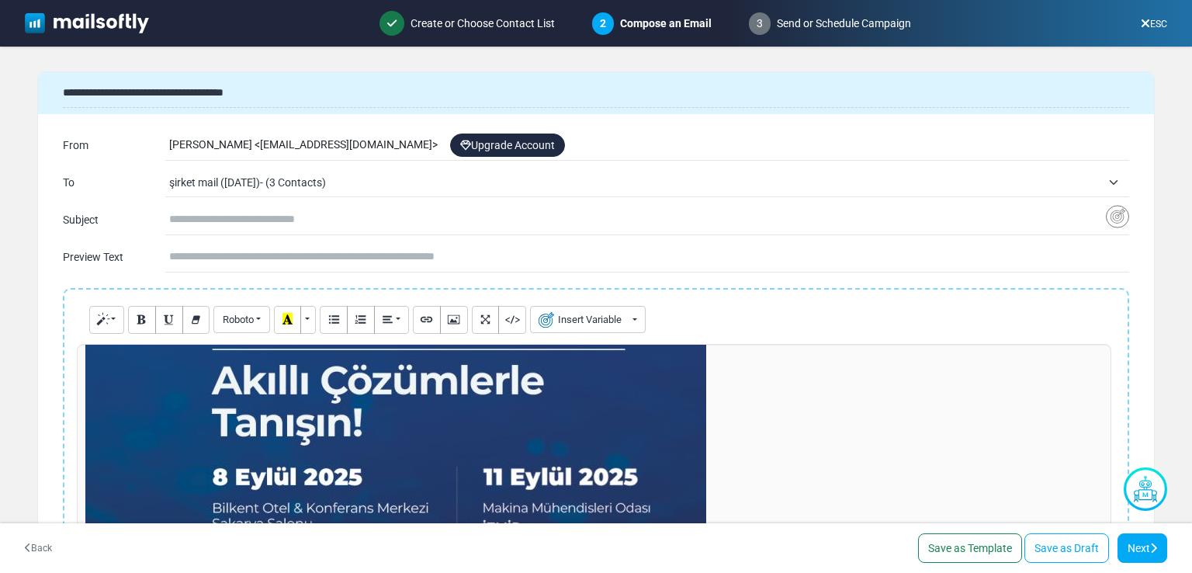
click at [248, 212] on input "text" at bounding box center [637, 219] width 937 height 29
click at [285, 243] on input "text" at bounding box center [649, 256] width 960 height 29
click at [290, 222] on input "text" at bounding box center [637, 219] width 937 height 29
click at [279, 239] on div "**********" at bounding box center [596, 201] width 1116 height 149
click at [283, 215] on input "text" at bounding box center [637, 219] width 937 height 29
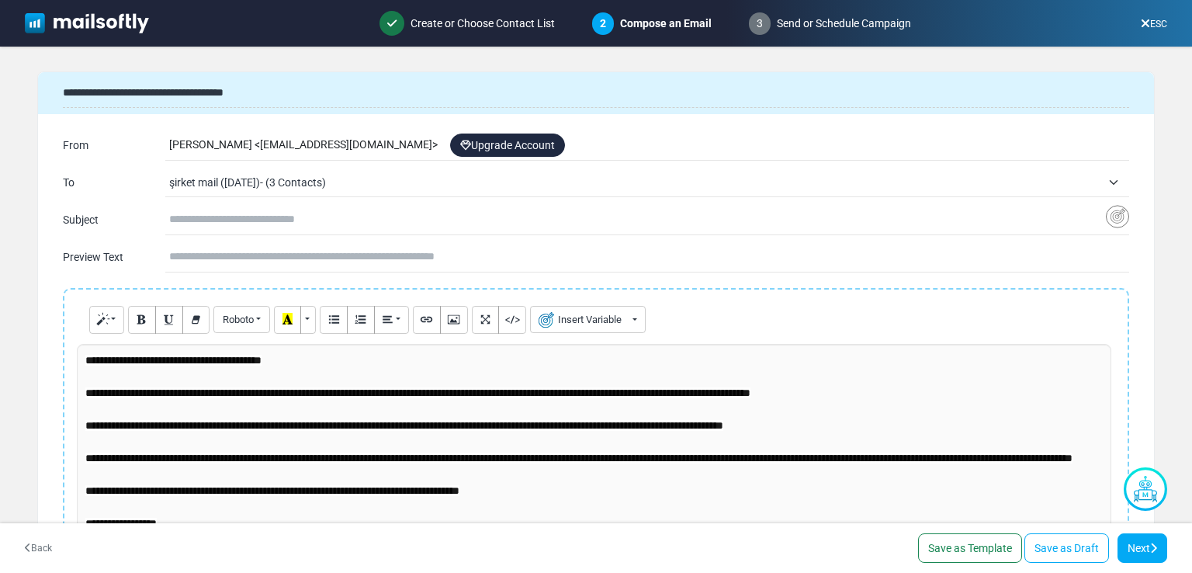
click at [276, 215] on input "text" at bounding box center [637, 219] width 937 height 29
type input "**********"
click at [1151, 550] on icon at bounding box center [1153, 548] width 7 height 11
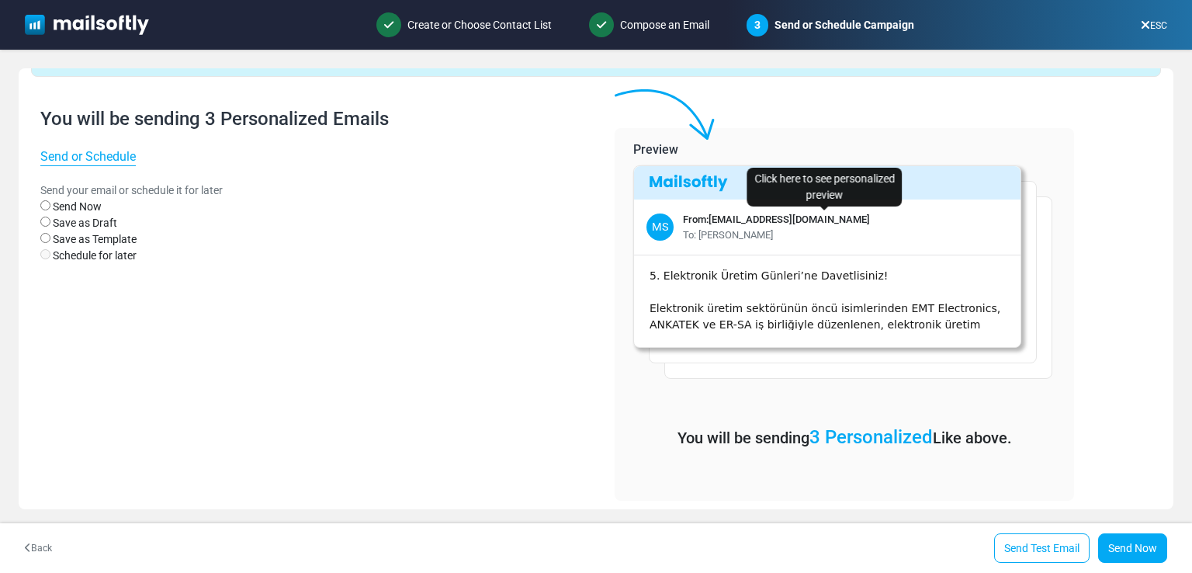
scroll to position [50, 0]
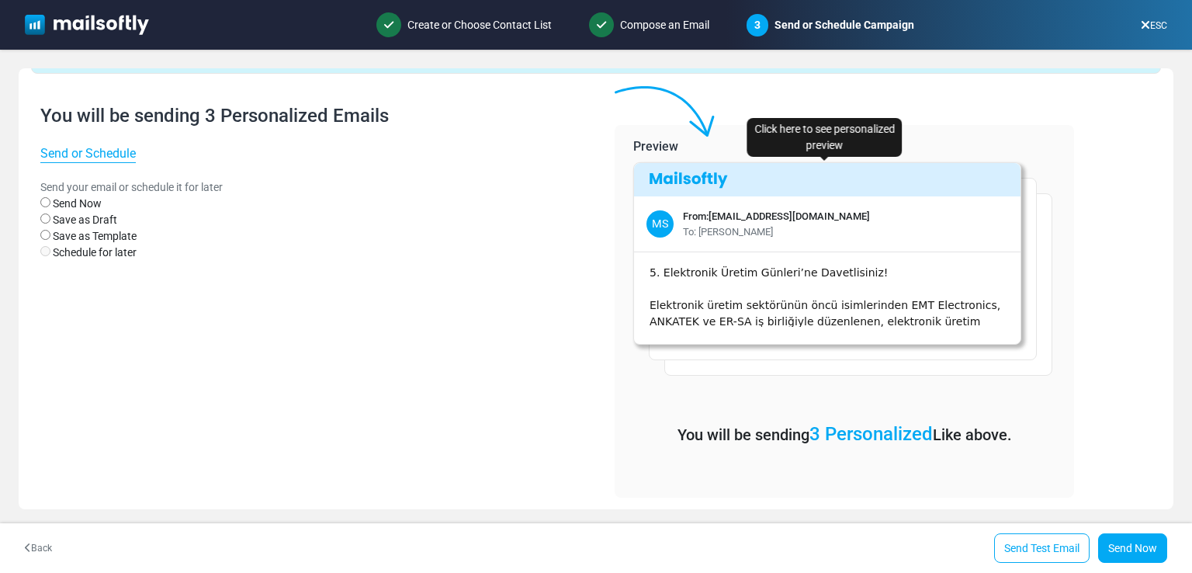
click at [841, 273] on span "5. Elektronik Üretim Günleri’ne Davetlisiniz!" at bounding box center [769, 272] width 238 height 12
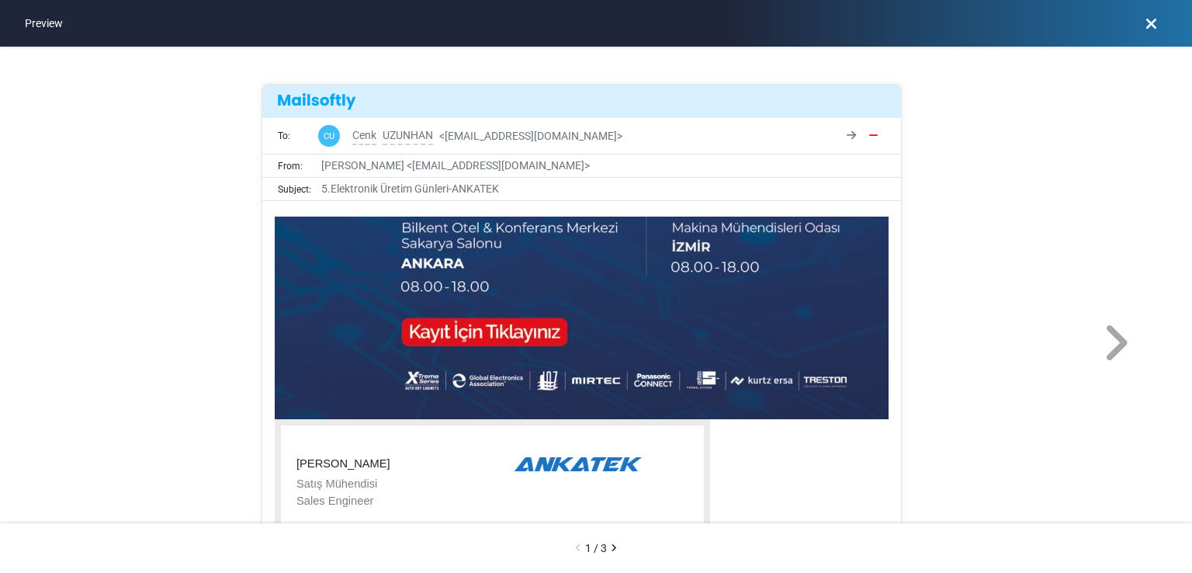
scroll to position [751, 0]
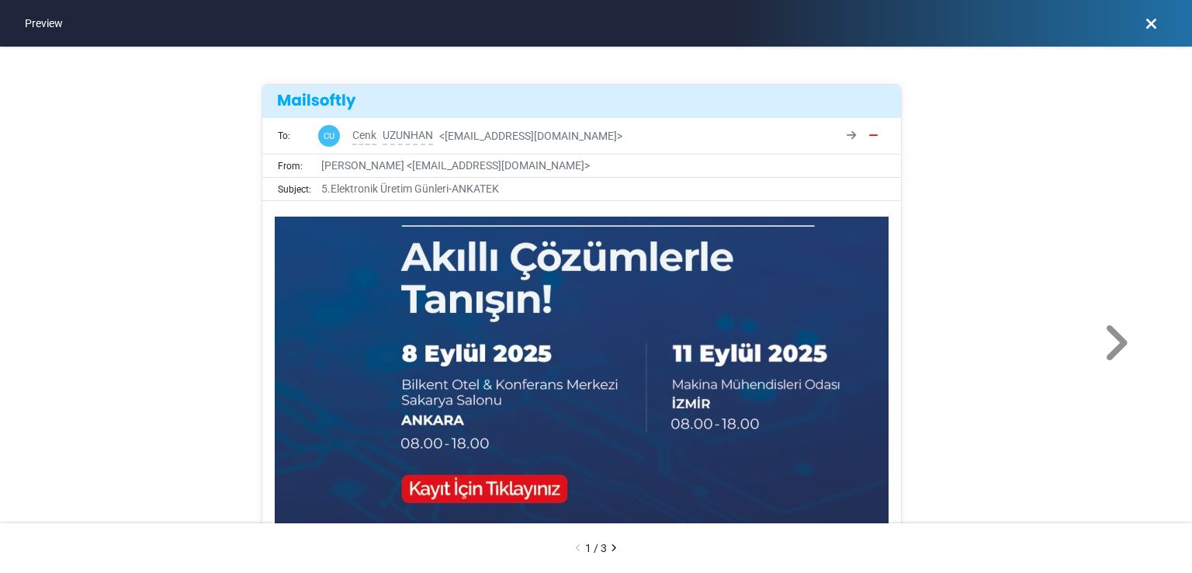
click at [1124, 348] on icon at bounding box center [1115, 343] width 29 height 47
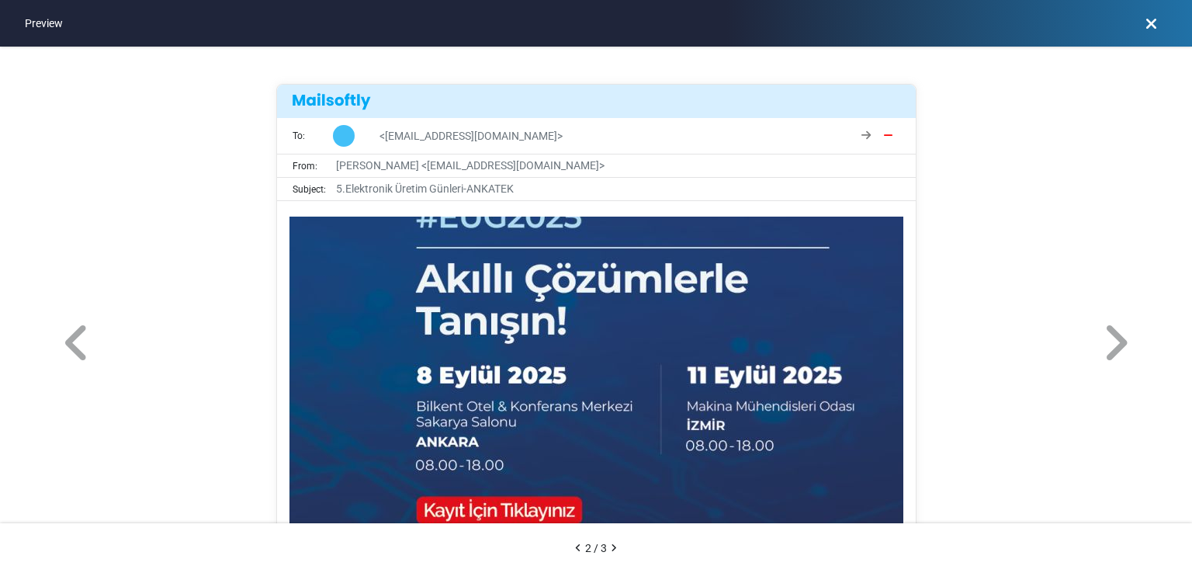
scroll to position [984, 0]
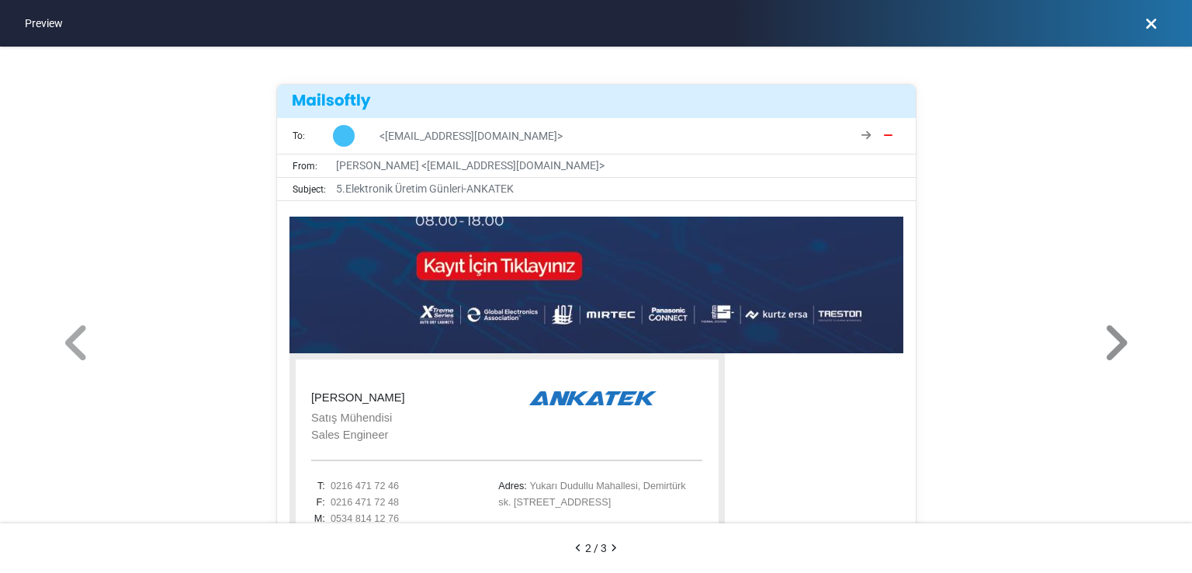
click at [1118, 345] on icon at bounding box center [1115, 343] width 29 height 47
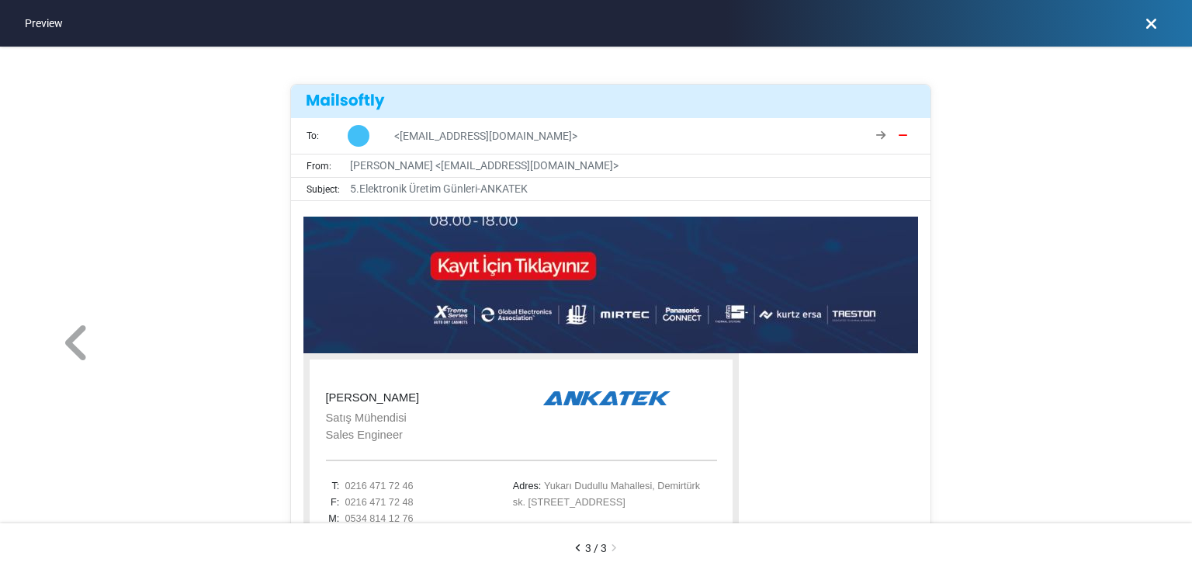
click at [1150, 24] on icon at bounding box center [1152, 23] width 12 height 1
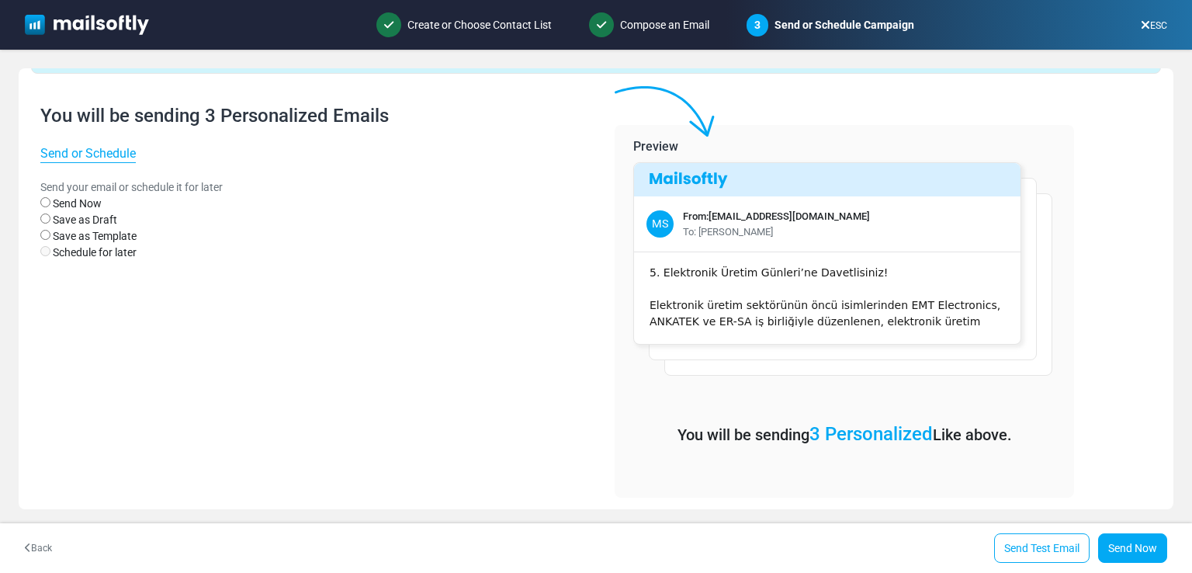
click at [260, 112] on h4 "You will be sending 3 Personalized Emails" at bounding box center [313, 116] width 546 height 23
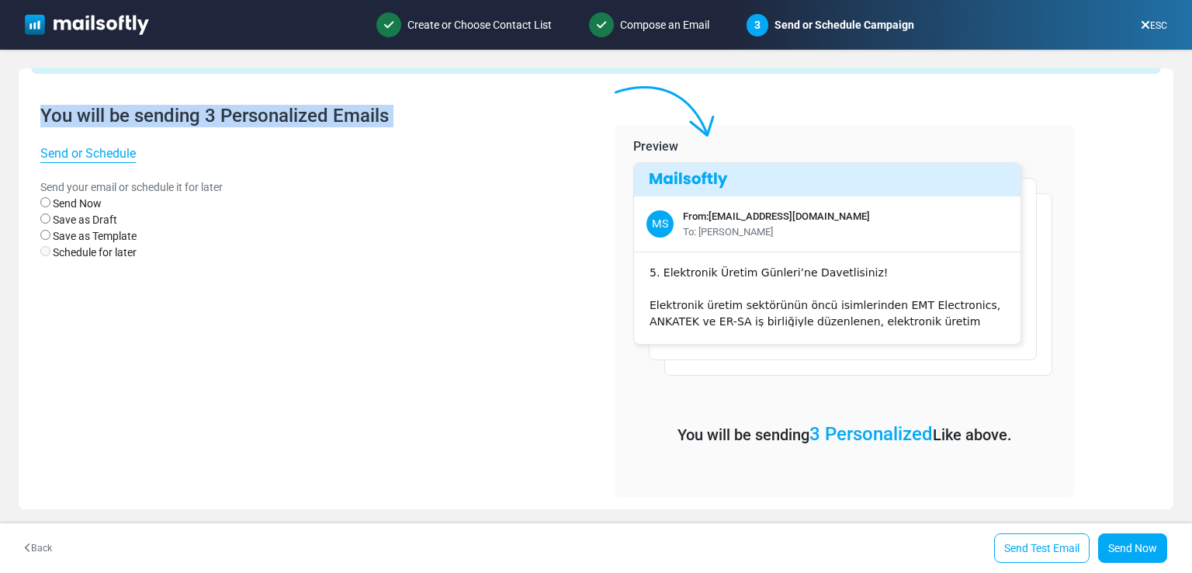
click at [260, 112] on h4 "You will be sending 3 Personalized Emails" at bounding box center [313, 116] width 546 height 23
click at [262, 108] on h4 "You will be sending 3 Personalized Emails" at bounding box center [313, 116] width 546 height 23
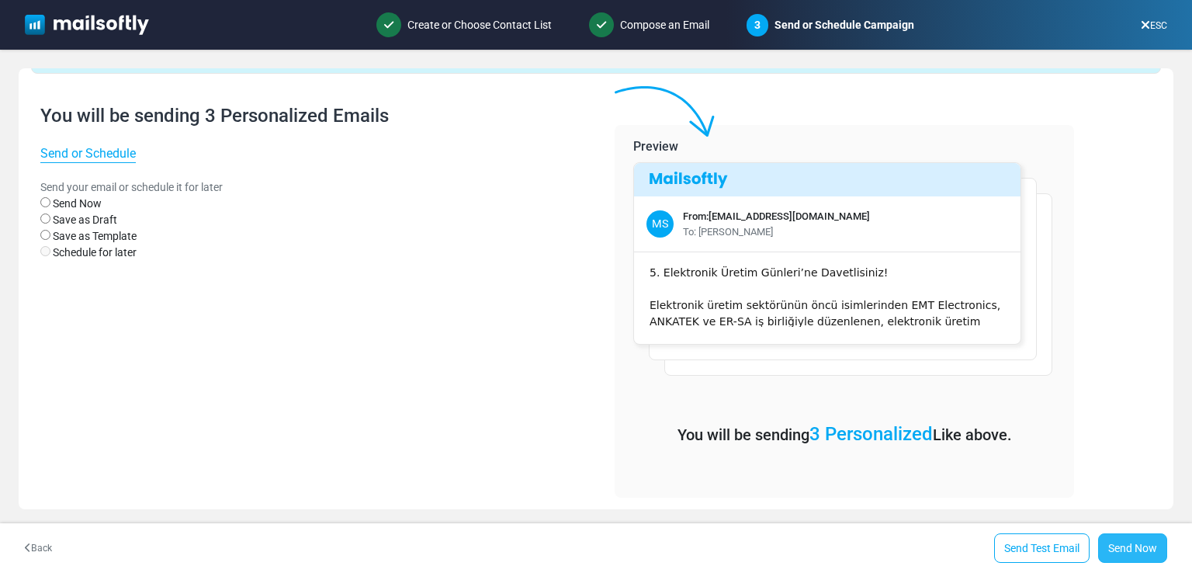
click at [1135, 541] on link "Send Now" at bounding box center [1132, 547] width 69 height 29
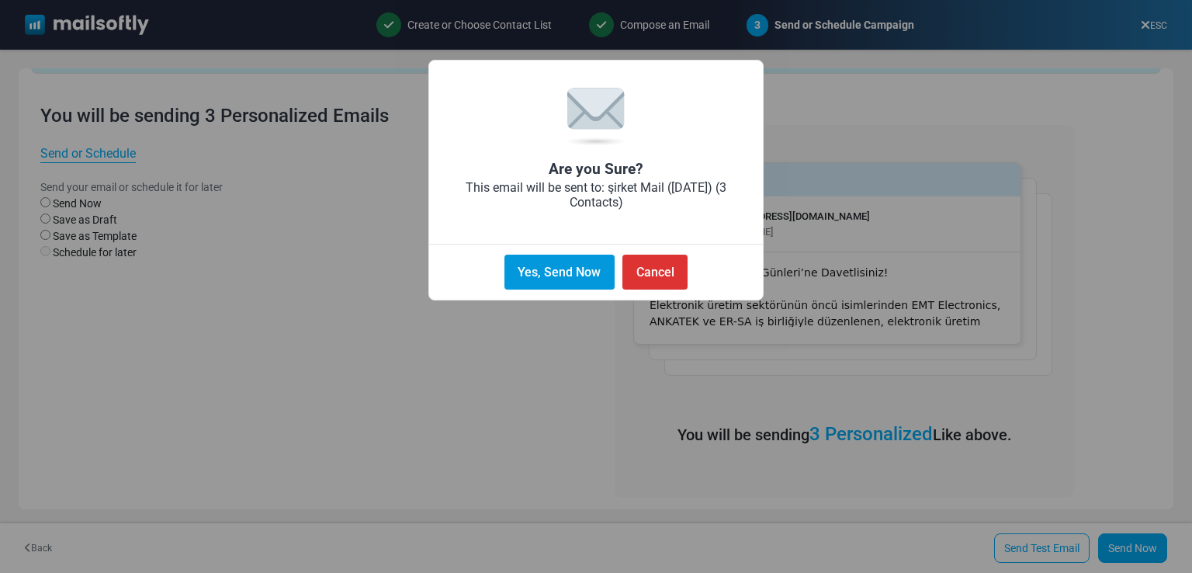
click at [522, 271] on button "Yes, Send Now" at bounding box center [560, 272] width 110 height 35
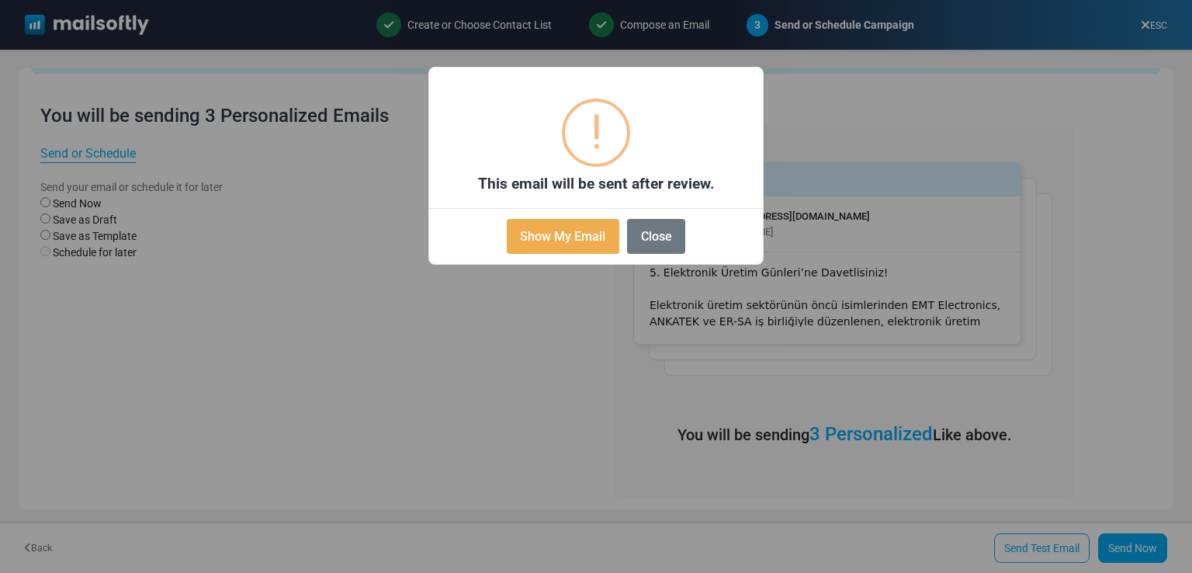
click at [632, 179] on h2 "This email will be sent after review." at bounding box center [596, 184] width 334 height 18
copy div "This email will be sent after review."
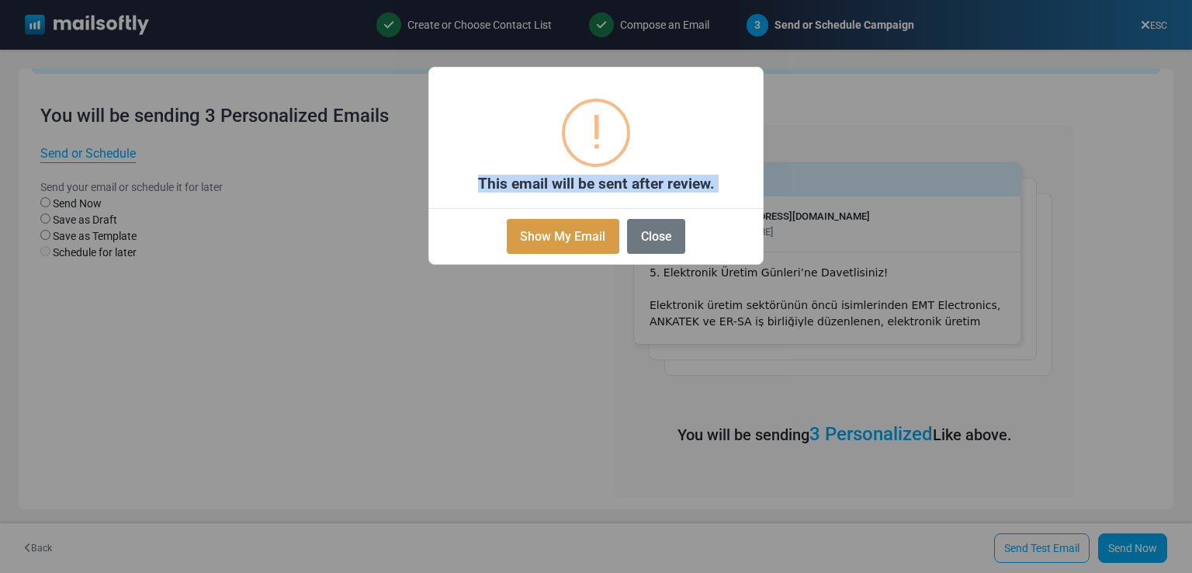
click at [586, 241] on button "Show My Email" at bounding box center [563, 236] width 113 height 35
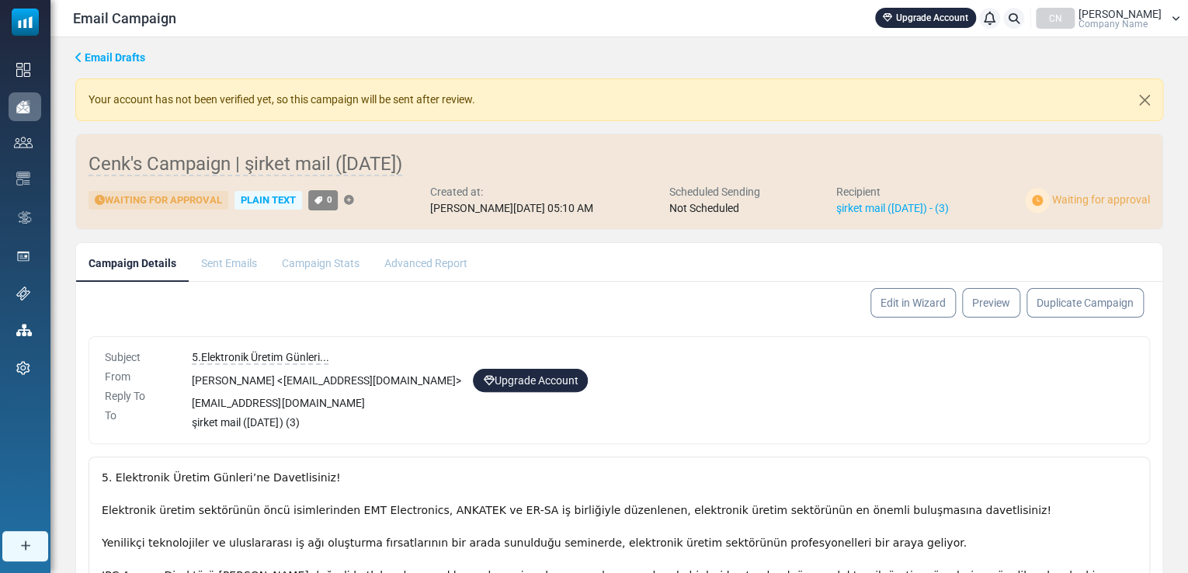
drag, startPoint x: 494, startPoint y: 95, endPoint x: 81, endPoint y: 92, distance: 412.1
click at [81, 92] on div "Your account has not been verified yet, so this campaign will be sent after rev…" at bounding box center [618, 99] width 1087 height 43
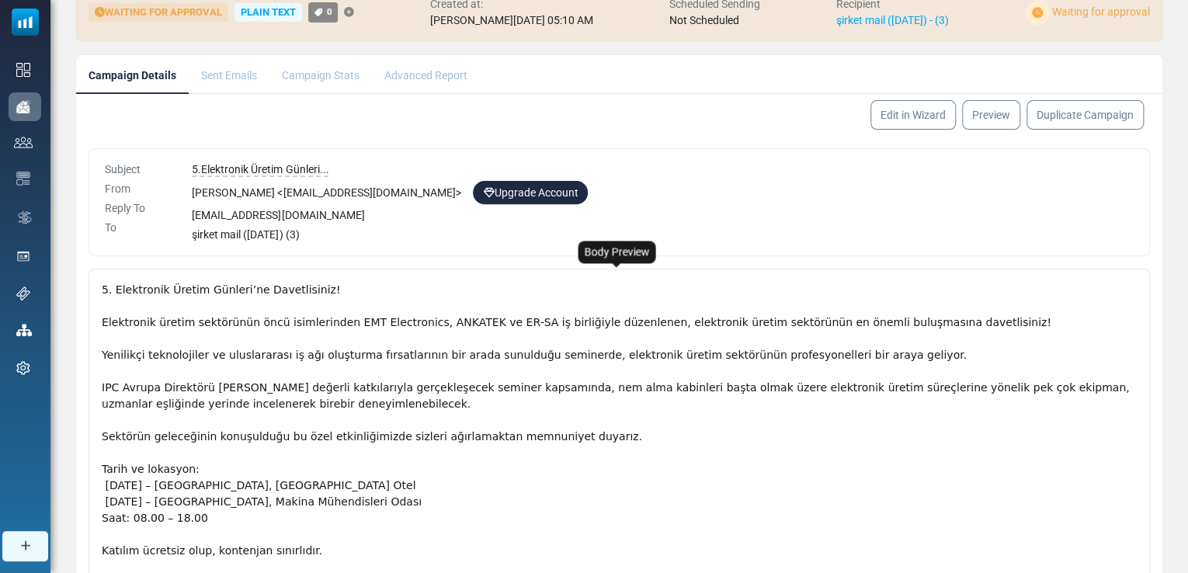
scroll to position [183, 0]
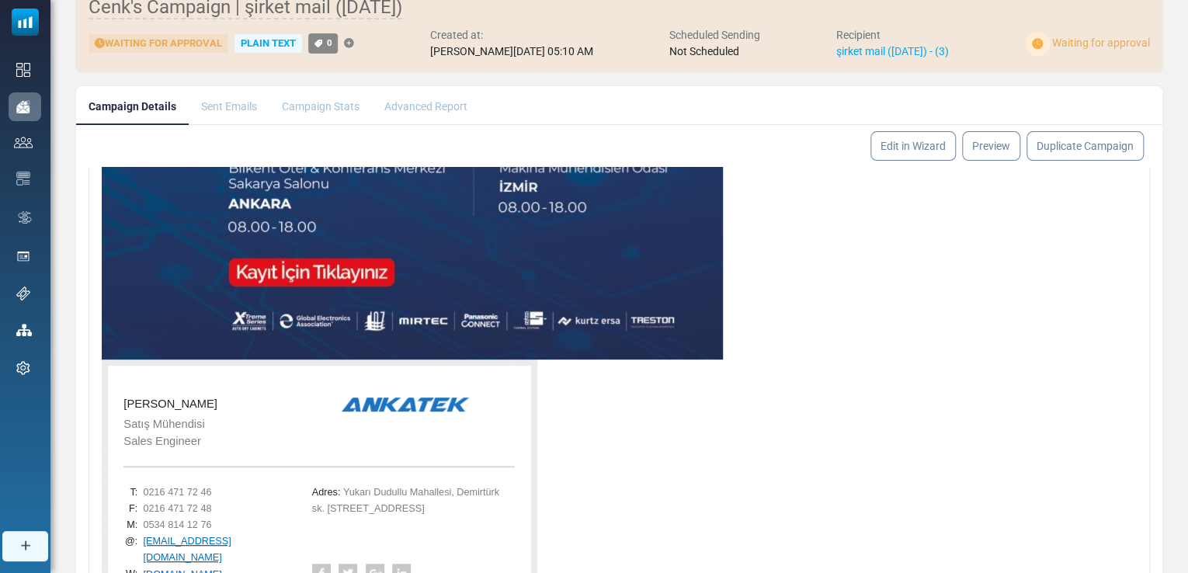
scroll to position [0, 0]
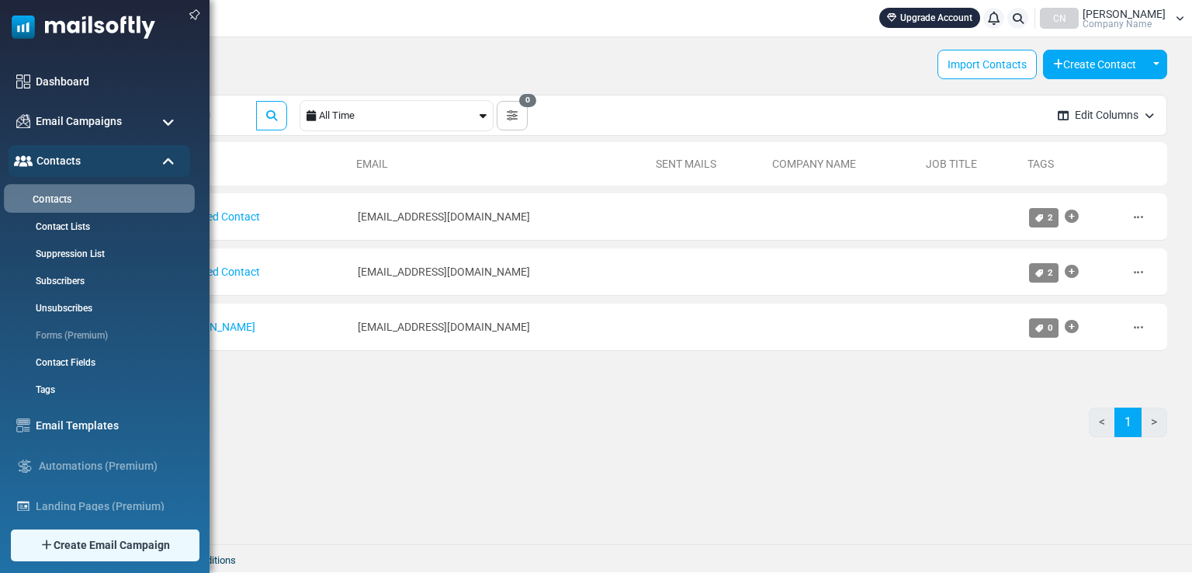
click at [62, 203] on link "Contacts" at bounding box center [97, 199] width 186 height 15
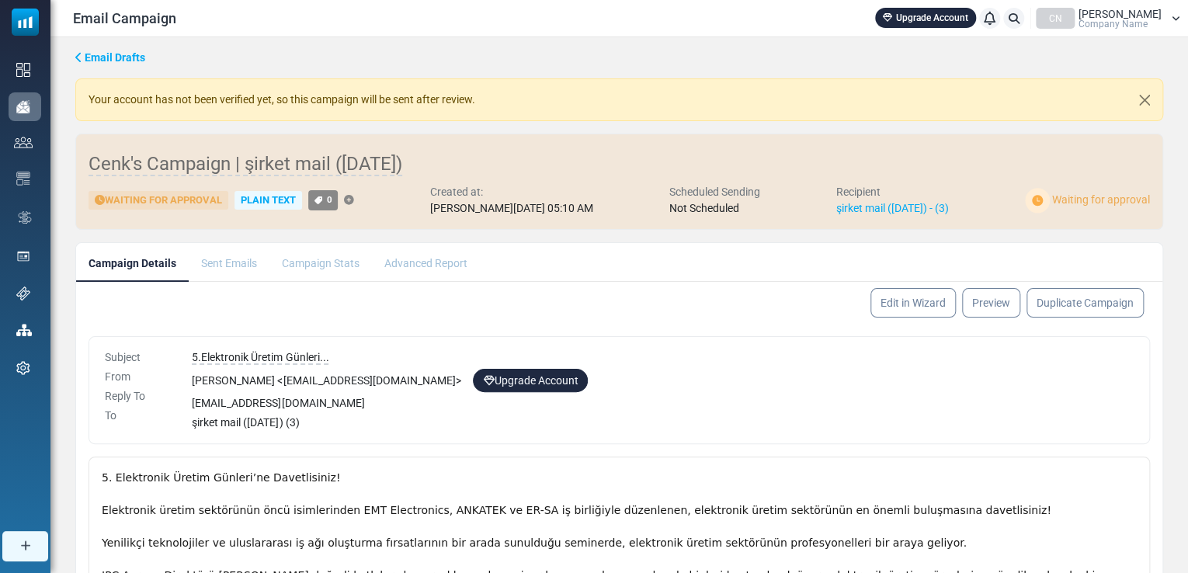
click at [481, 100] on div "Your account has not been verified yet, so this campaign will be sent after rev…" at bounding box center [618, 99] width 1087 height 43
click at [1155, 103] on button "Close" at bounding box center [1144, 100] width 36 height 42
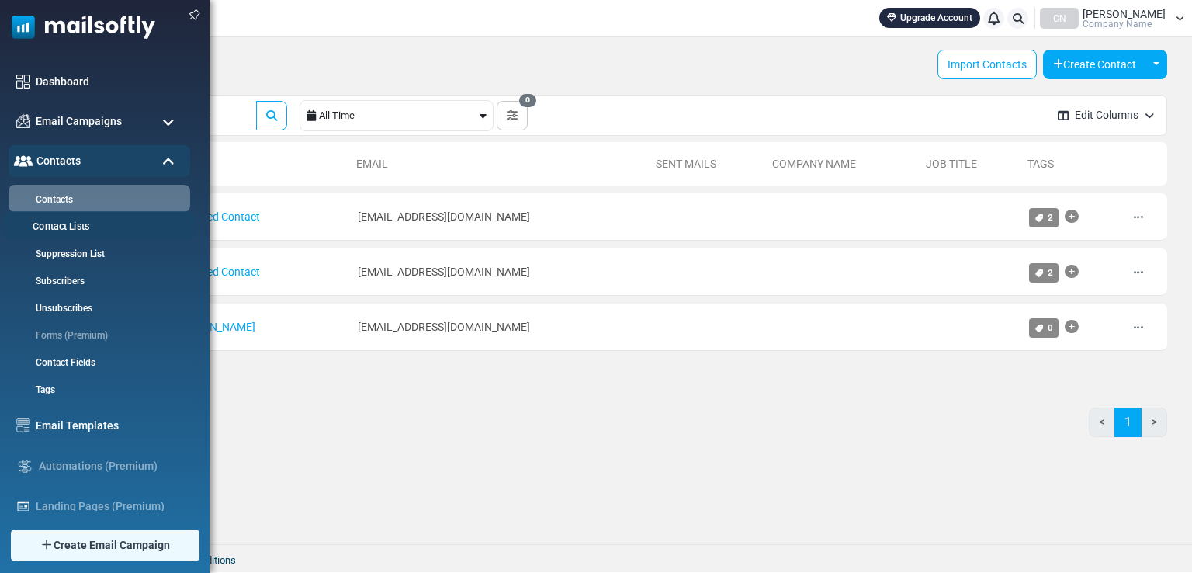
click at [65, 231] on link "Contact Lists" at bounding box center [97, 227] width 186 height 15
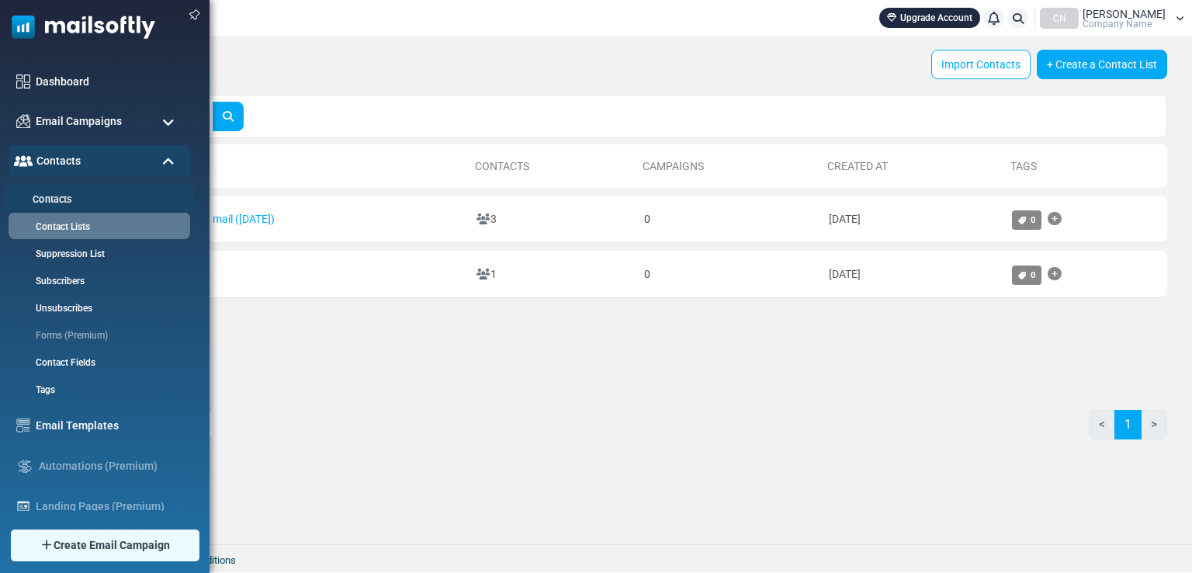
click at [70, 196] on link "Contacts" at bounding box center [97, 199] width 186 height 15
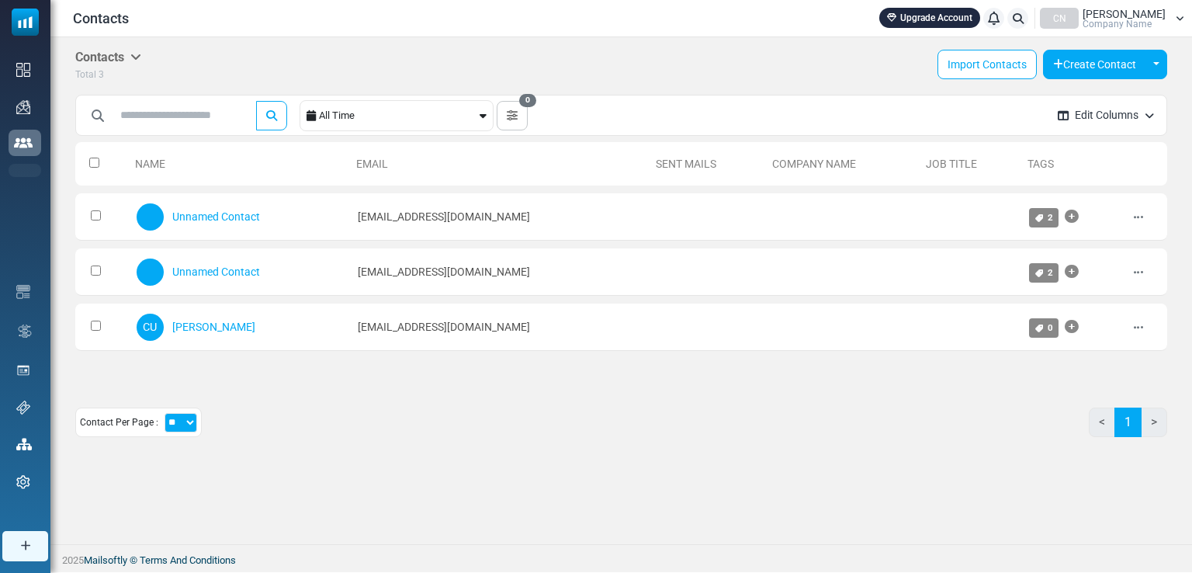
click at [0, 0] on img at bounding box center [0, 0] width 0 height 0
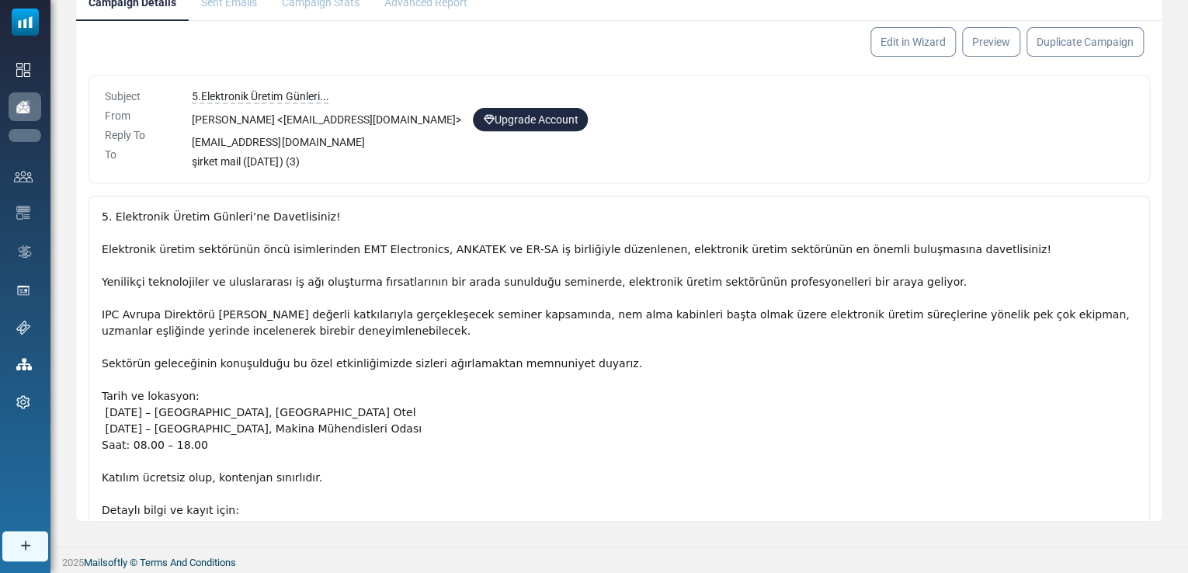
drag, startPoint x: 49, startPoint y: 20, endPoint x: 57, endPoint y: 41, distance: 22.6
click at [0, 0] on img at bounding box center [0, 0] width 0 height 0
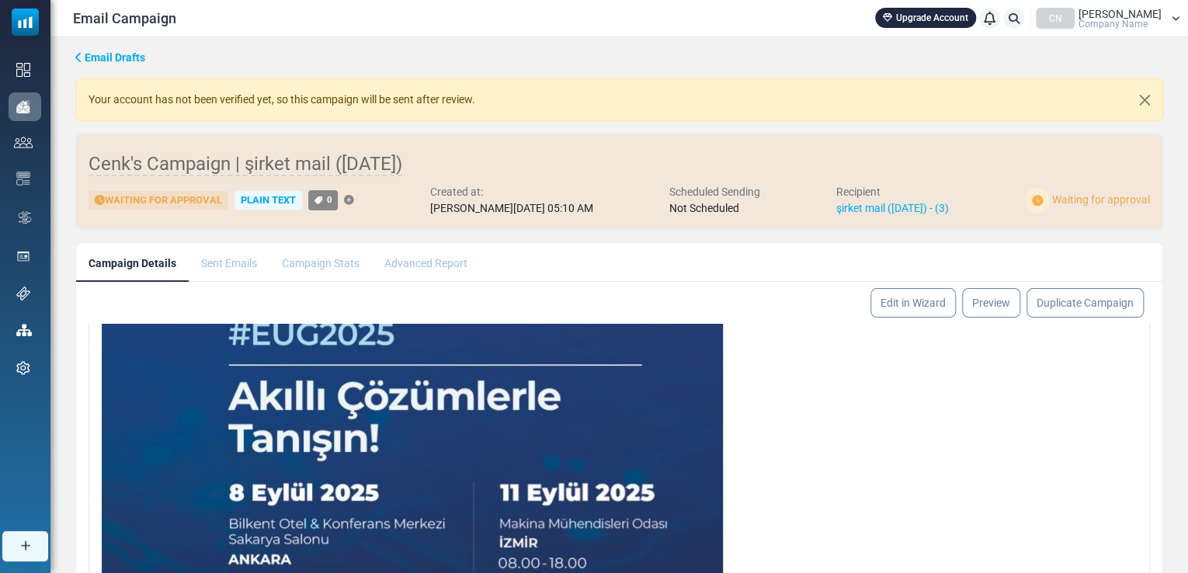
scroll to position [1015, 0]
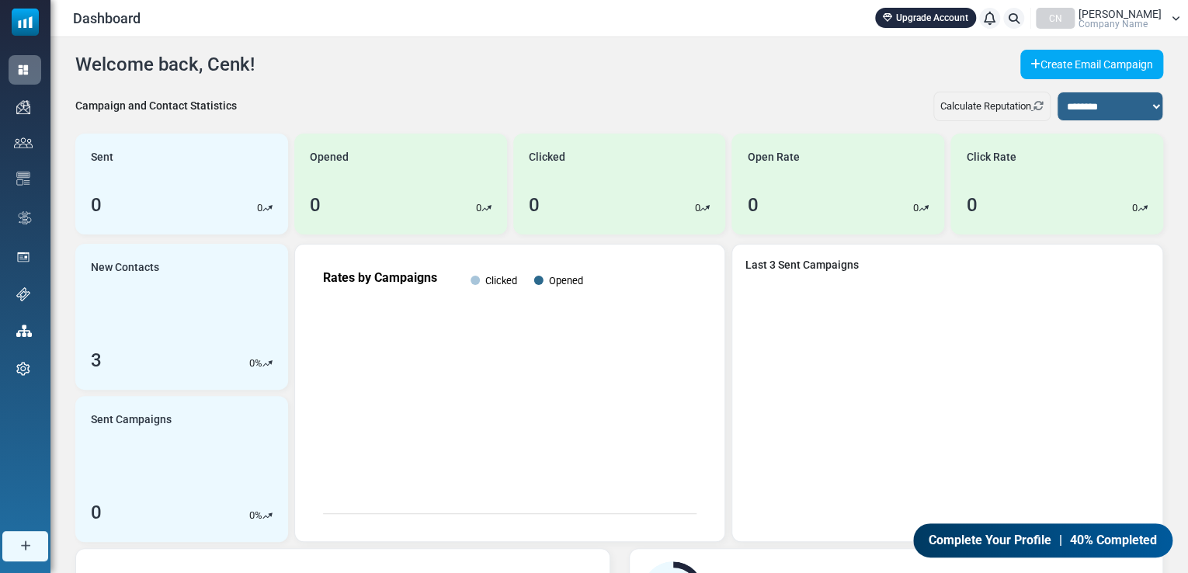
click at [1147, 27] on span "Company Name" at bounding box center [1112, 23] width 69 height 9
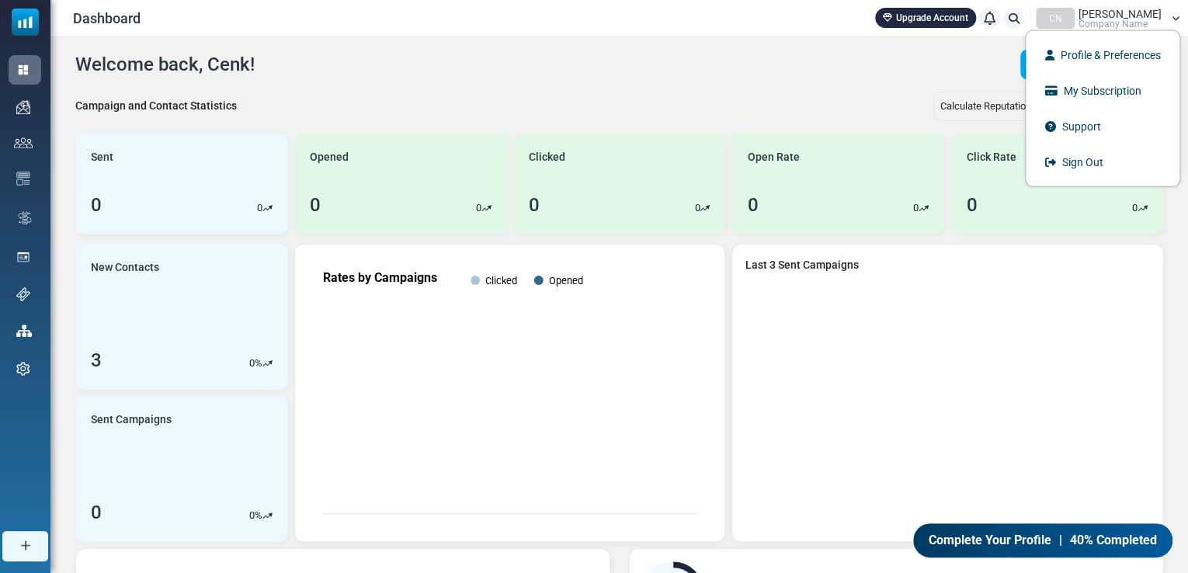
click at [1147, 19] on span "Company Name" at bounding box center [1112, 23] width 69 height 9
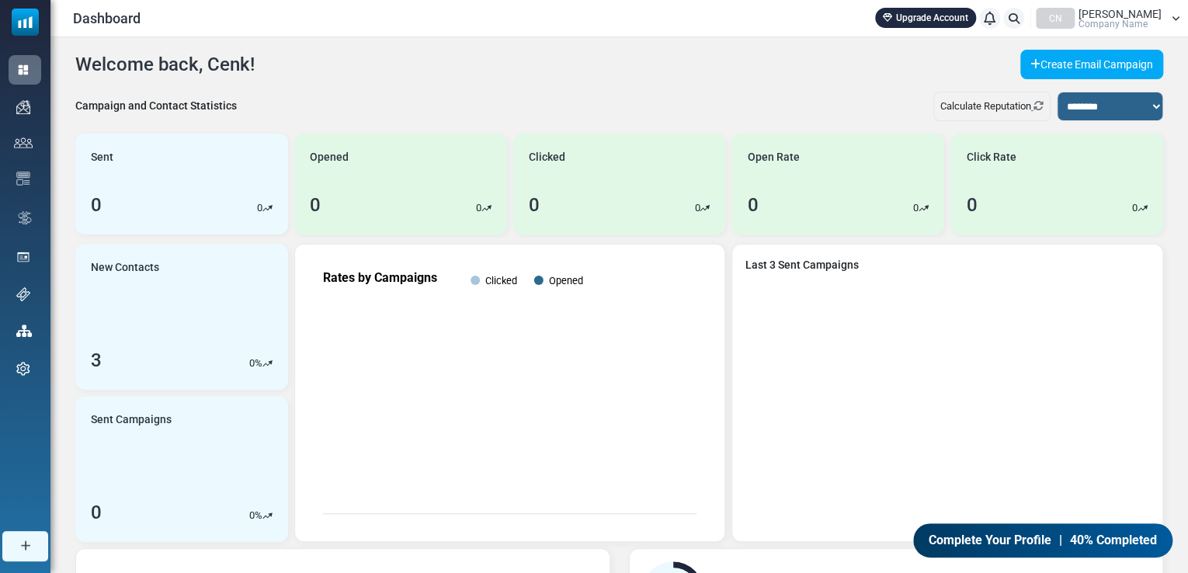
drag, startPoint x: 1142, startPoint y: 19, endPoint x: 1124, endPoint y: 27, distance: 19.5
click at [1142, 19] on span "Company Name" at bounding box center [1112, 23] width 69 height 9
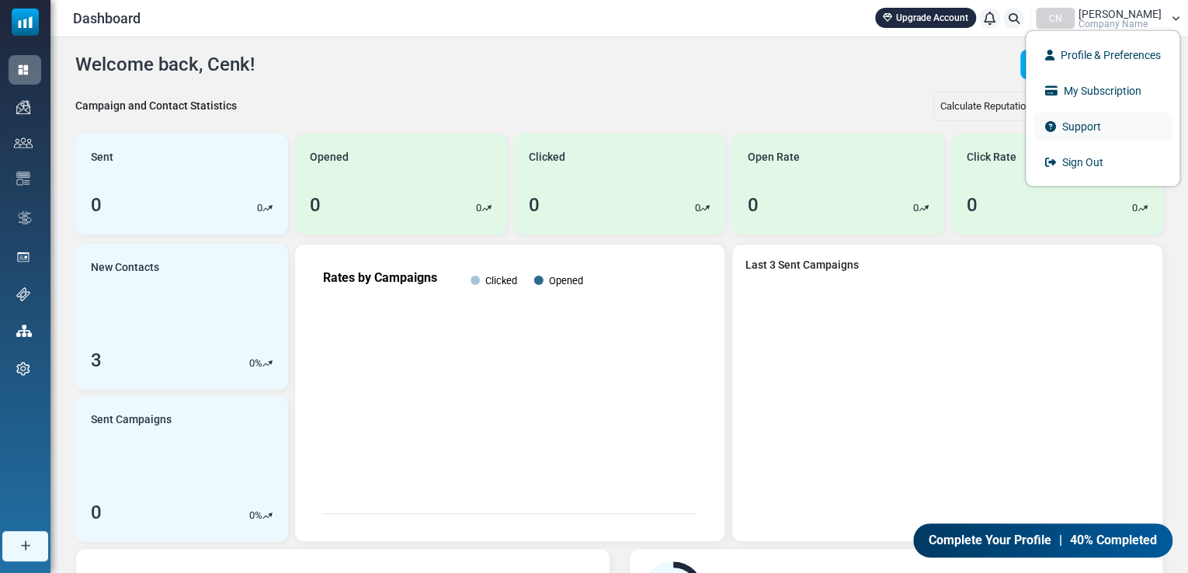
click at [1068, 138] on link "Support" at bounding box center [1102, 127] width 138 height 28
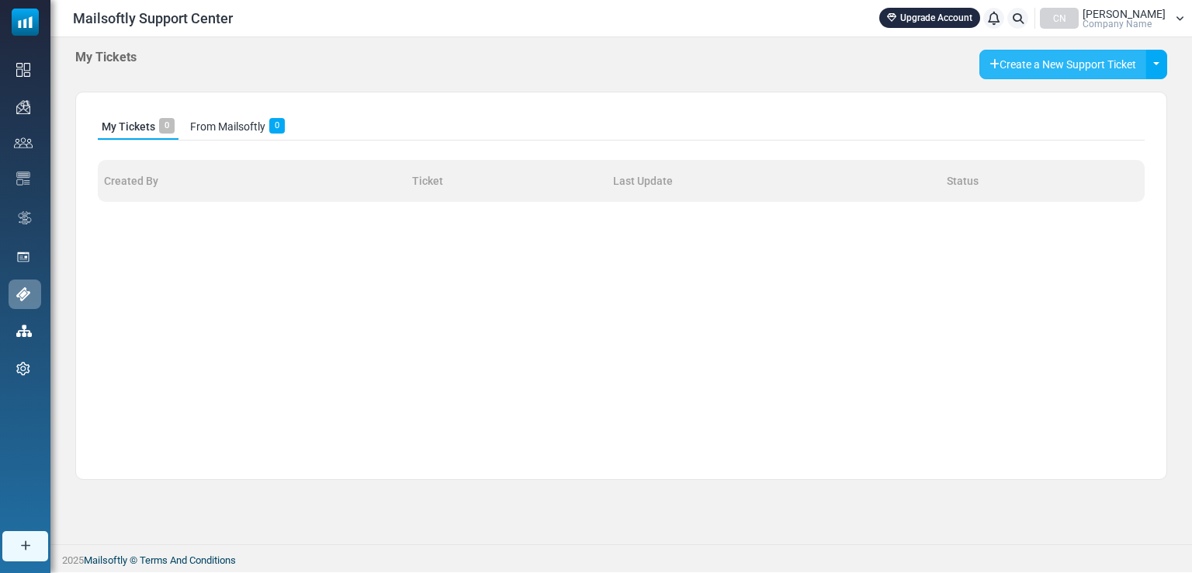
click at [1059, 66] on button "Create a New Support Ticket" at bounding box center [1063, 64] width 167 height 29
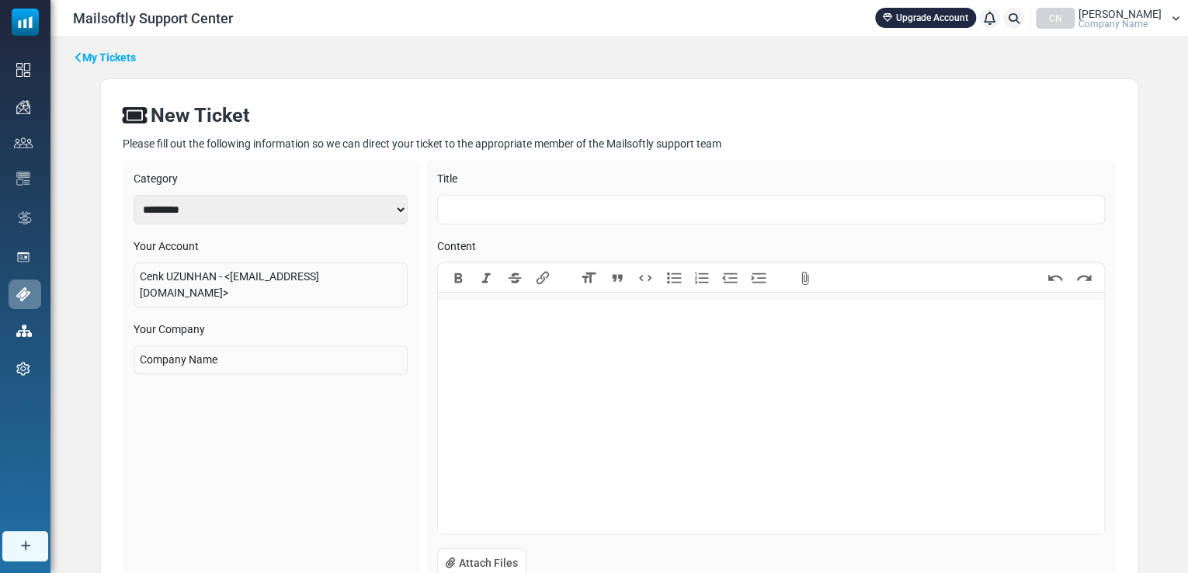
click at [713, 209] on input "text" at bounding box center [770, 209] width 667 height 29
click at [293, 206] on select "**********" at bounding box center [270, 209] width 274 height 29
click at [283, 210] on select "**********" at bounding box center [270, 209] width 274 height 29
click at [259, 345] on div "Company Name" at bounding box center [270, 359] width 274 height 29
click at [227, 348] on div "Company Name" at bounding box center [270, 359] width 274 height 29
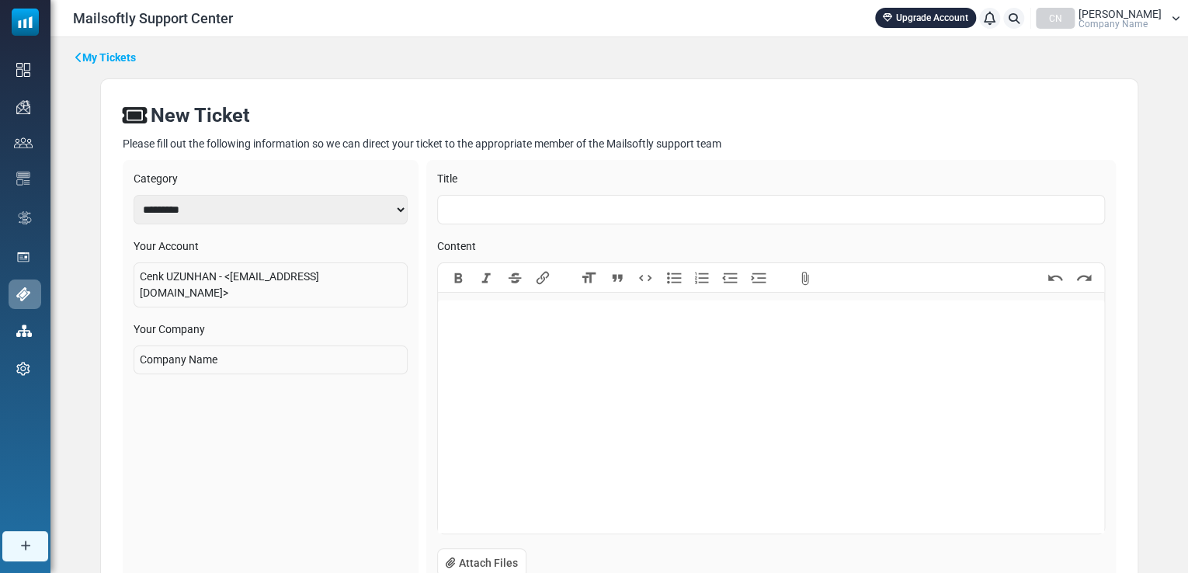
drag, startPoint x: 202, startPoint y: 355, endPoint x: 192, endPoint y: 348, distance: 11.2
click at [202, 354] on div "Company Name" at bounding box center [270, 359] width 274 height 29
click at [189, 345] on div "Company Name" at bounding box center [270, 359] width 274 height 29
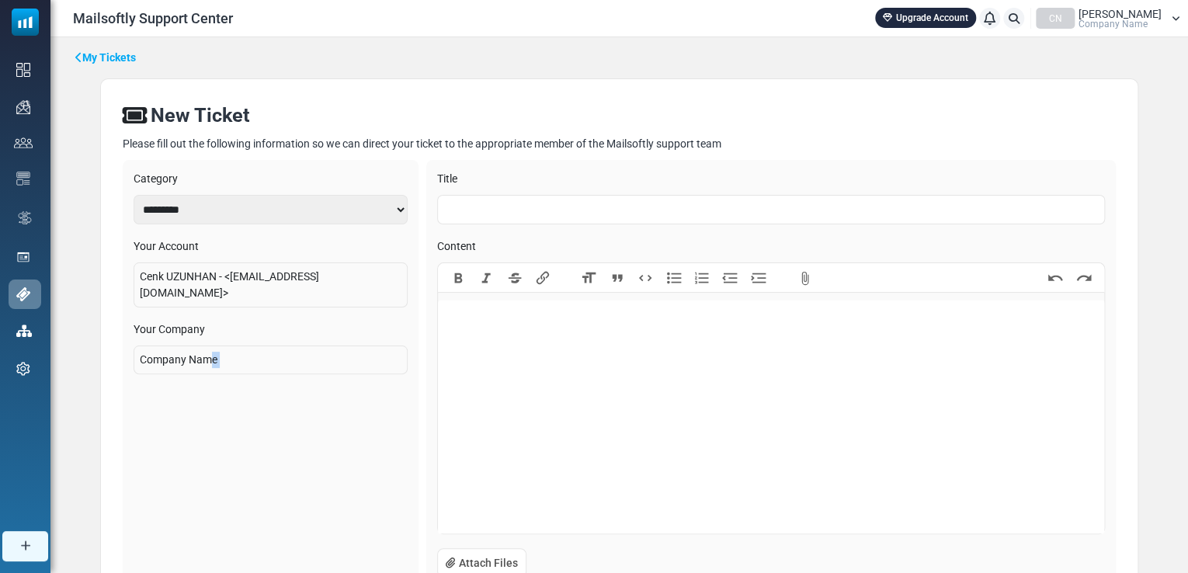
click at [189, 345] on div "Company Name" at bounding box center [270, 359] width 274 height 29
click at [302, 348] on div "Company Name" at bounding box center [270, 359] width 274 height 29
click at [232, 328] on div "Your Company Company Name" at bounding box center [270, 347] width 274 height 53
drag, startPoint x: 503, startPoint y: 229, endPoint x: 515, endPoint y: 213, distance: 19.4
click at [515, 213] on div "Title Content Bold Italic Strikethrough Link Heading Quote Code Bullets Numbers…" at bounding box center [770, 381] width 689 height 442
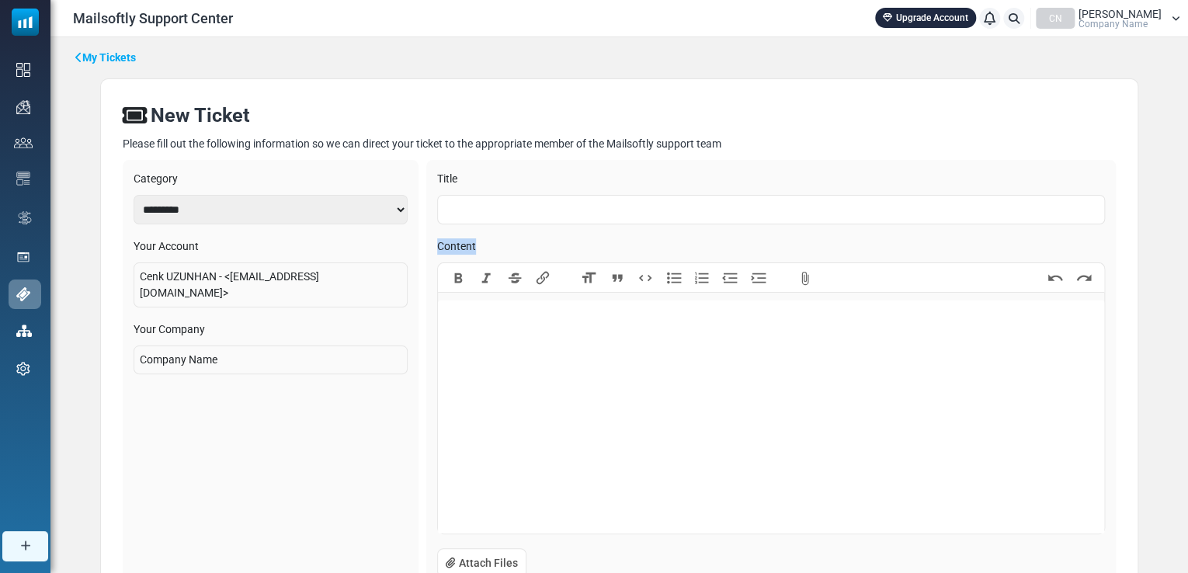
click at [515, 213] on input "text" at bounding box center [770, 209] width 667 height 29
click at [543, 209] on input "text" at bounding box center [770, 209] width 667 height 29
type input "**********"
click at [593, 371] on trix-editor at bounding box center [771, 416] width 666 height 233
paste trix-editor "**********"
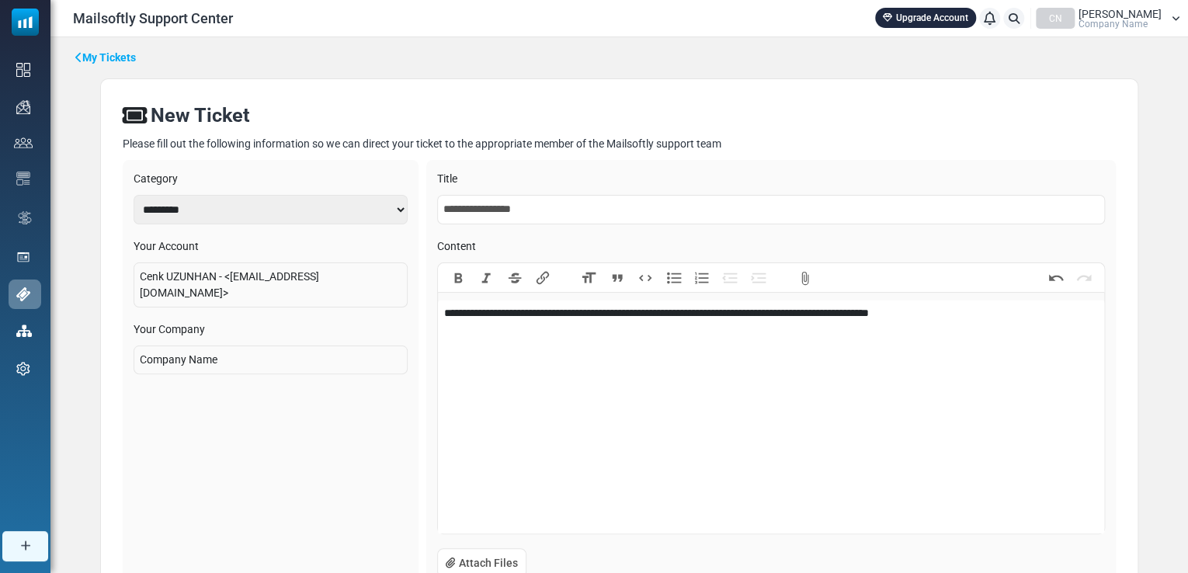
type trix-editor "**********"
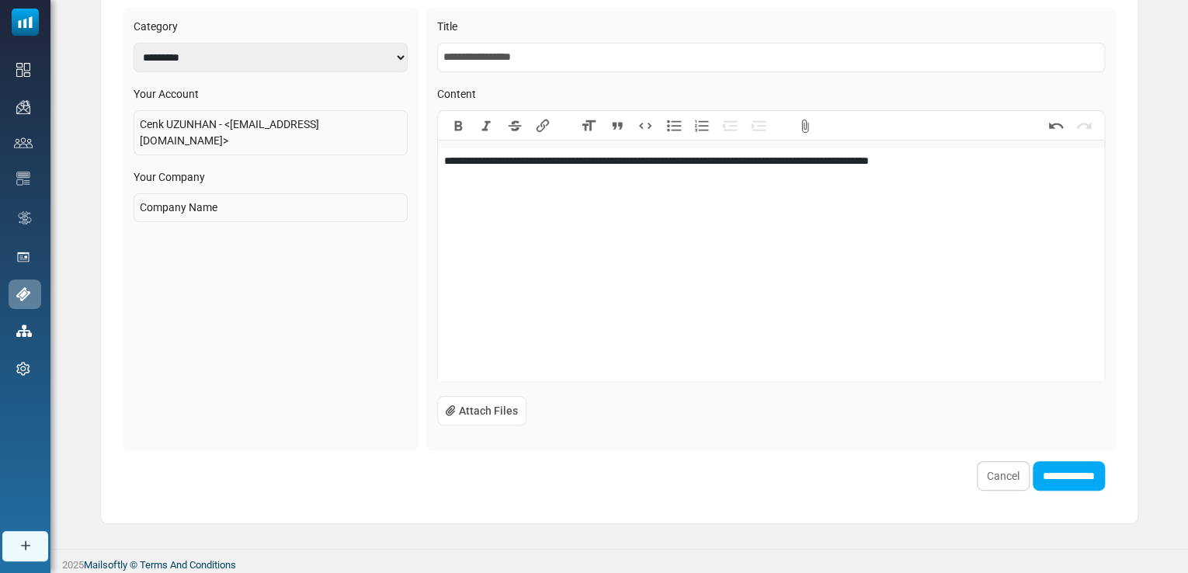
scroll to position [154, 0]
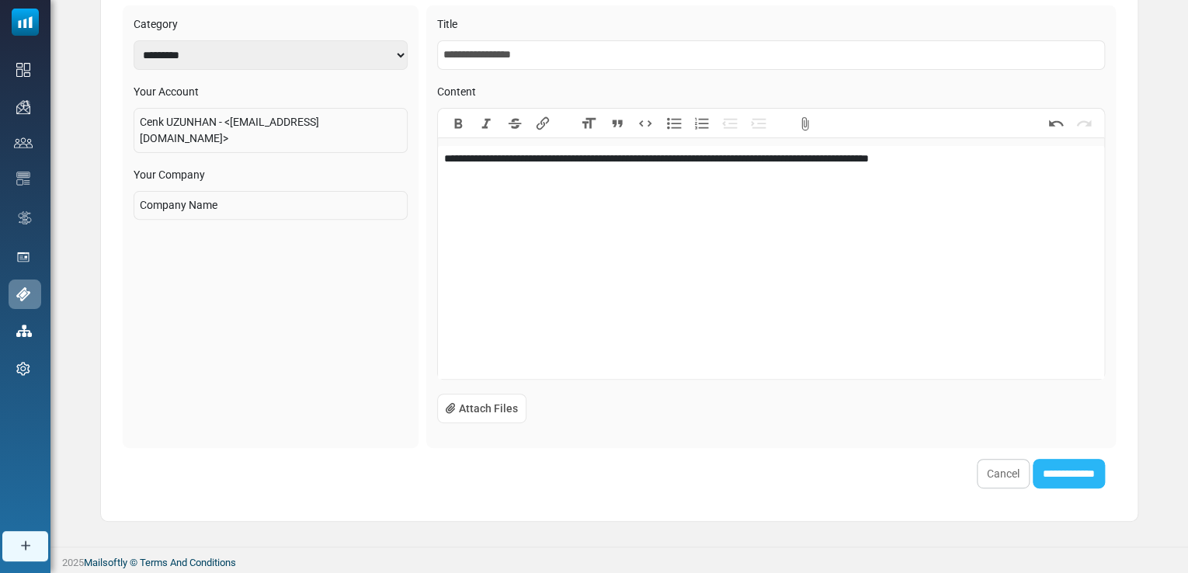
click at [1073, 473] on input "**********" at bounding box center [1068, 473] width 72 height 29
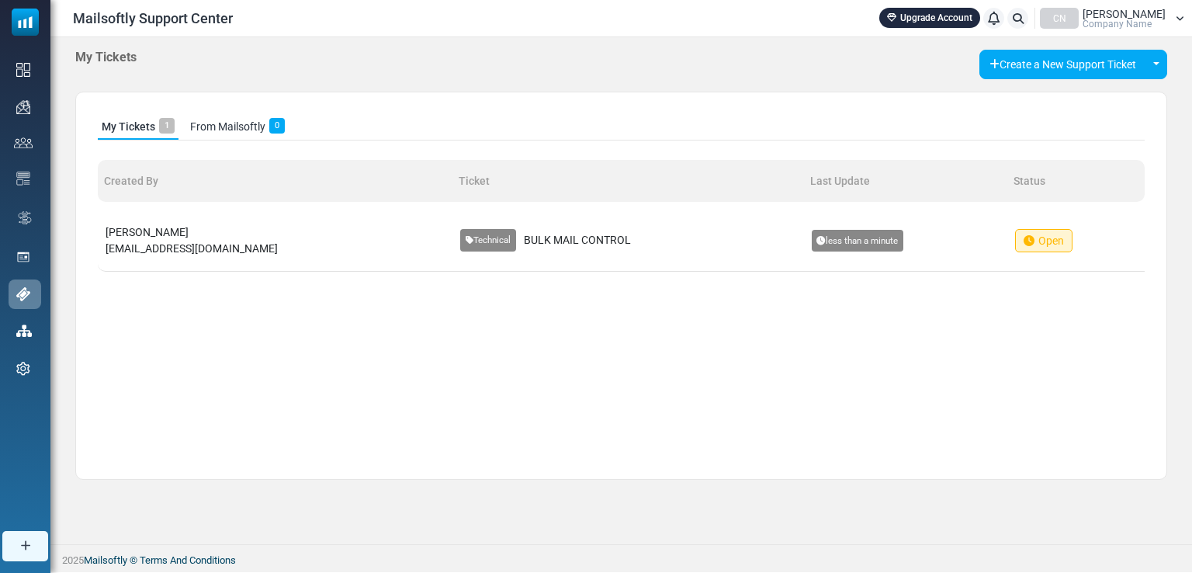
click at [472, 226] on td "Technical BULK MAIL CONTROL" at bounding box center [628, 241] width 352 height 62
click at [524, 238] on span "BULK MAIL CONTROL" at bounding box center [577, 240] width 107 height 16
click at [215, 128] on link "From Mailsoftly 0" at bounding box center [237, 127] width 102 height 26
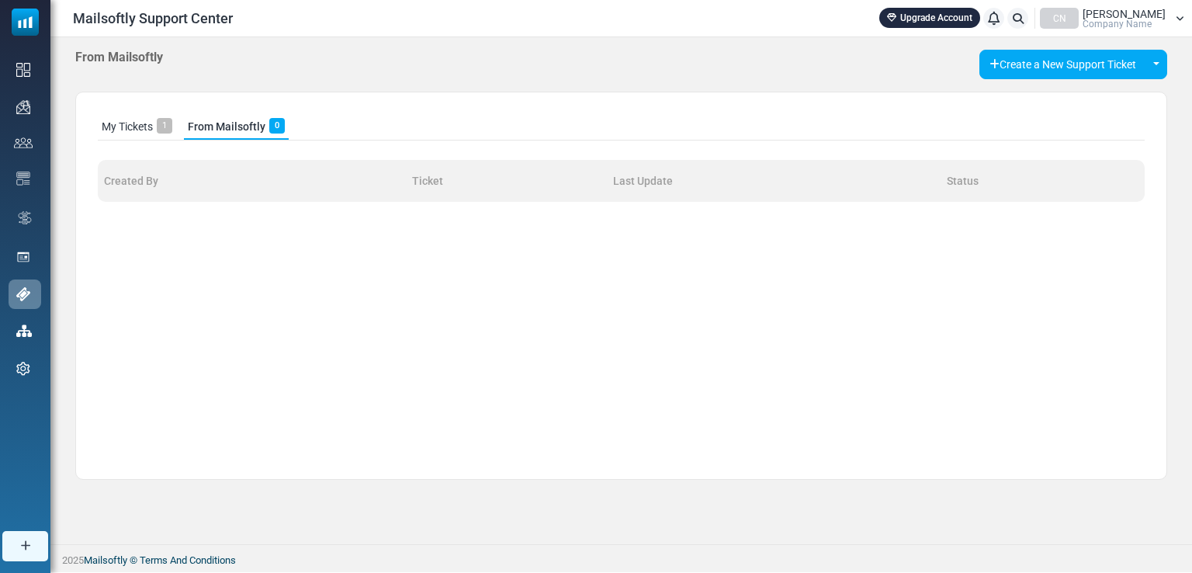
click at [172, 119] on div "My Tickets 1 From Mailsoftly 0" at bounding box center [193, 127] width 191 height 26
click at [155, 124] on link "My Tickets 1" at bounding box center [137, 127] width 78 height 26
